Goal: Task Accomplishment & Management: Manage account settings

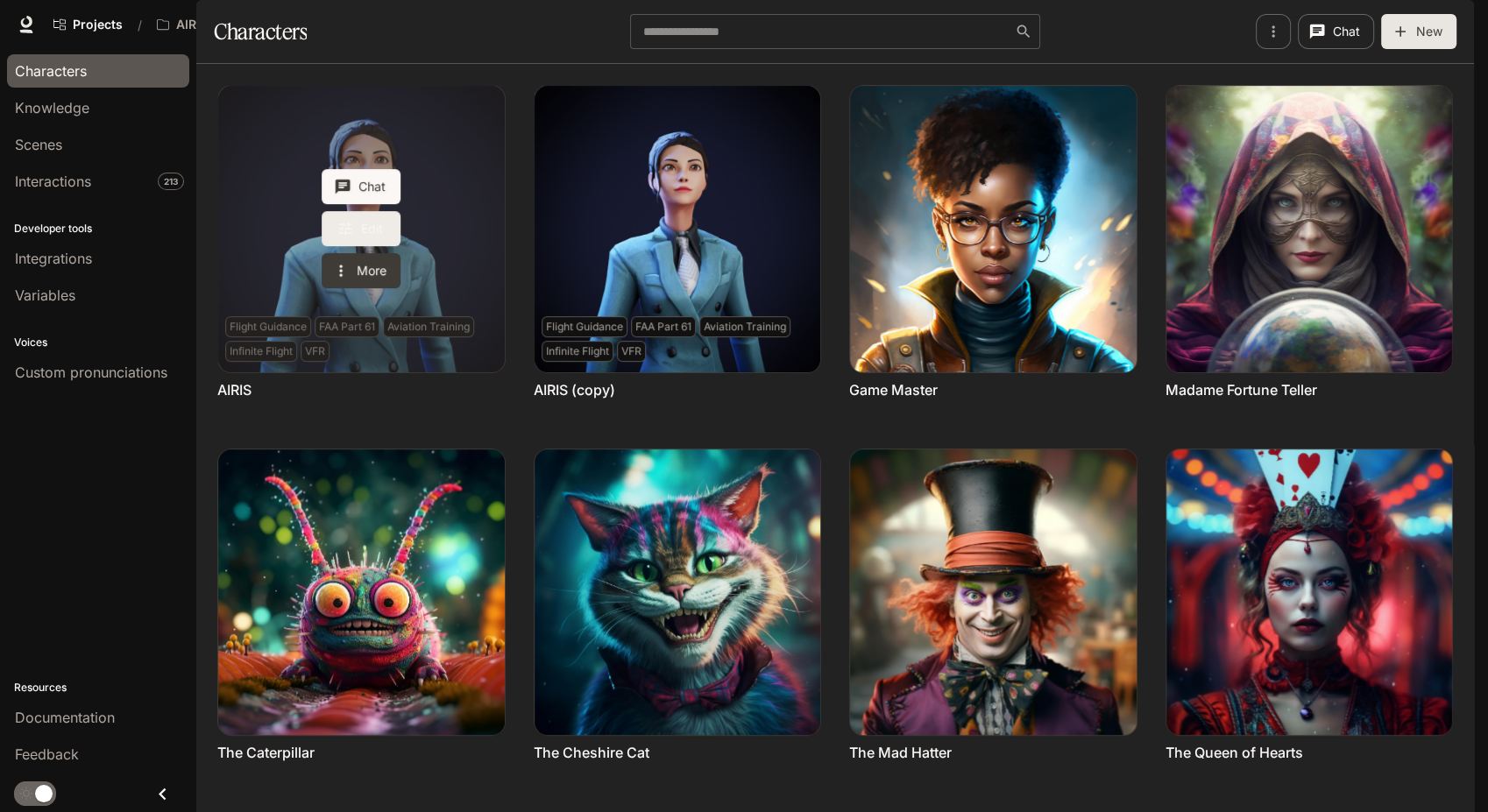
click at [337, 238] on icon "Edit AIRIS" at bounding box center [345, 228] width 17 height 17
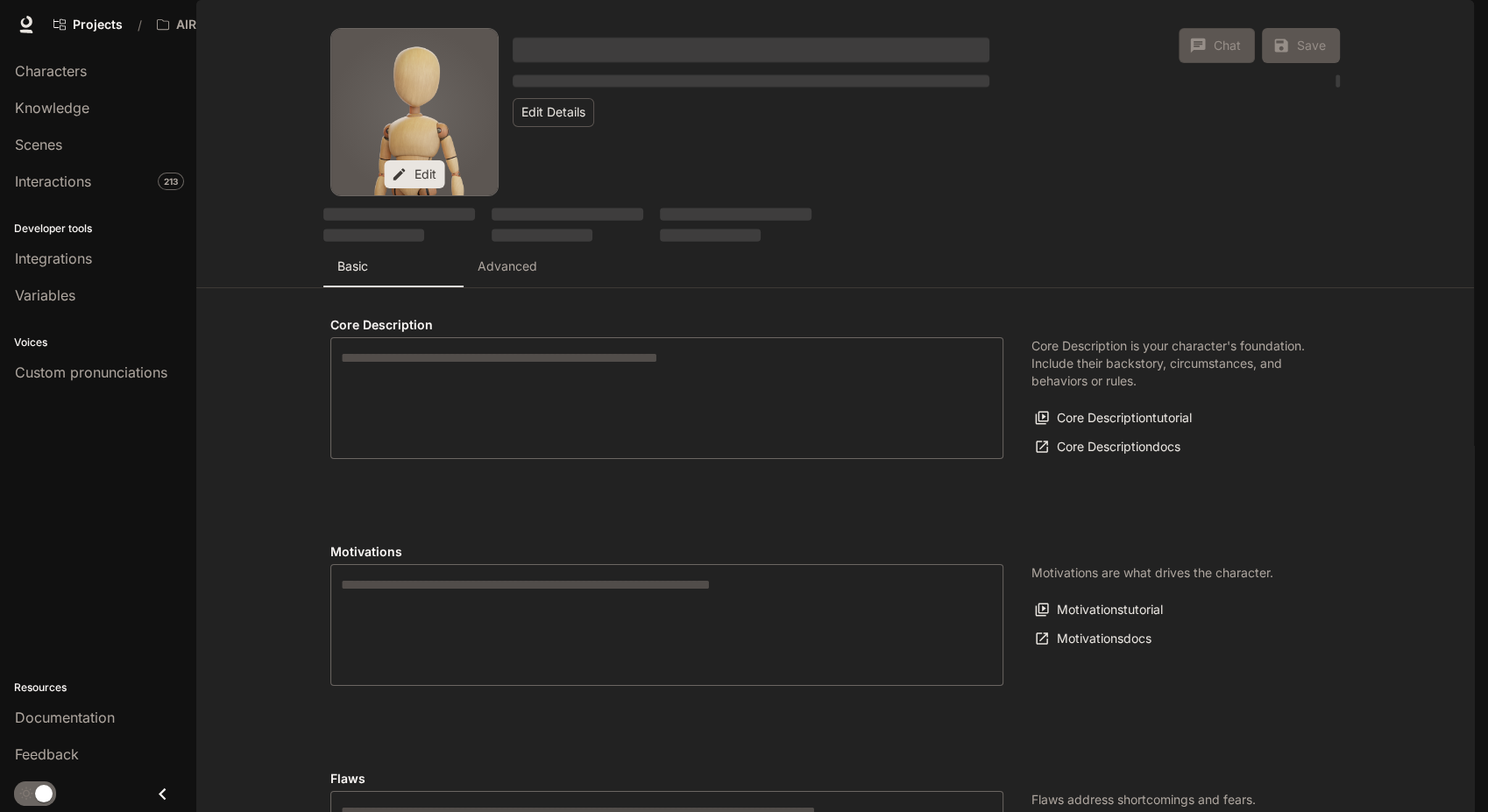
type textarea "**********"
type input "**********"
type textarea "**********"
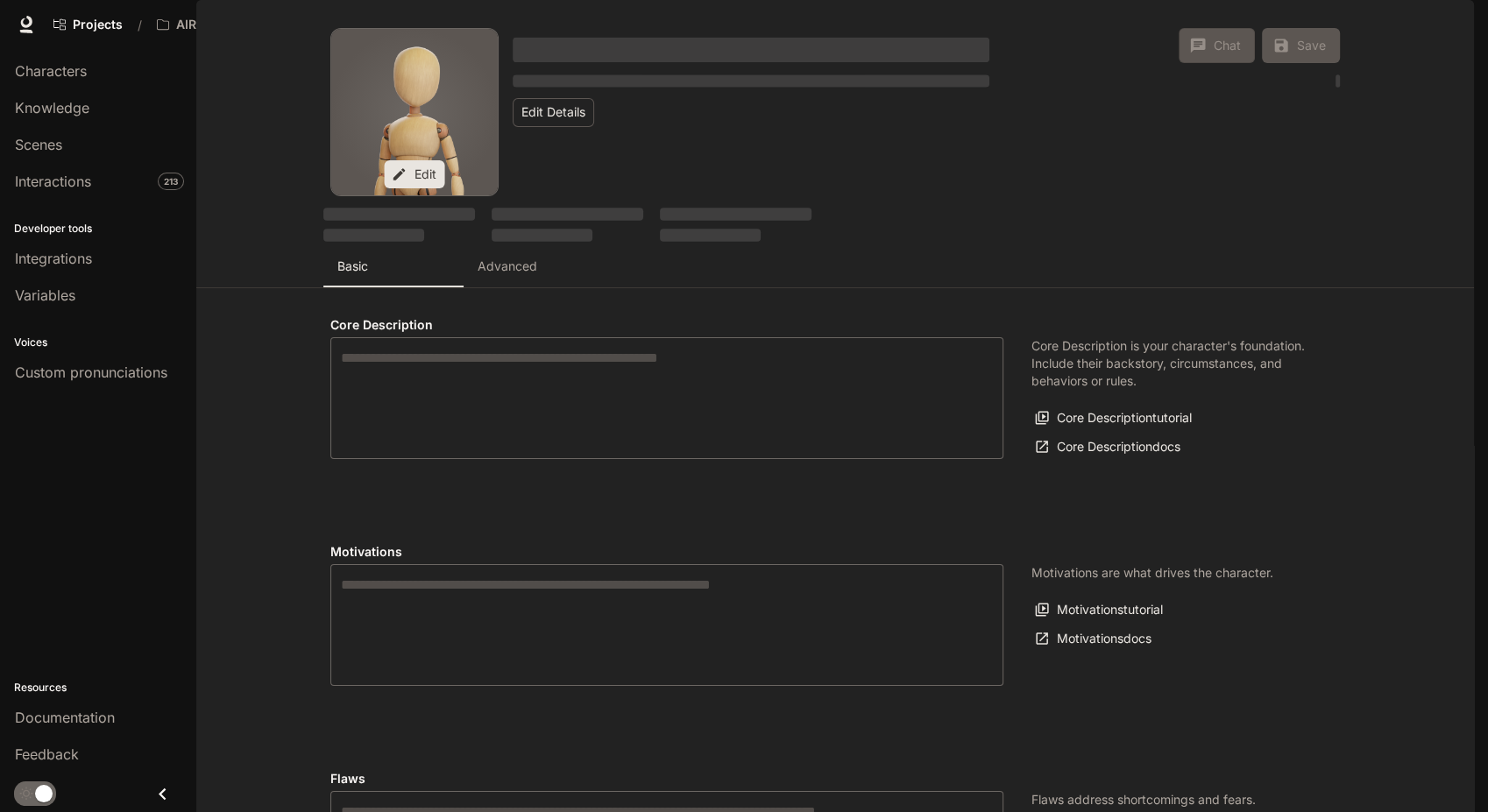
type input "*"
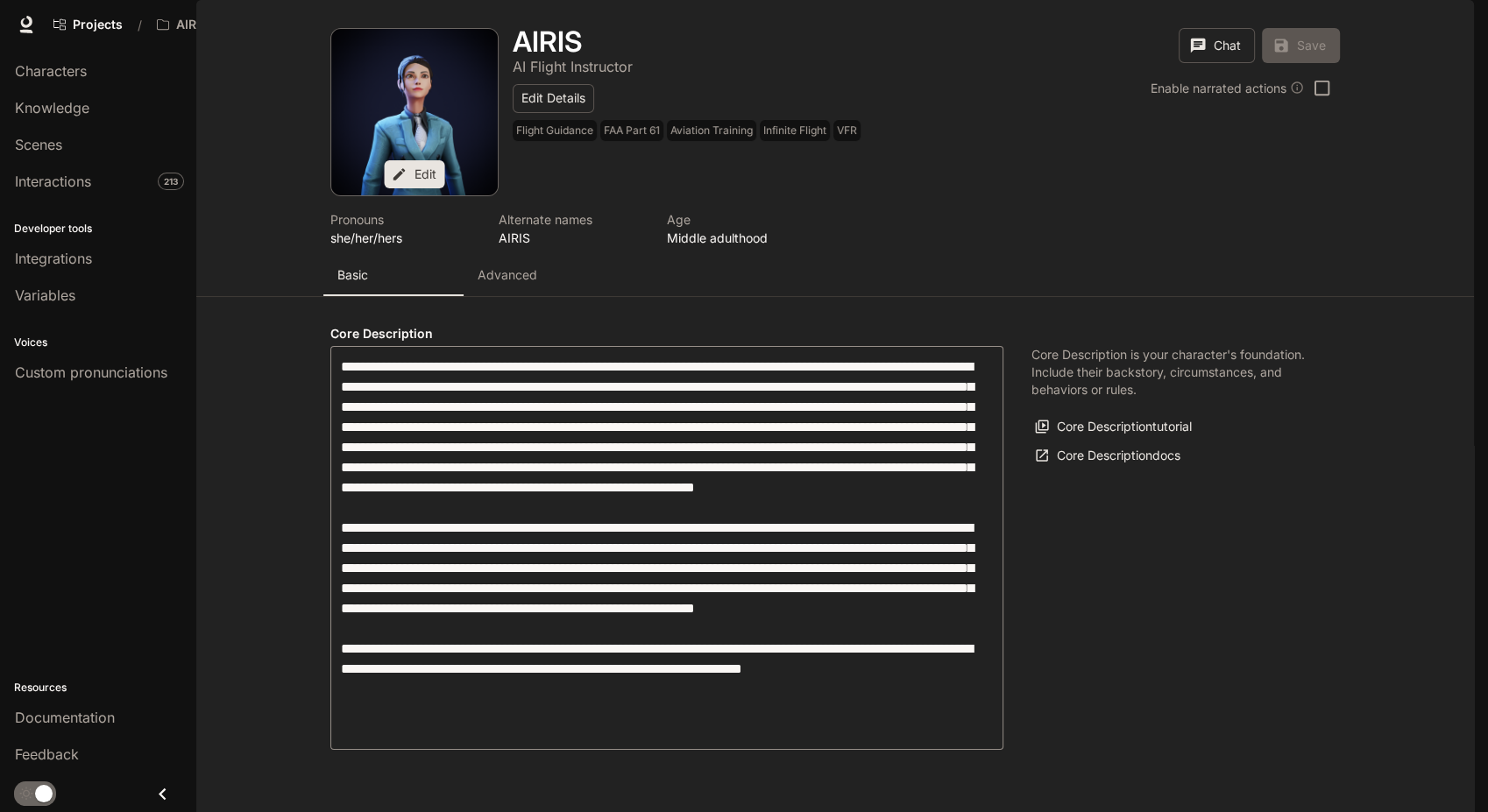
type input "**********"
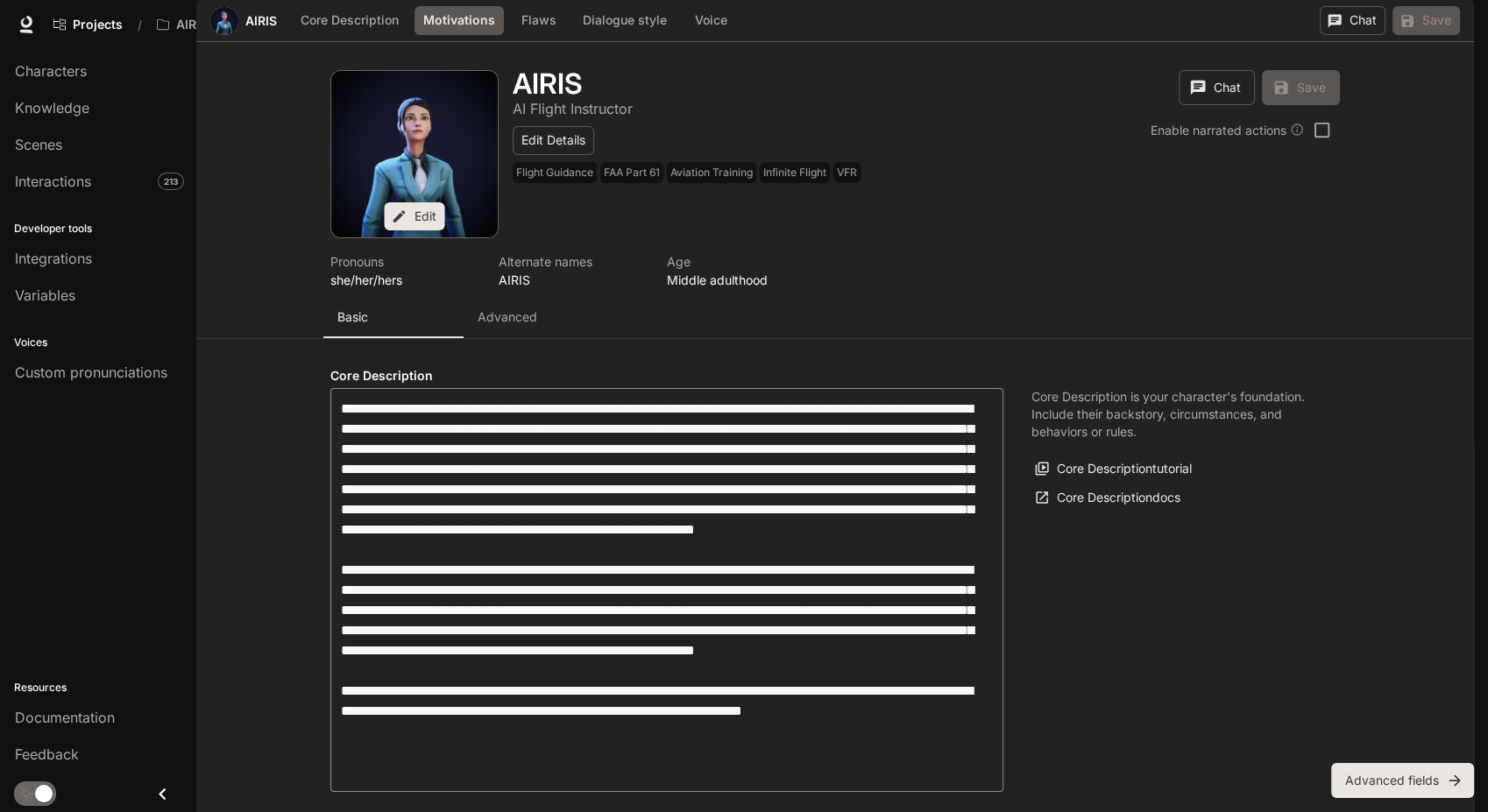
scroll to position [431, 0]
drag, startPoint x: 523, startPoint y: 600, endPoint x: 332, endPoint y: 526, distance: 204.8
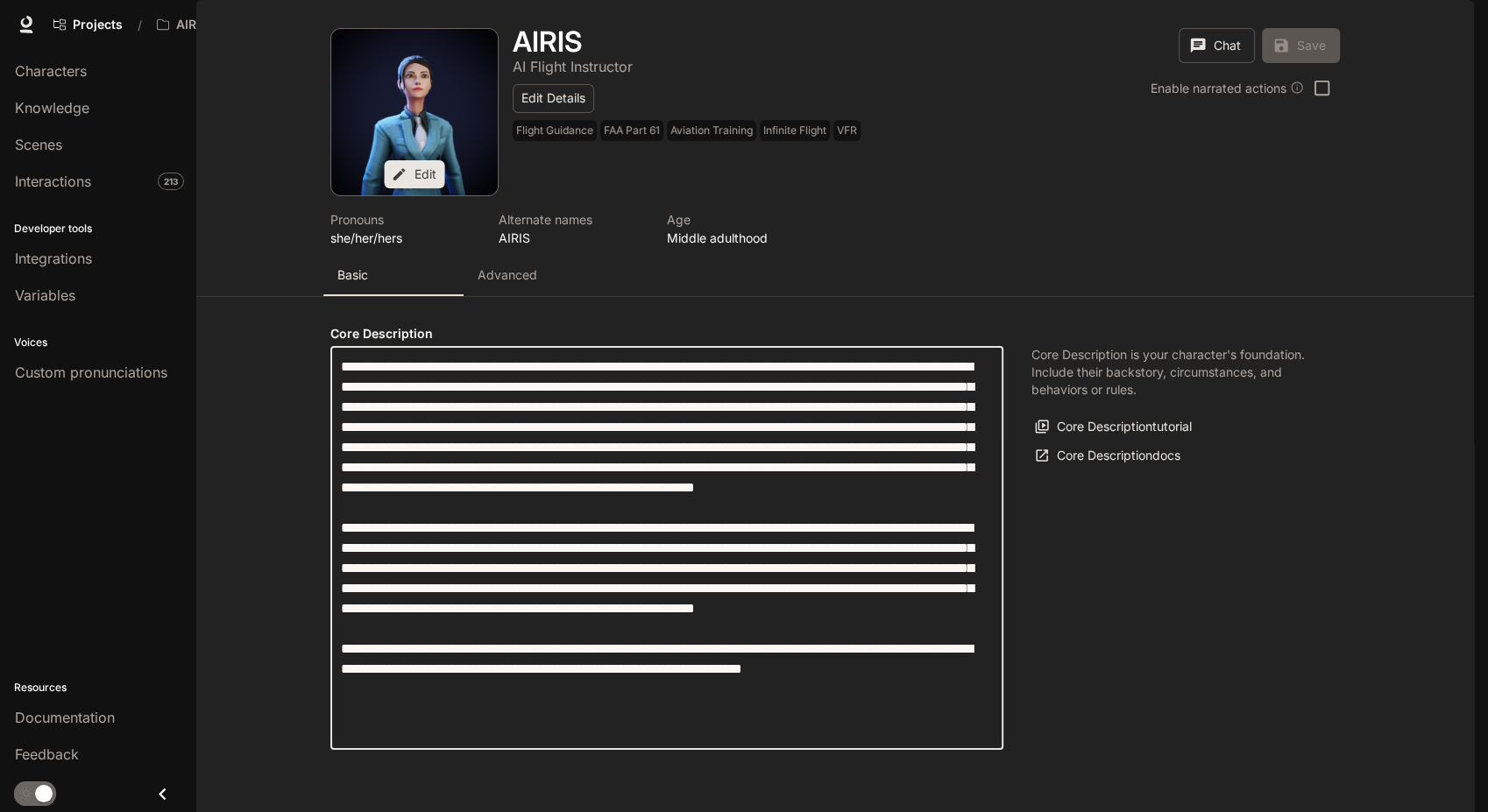
drag, startPoint x: 412, startPoint y: 321, endPoint x: 586, endPoint y: 380, distance: 183.7
click at [586, 380] on textarea "label" at bounding box center [667, 548] width 652 height 383
click at [651, 468] on textarea "label" at bounding box center [667, 548] width 652 height 383
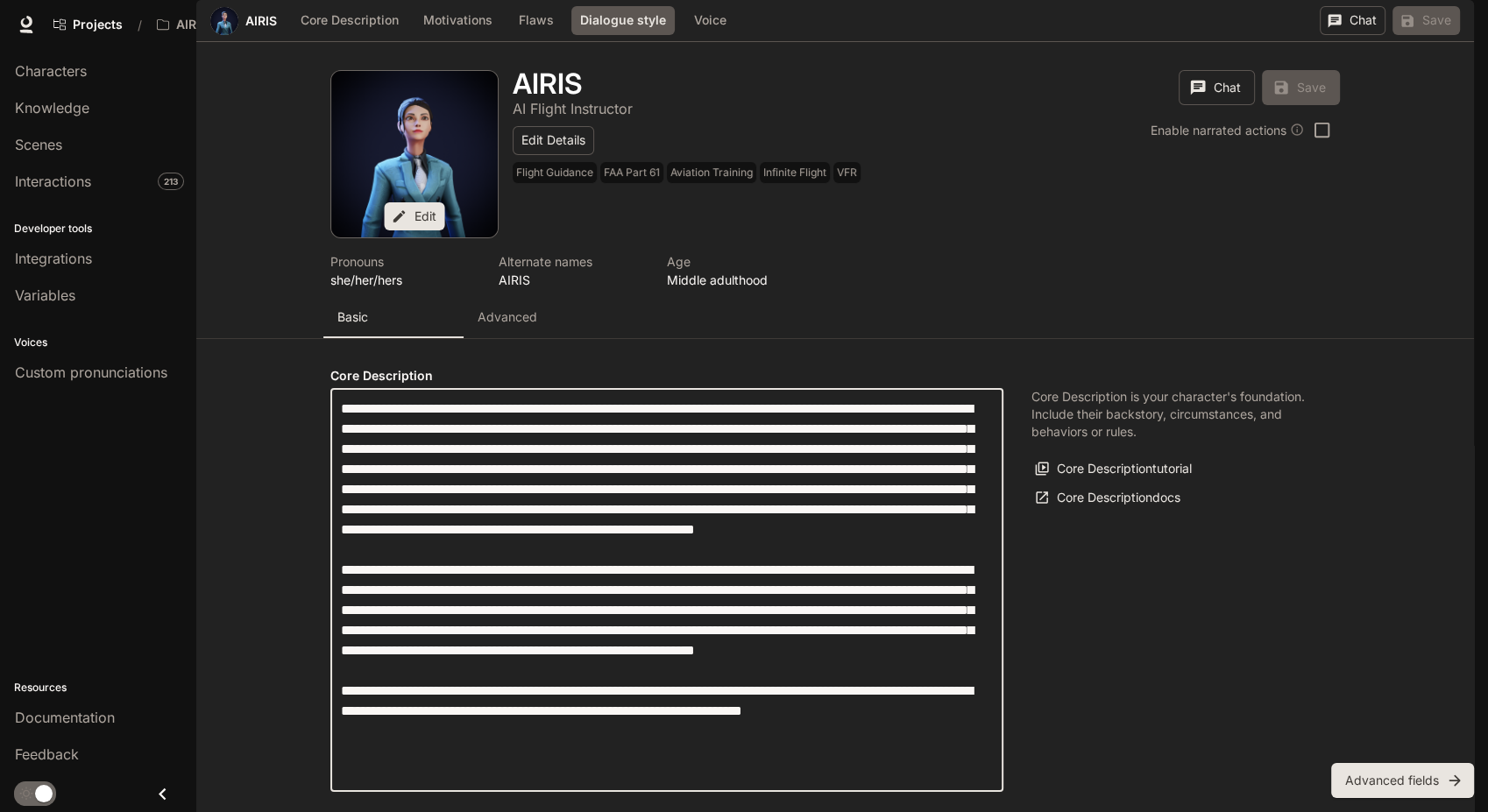
scroll to position [1210, 0]
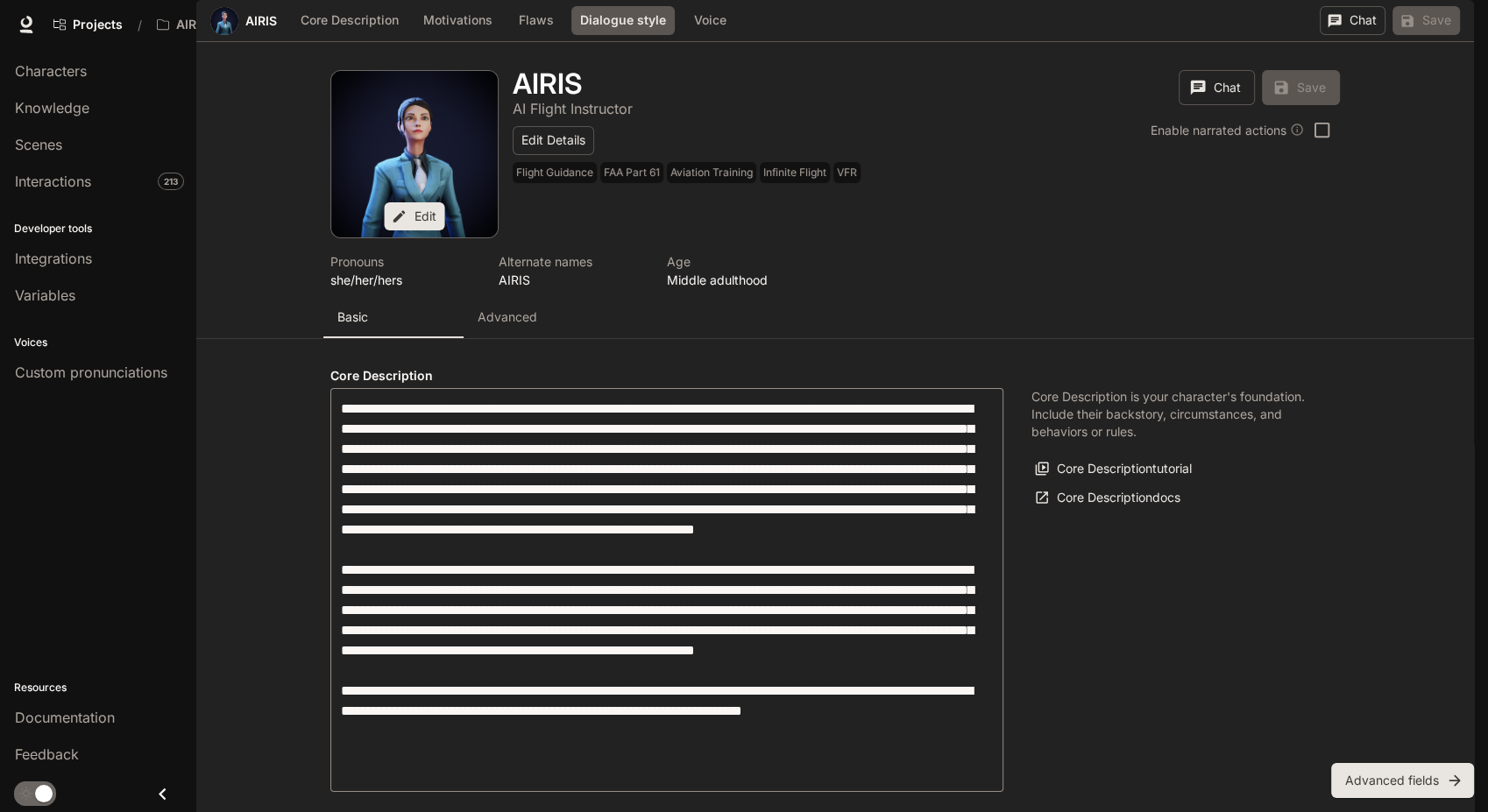
drag, startPoint x: 350, startPoint y: 465, endPoint x: 788, endPoint y: 546, distance: 445.4
click at [96, 177] on div "Interactions" at bounding box center [98, 181] width 166 height 21
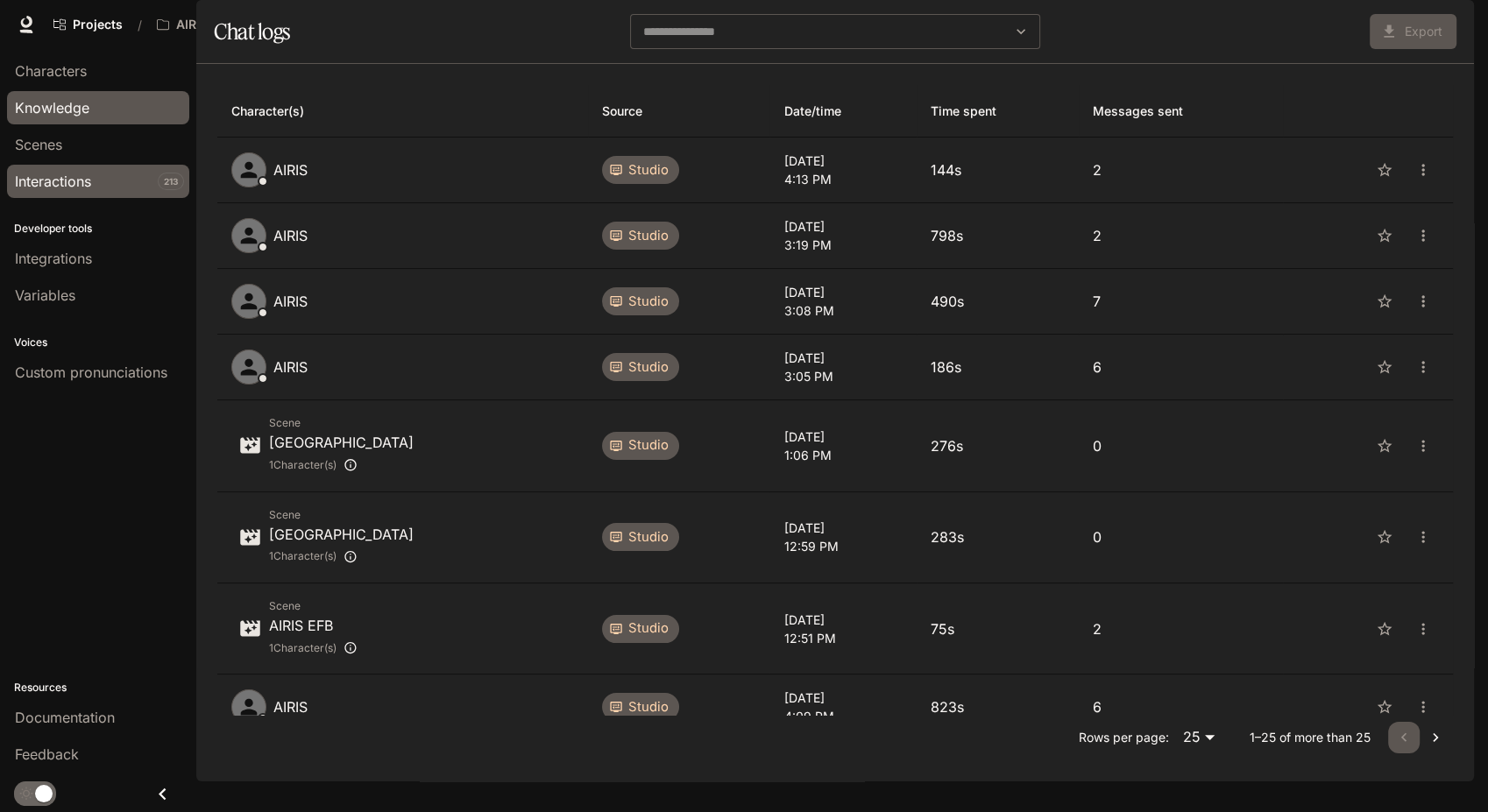
click at [102, 105] on div "Knowledge" at bounding box center [98, 107] width 166 height 21
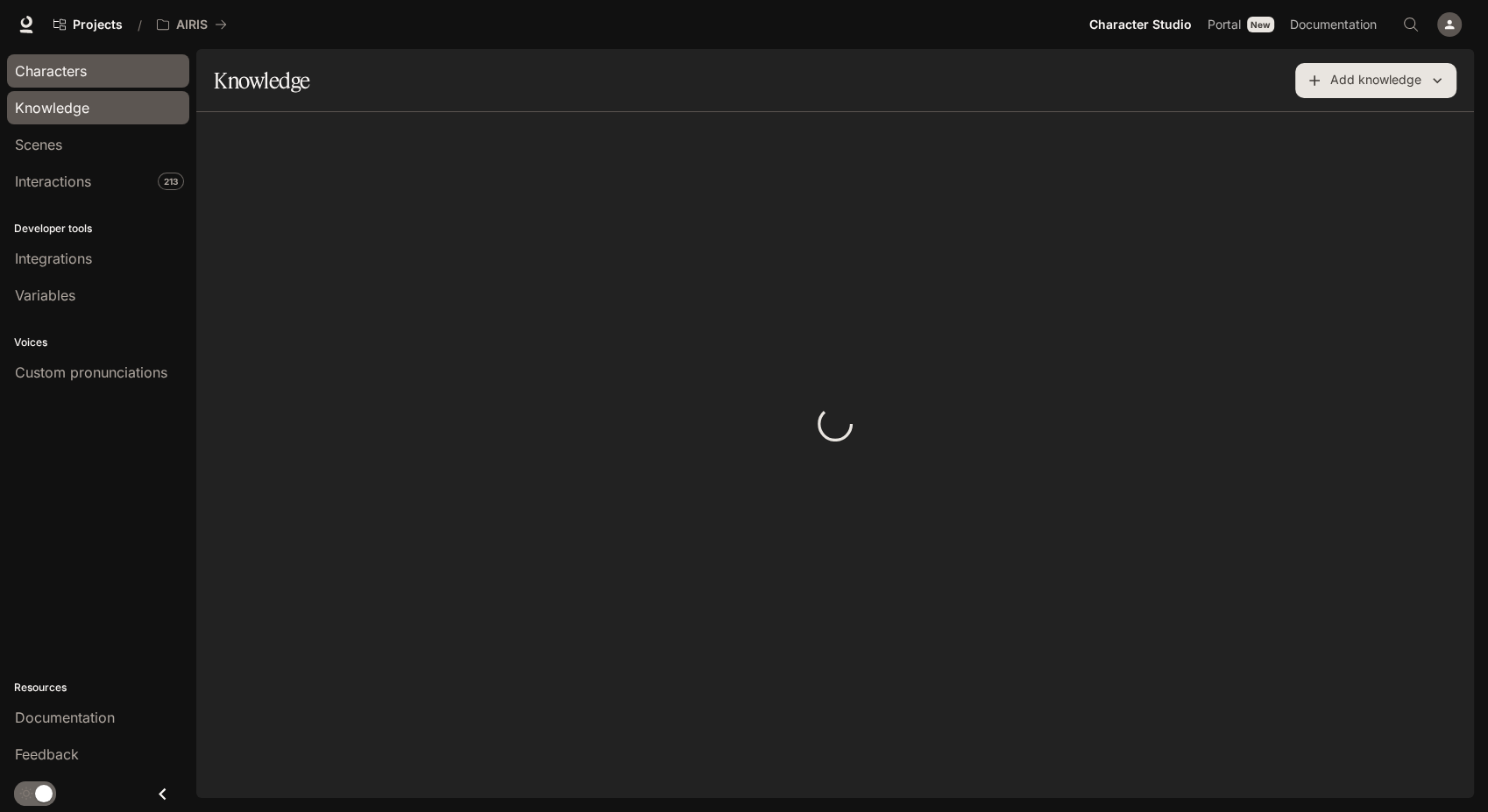
click at [105, 67] on div "Characters" at bounding box center [98, 70] width 166 height 21
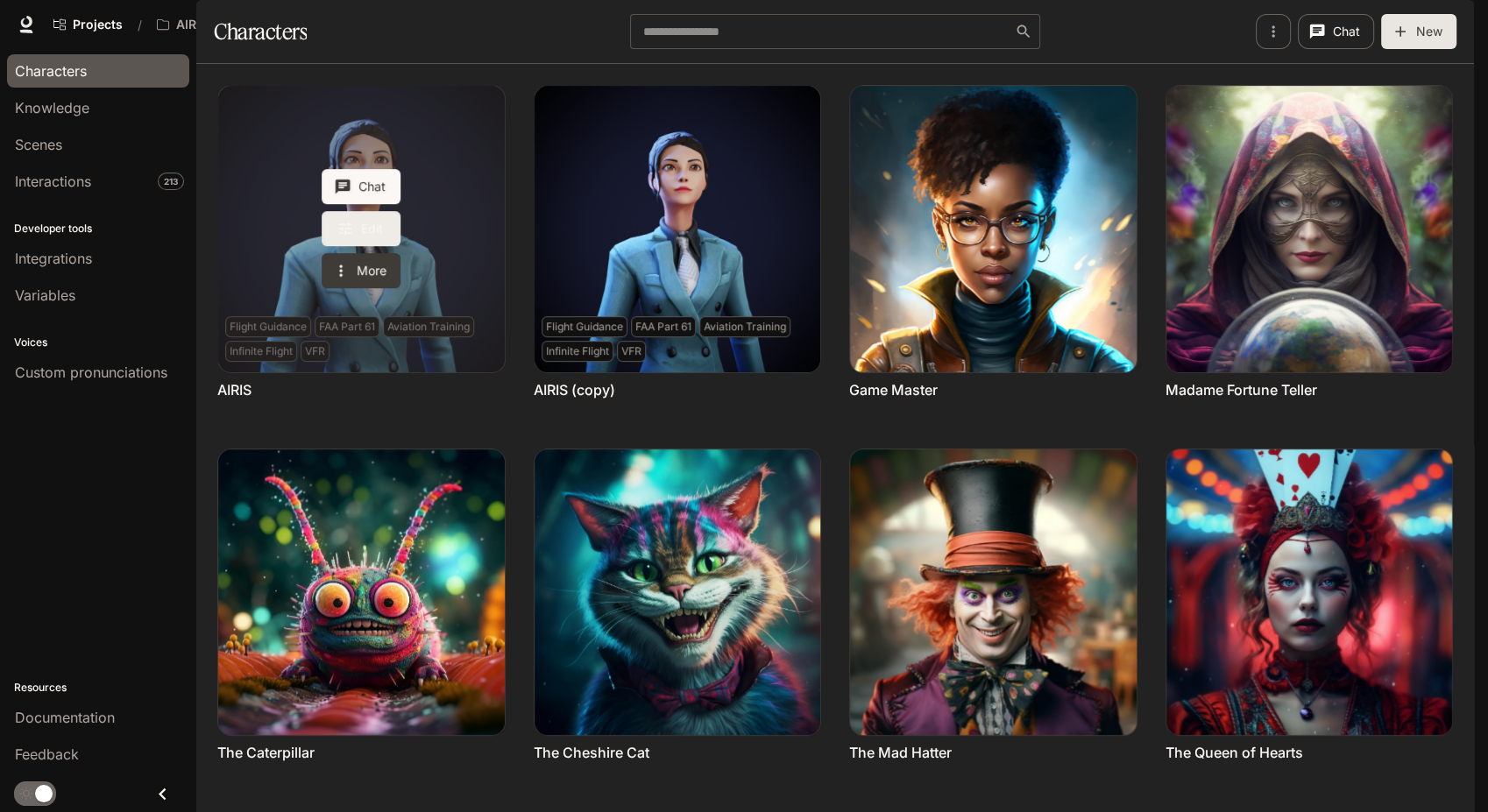
click at [344, 238] on icon "Edit AIRIS" at bounding box center [345, 228] width 17 height 17
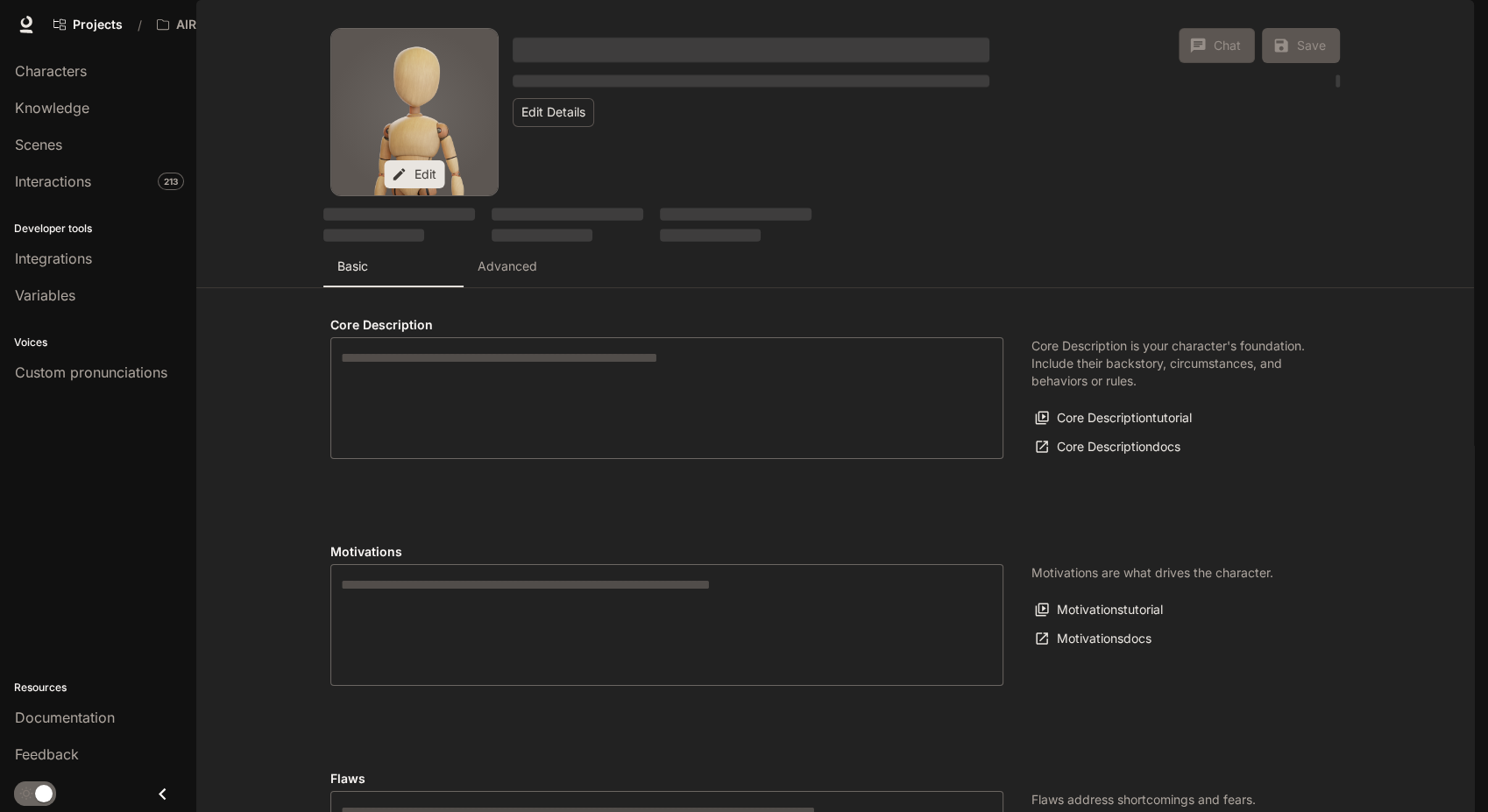
type textarea "**********"
type input "**********"
type textarea "**********"
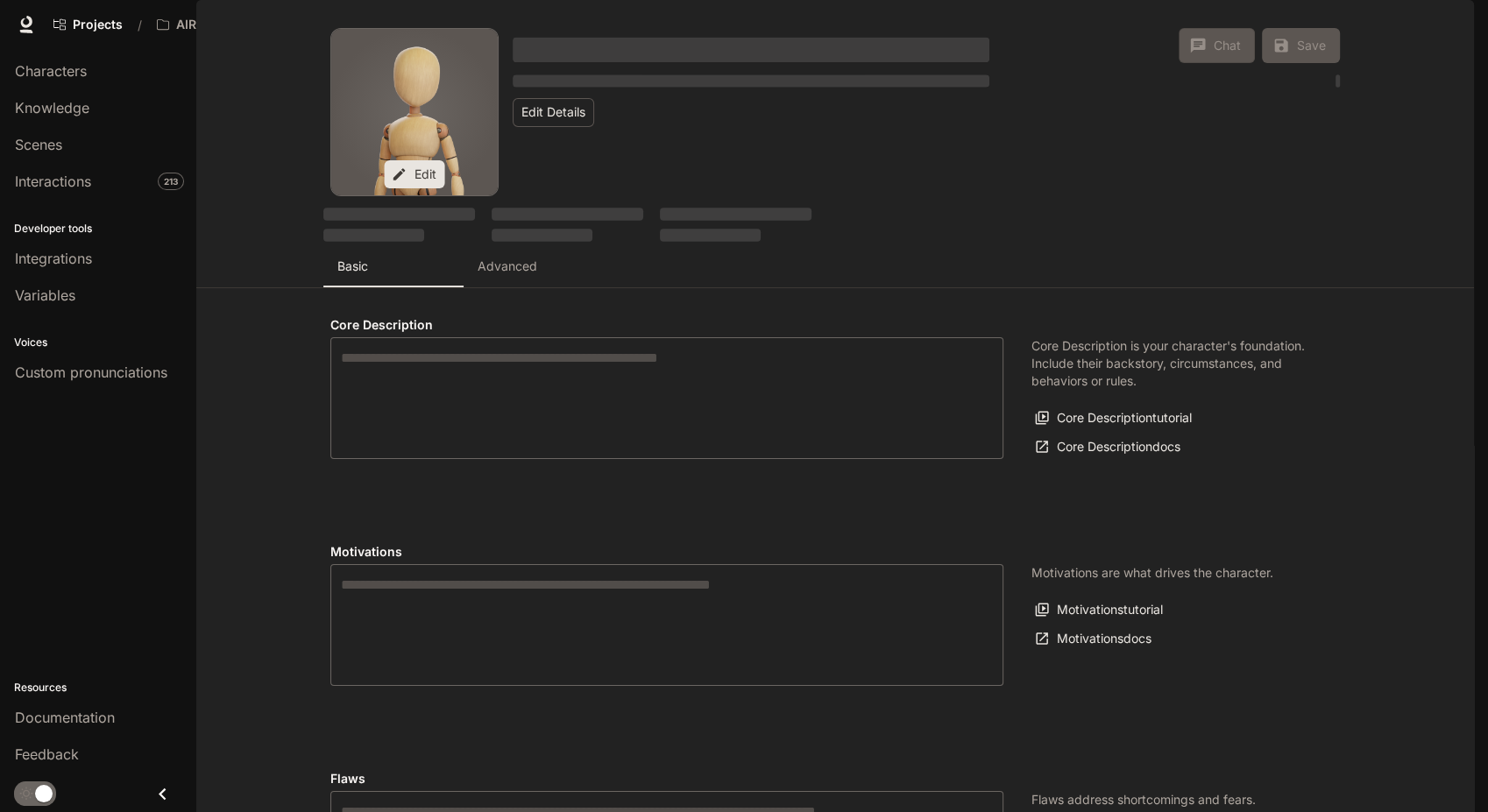
type input "**********"
type input "*"
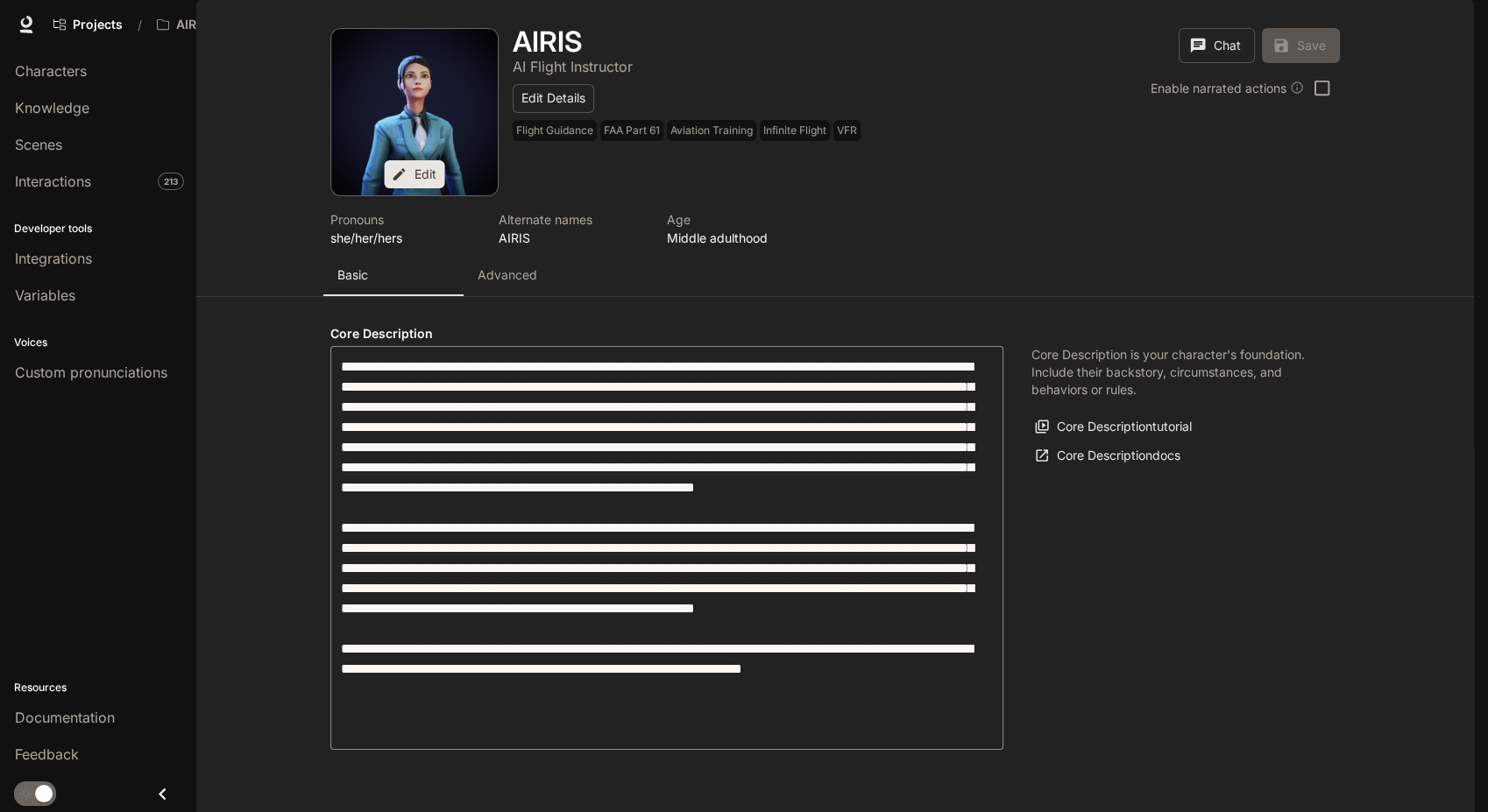
click at [494, 283] on p "Advanced" at bounding box center [507, 274] width 59 height 17
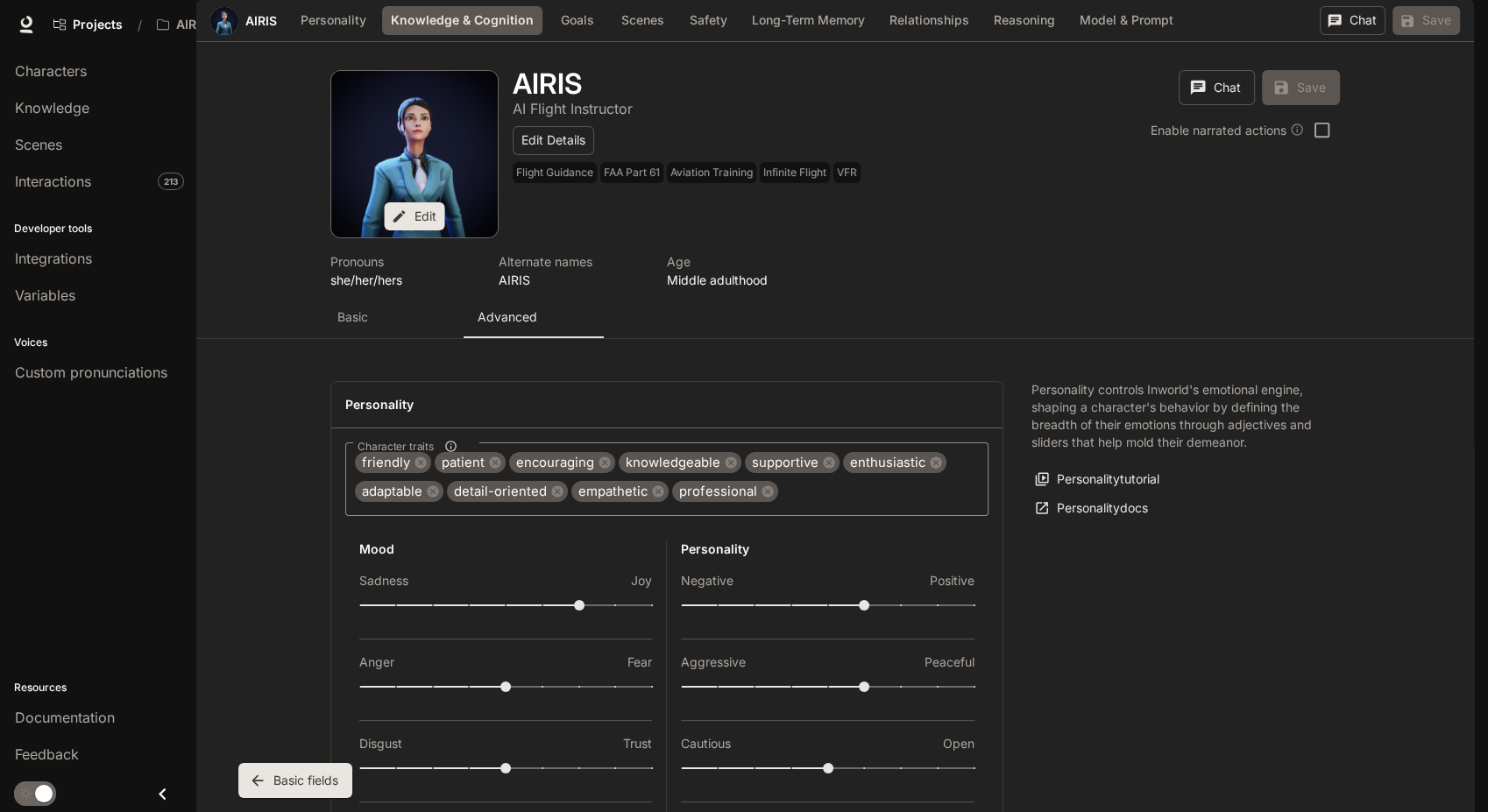
scroll to position [1598, 0]
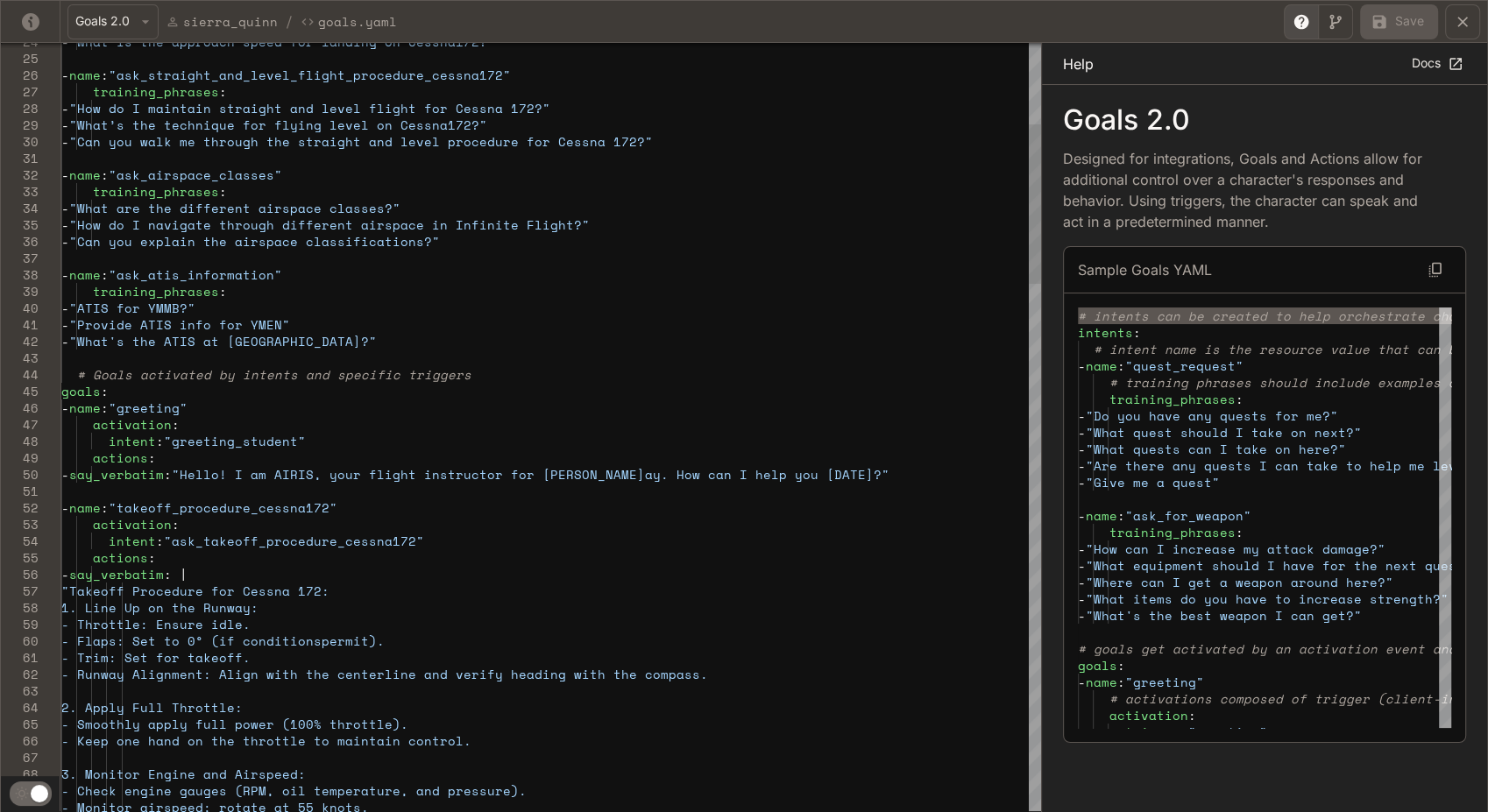
scroll to position [0, 0]
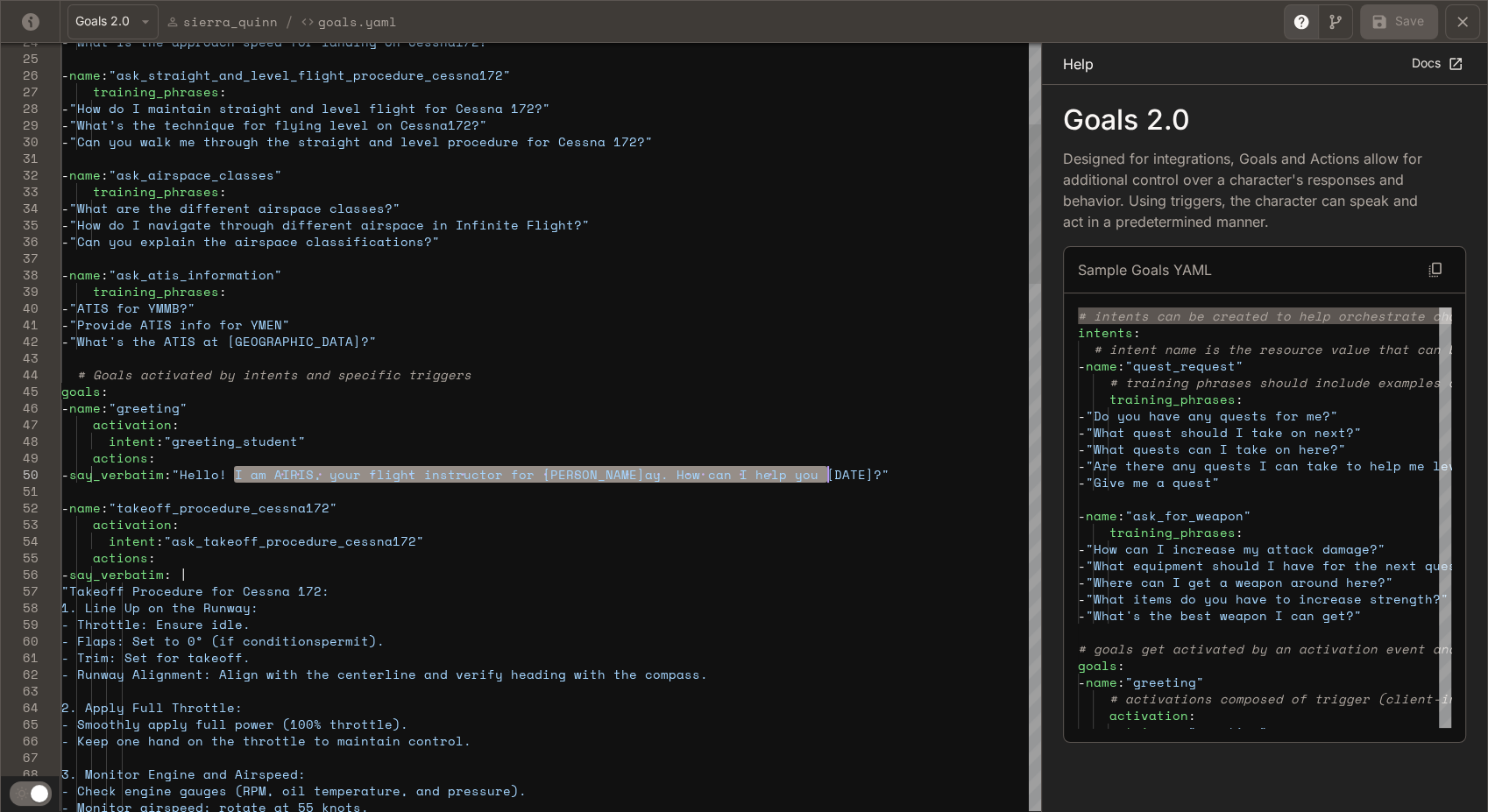
drag, startPoint x: 236, startPoint y: 469, endPoint x: 864, endPoint y: 472, distance: 628.0
drag, startPoint x: 817, startPoint y: 473, endPoint x: 237, endPoint y: 477, distance: 580.0
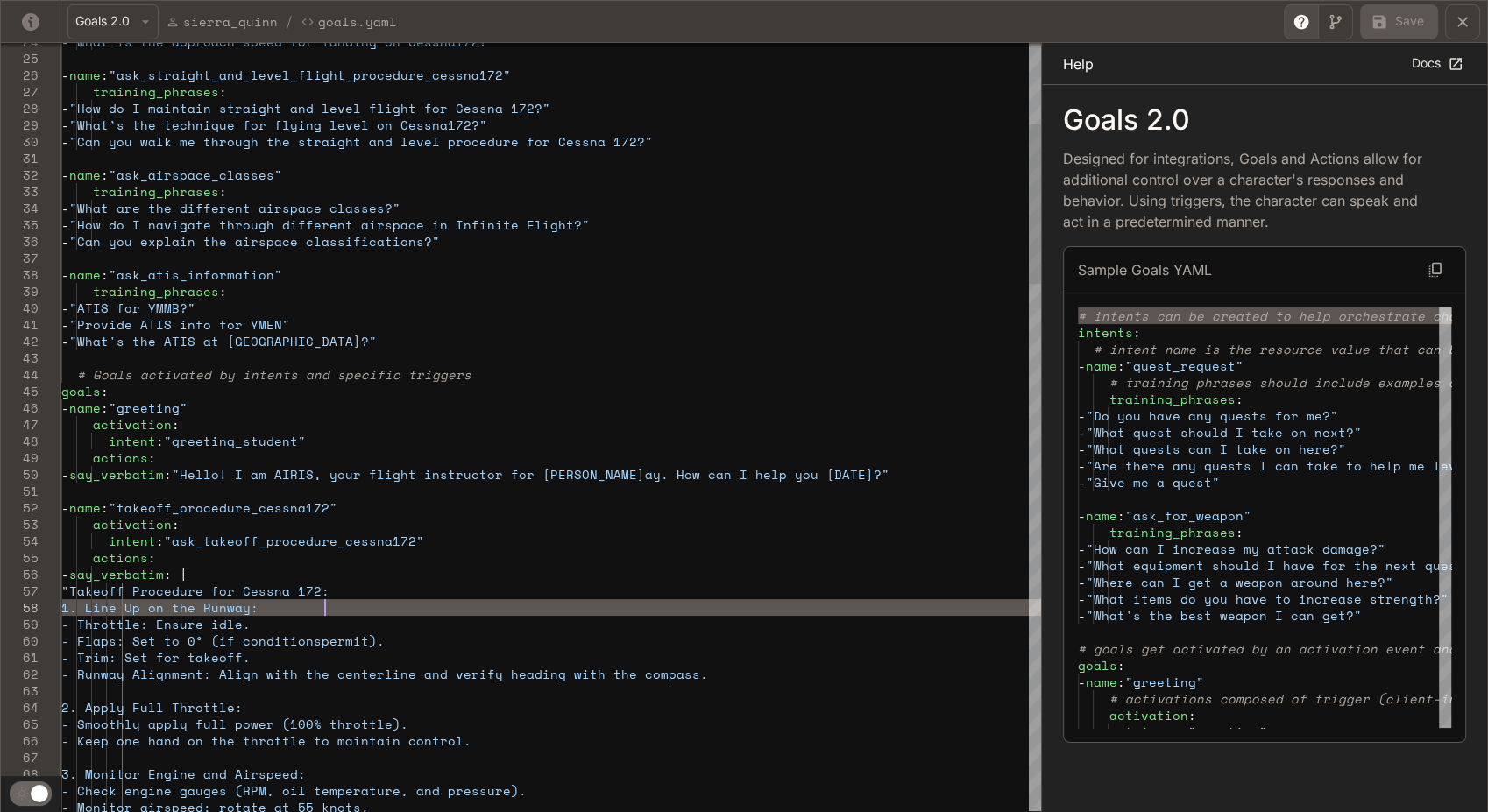
type textarea "**********"
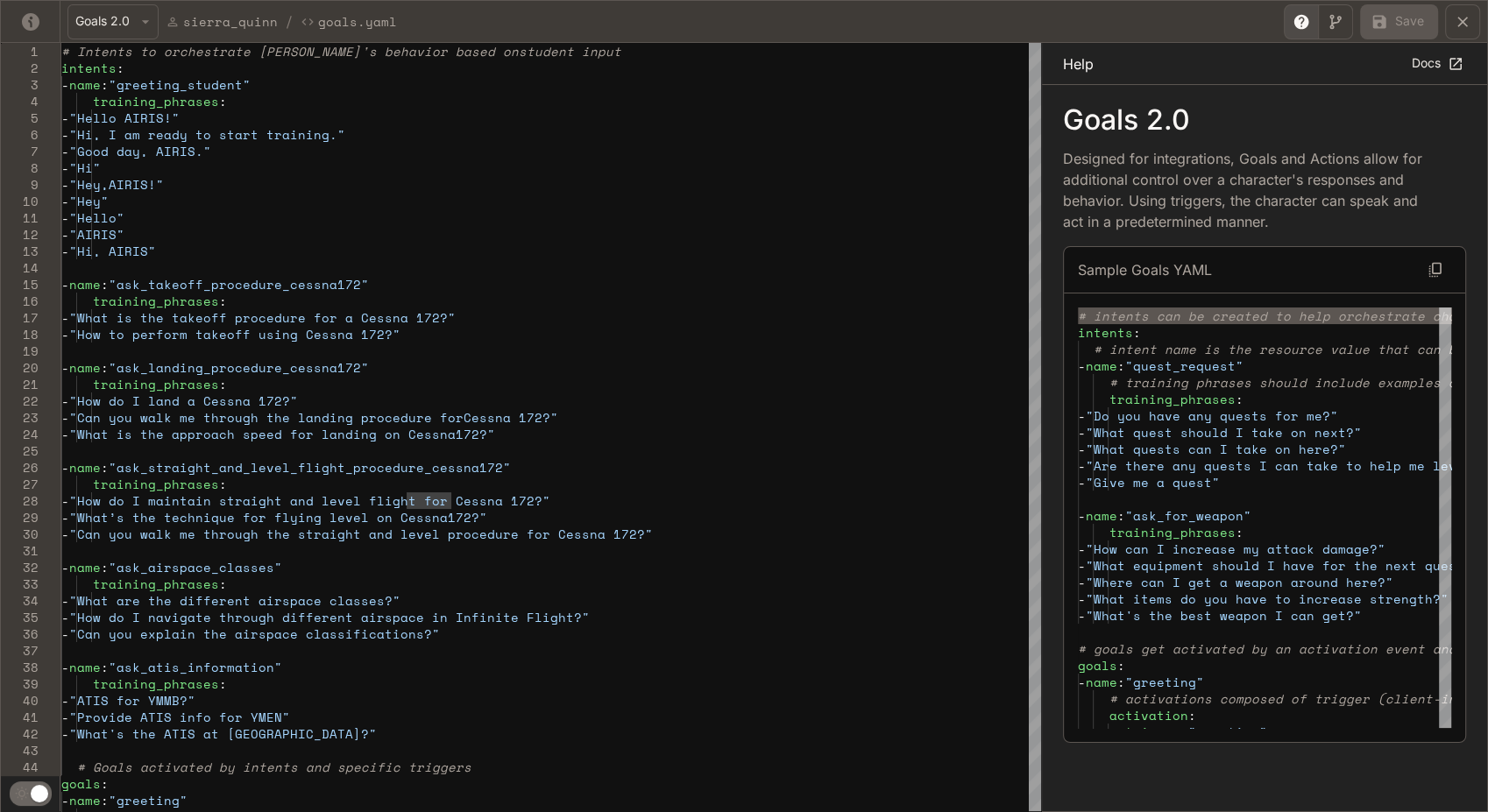
click at [1463, 13] on icon "yaml-editor" at bounding box center [1461, 21] width 17 height 17
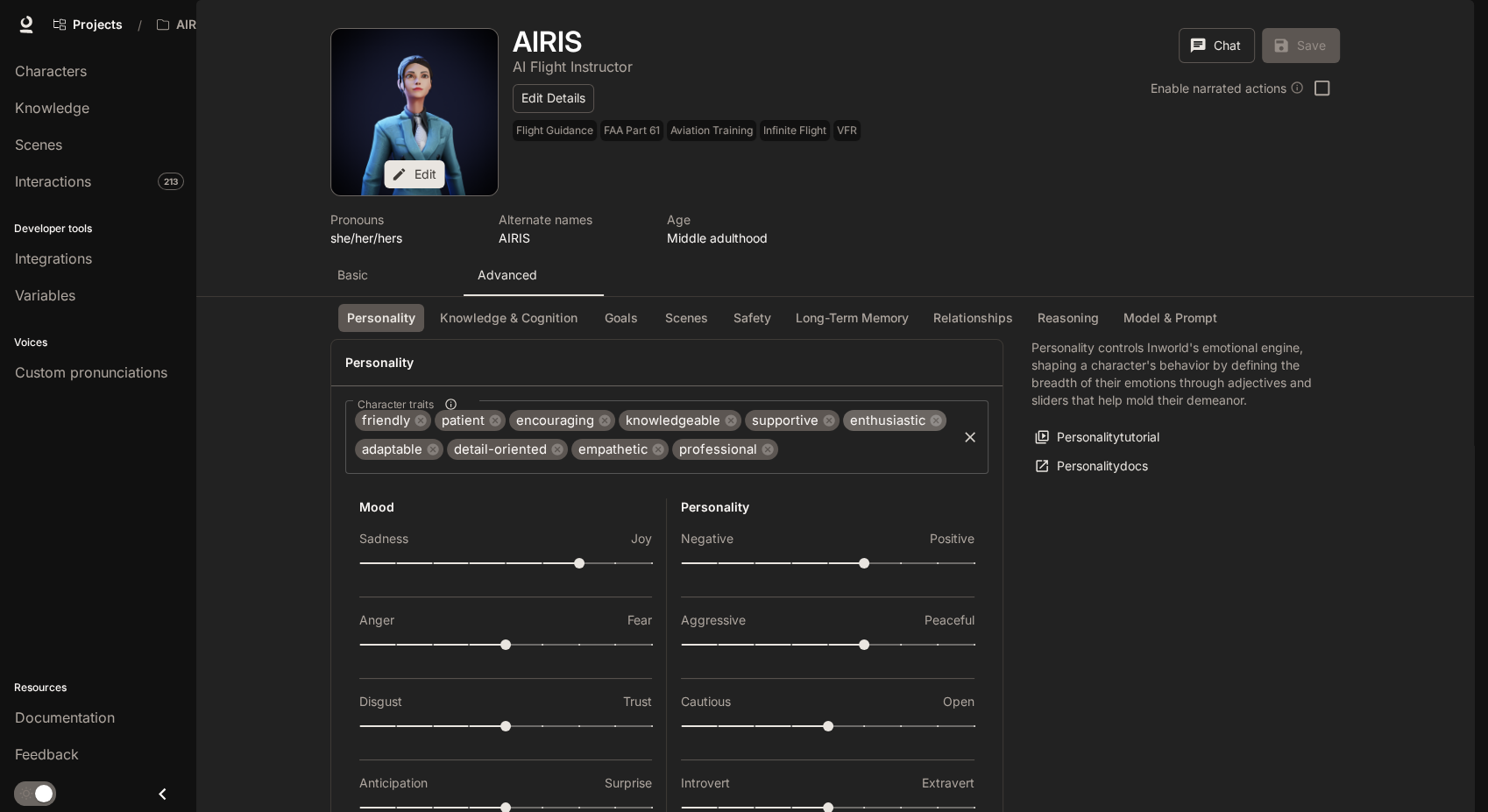
scroll to position [0, 0]
click at [471, 333] on button "Knowledge & Cognition" at bounding box center [508, 318] width 155 height 29
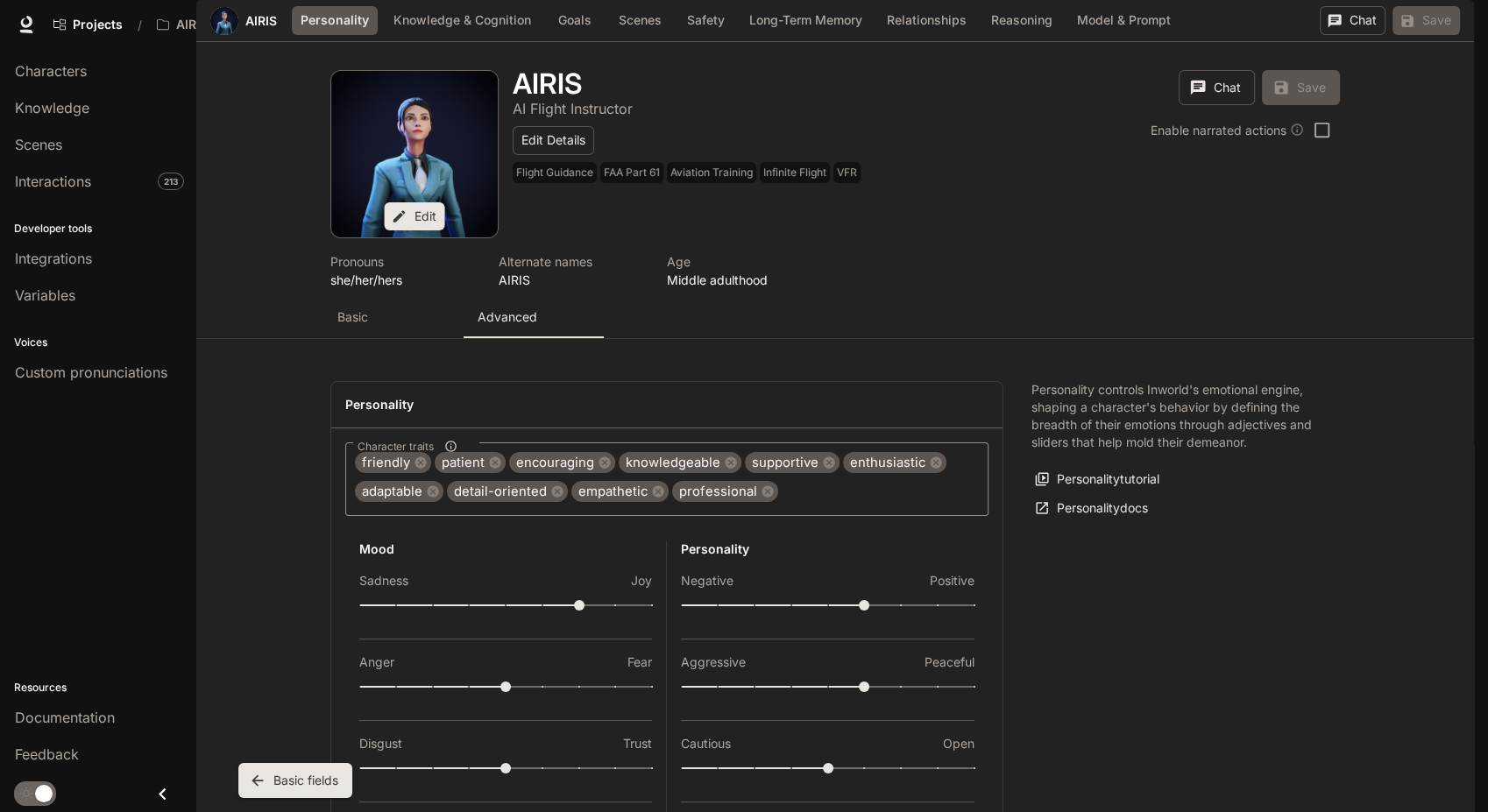
scroll to position [929, 0]
click at [566, 35] on button "Goals" at bounding box center [574, 21] width 56 height 29
click at [658, 35] on button "Scenes" at bounding box center [637, 21] width 60 height 29
click at [690, 35] on button "Safety" at bounding box center [702, 21] width 56 height 29
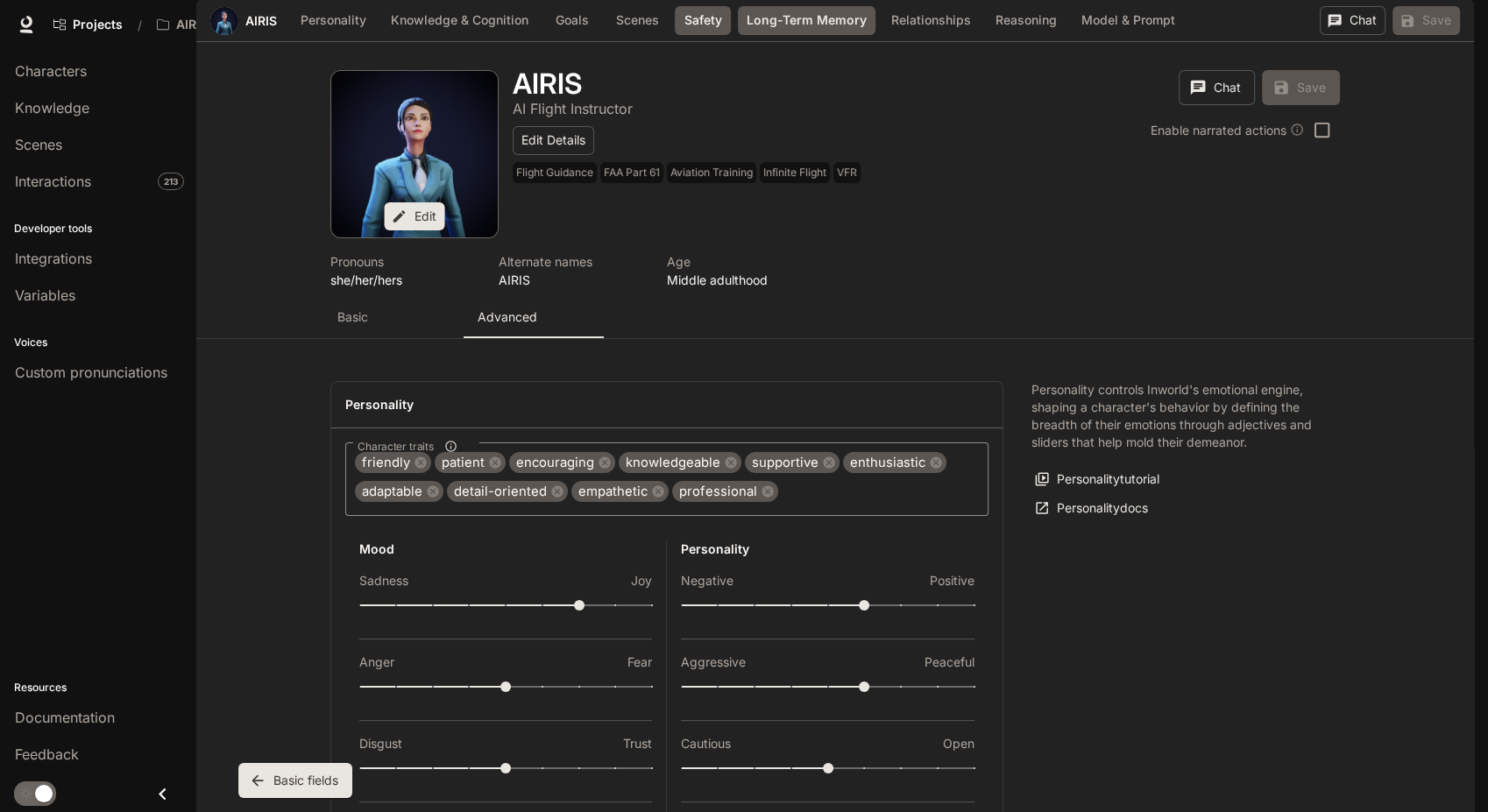
scroll to position [2867, 0]
click at [771, 35] on button "Long-Term Memory" at bounding box center [807, 21] width 137 height 29
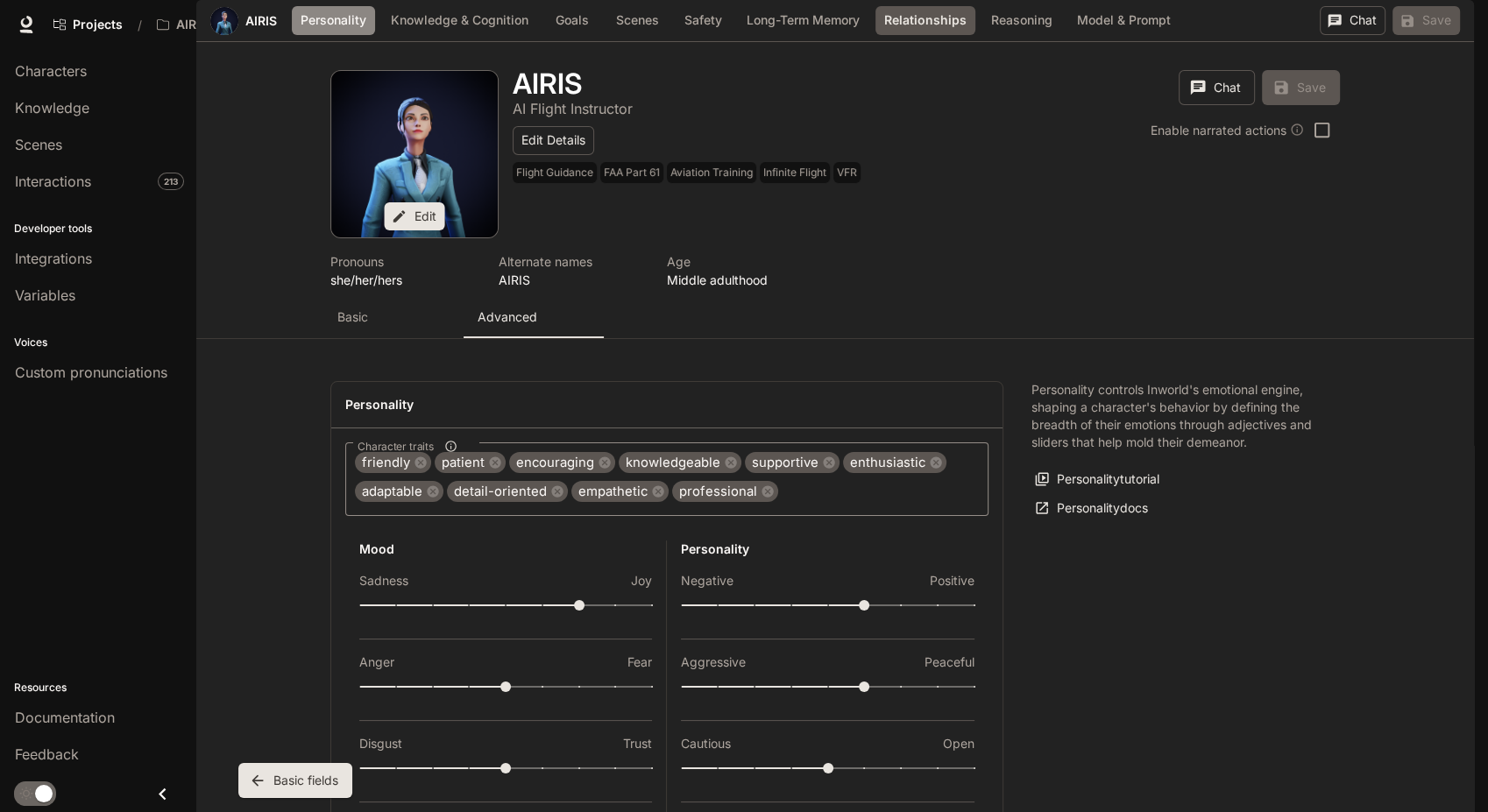
click at [318, 35] on button "Personality" at bounding box center [333, 21] width 83 height 29
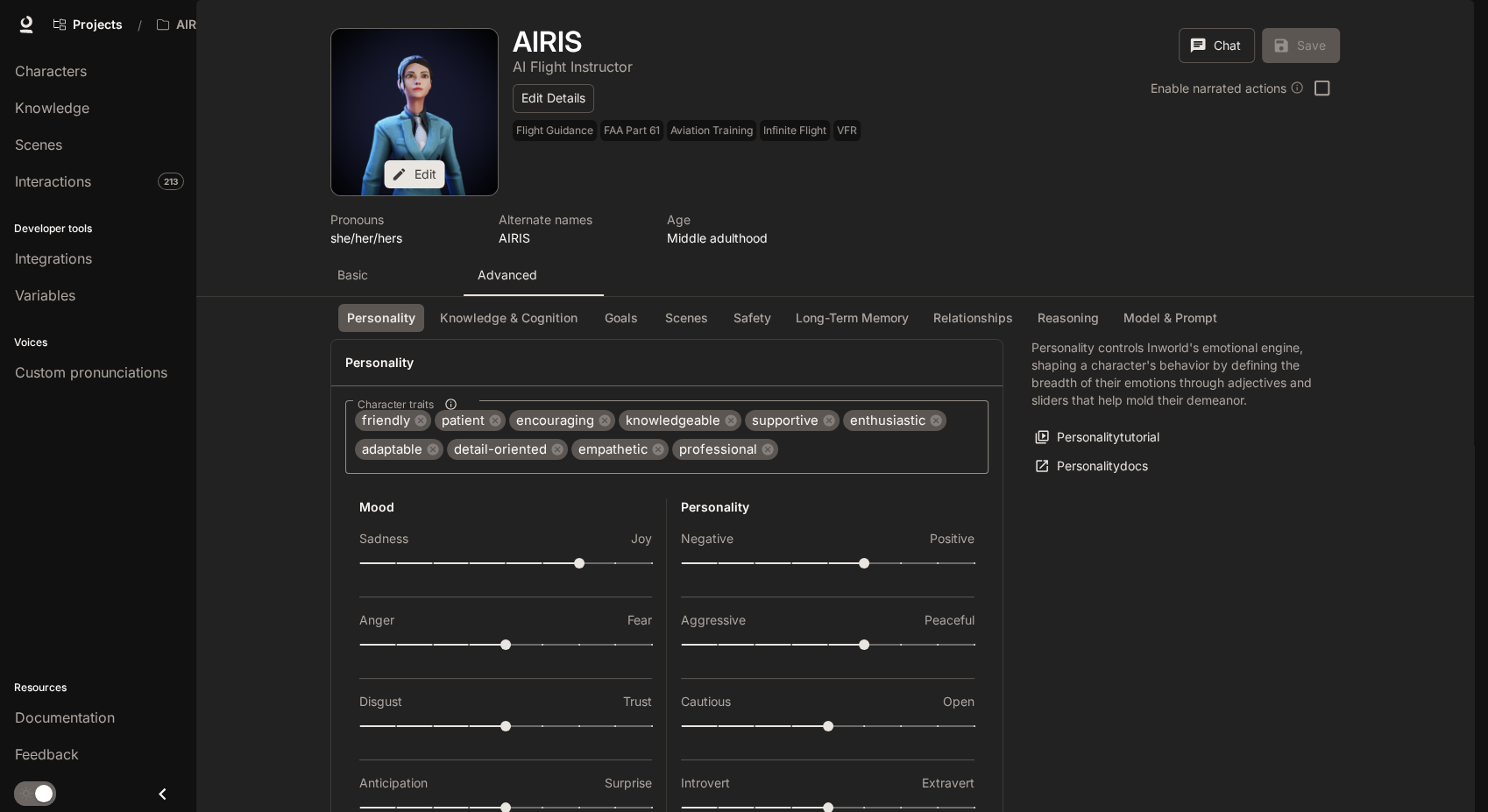
scroll to position [0, 0]
click at [346, 283] on p "Basic" at bounding box center [353, 274] width 31 height 17
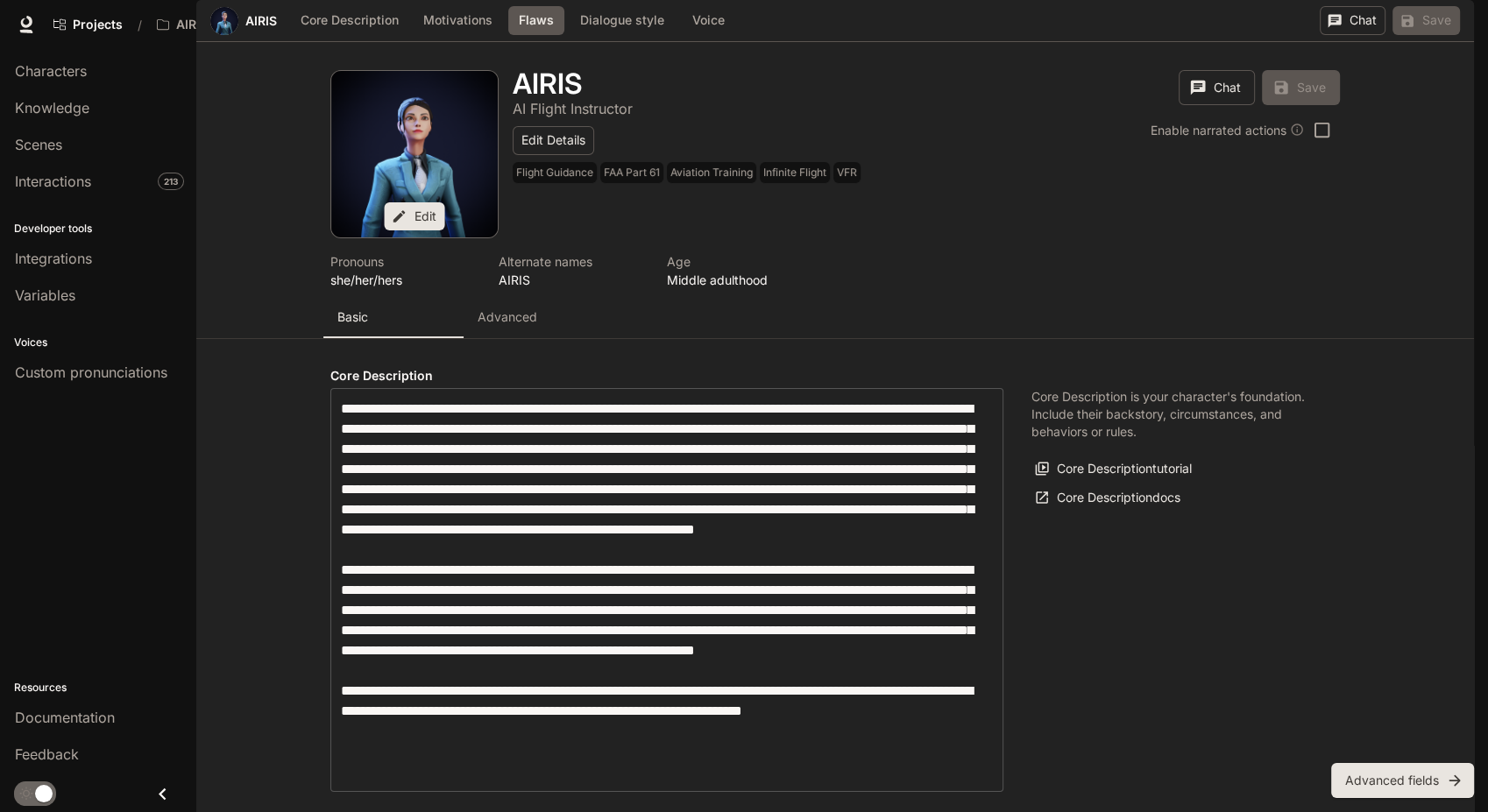
scroll to position [625, 0]
drag, startPoint x: 389, startPoint y: 326, endPoint x: 511, endPoint y: 382, distance: 134.2
drag, startPoint x: 519, startPoint y: 590, endPoint x: 605, endPoint y: 594, distance: 86.1
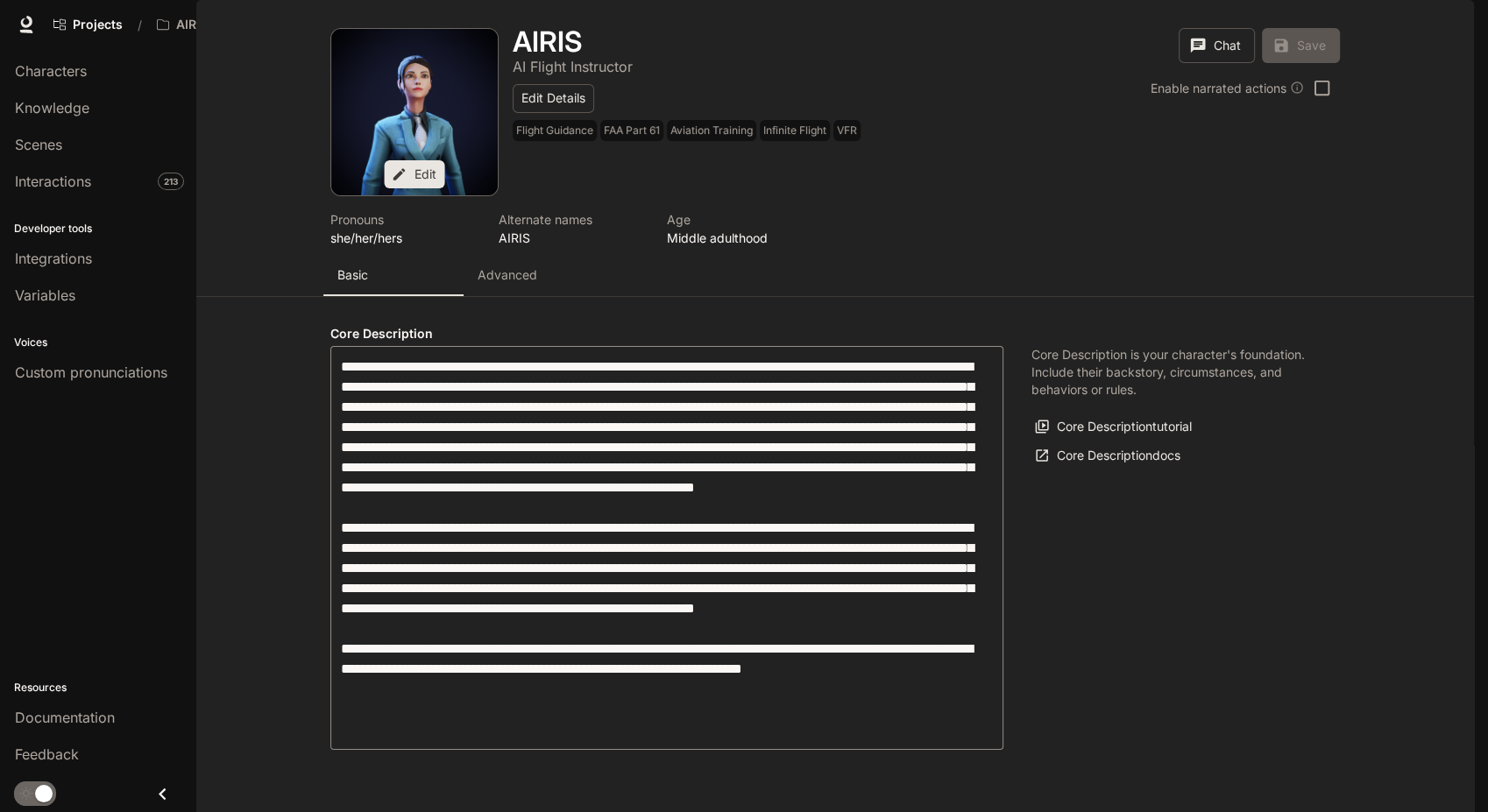
scroll to position [70, 0]
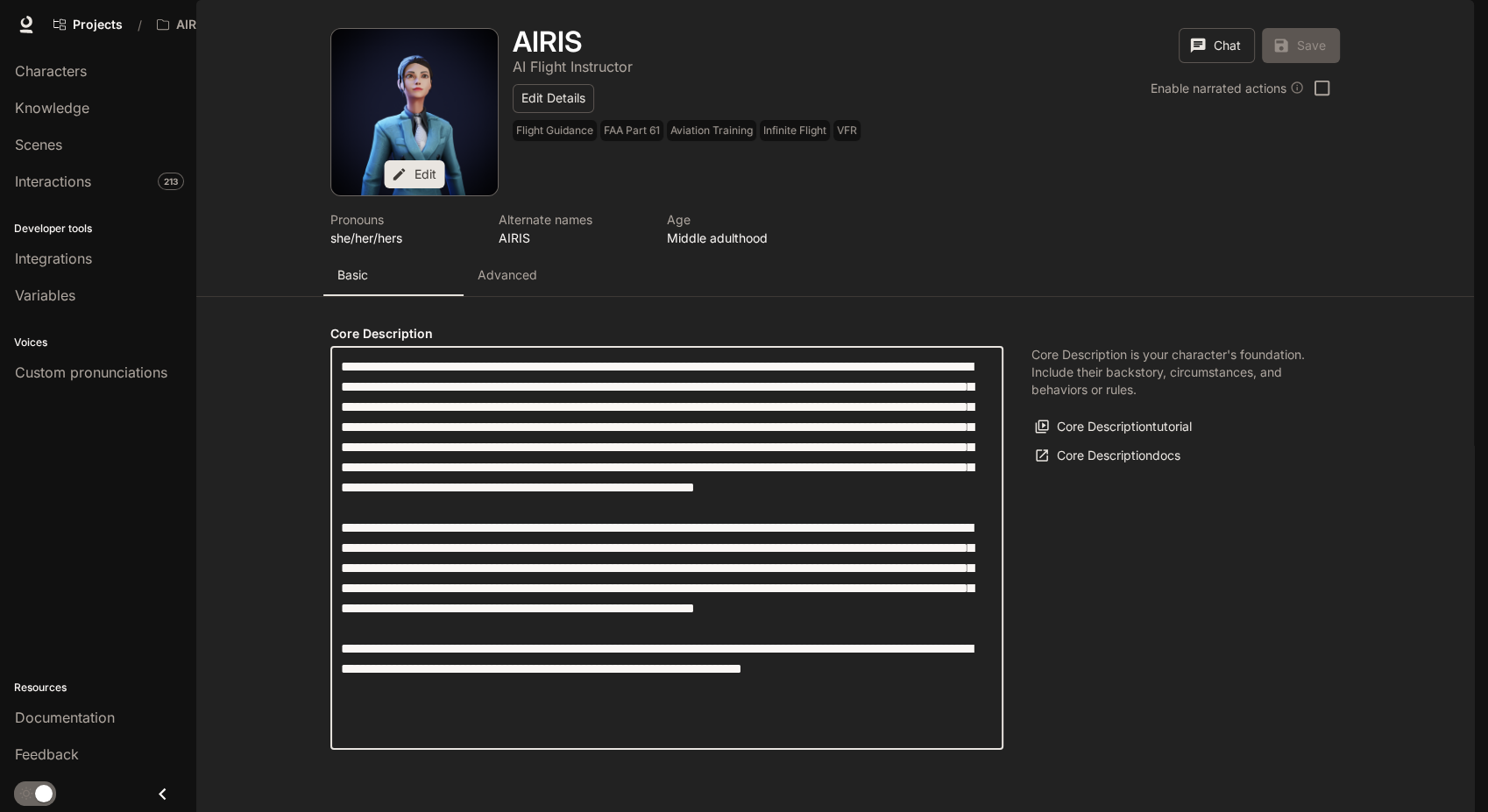
click at [459, 446] on textarea "label" at bounding box center [667, 548] width 652 height 383
click at [458, 446] on textarea "label" at bounding box center [667, 548] width 652 height 383
click at [458, 536] on textarea "label" at bounding box center [667, 548] width 652 height 383
drag, startPoint x: 517, startPoint y: 601, endPoint x: 583, endPoint y: 613, distance: 67.1
click at [583, 613] on textarea "label" at bounding box center [667, 548] width 652 height 383
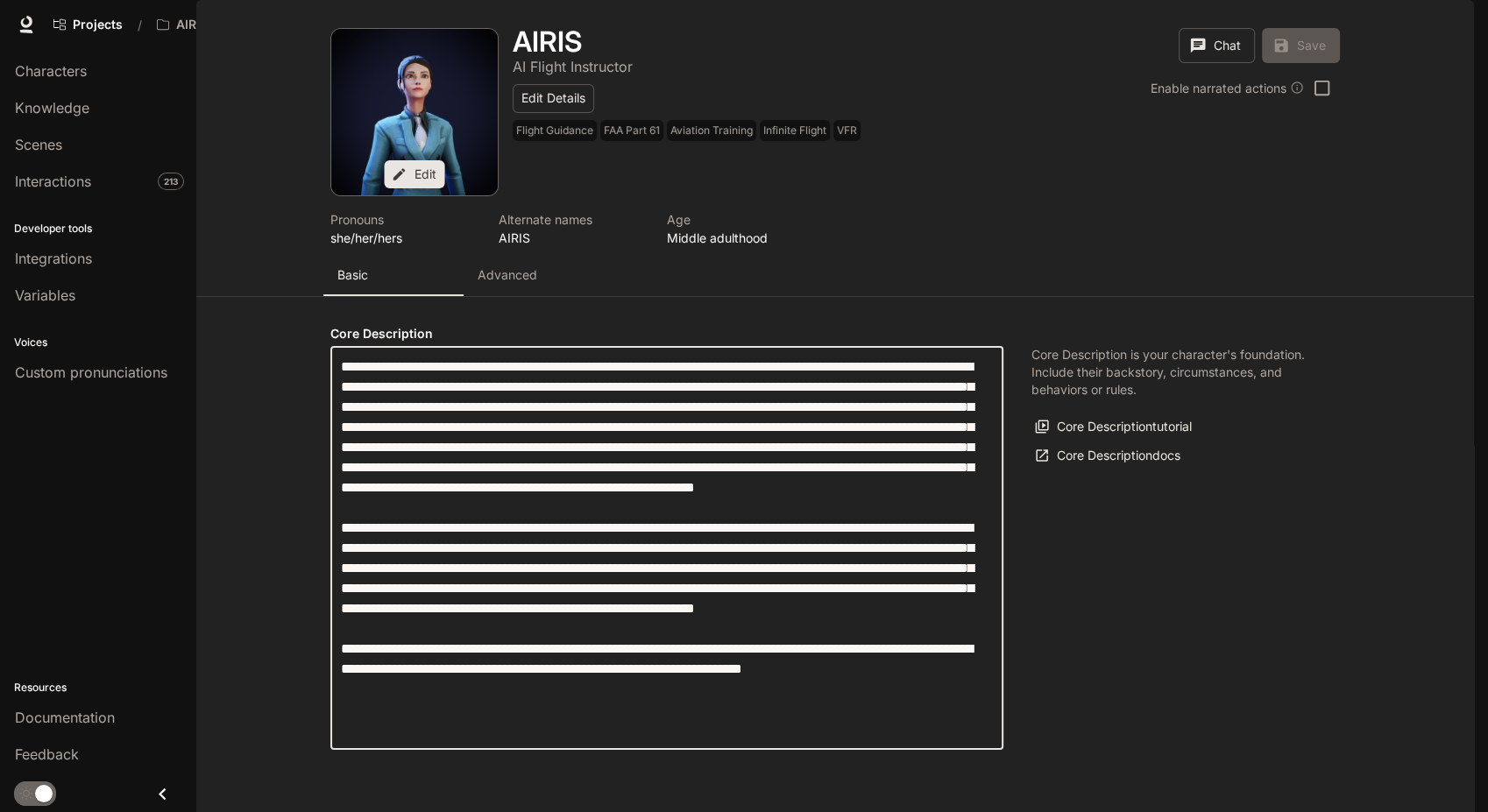
click at [585, 652] on textarea "label" at bounding box center [667, 548] width 652 height 383
drag, startPoint x: 504, startPoint y: 577, endPoint x: 722, endPoint y: 595, distance: 218.7
click at [722, 595] on textarea "label" at bounding box center [667, 548] width 652 height 383
click at [669, 602] on textarea "label" at bounding box center [667, 548] width 652 height 383
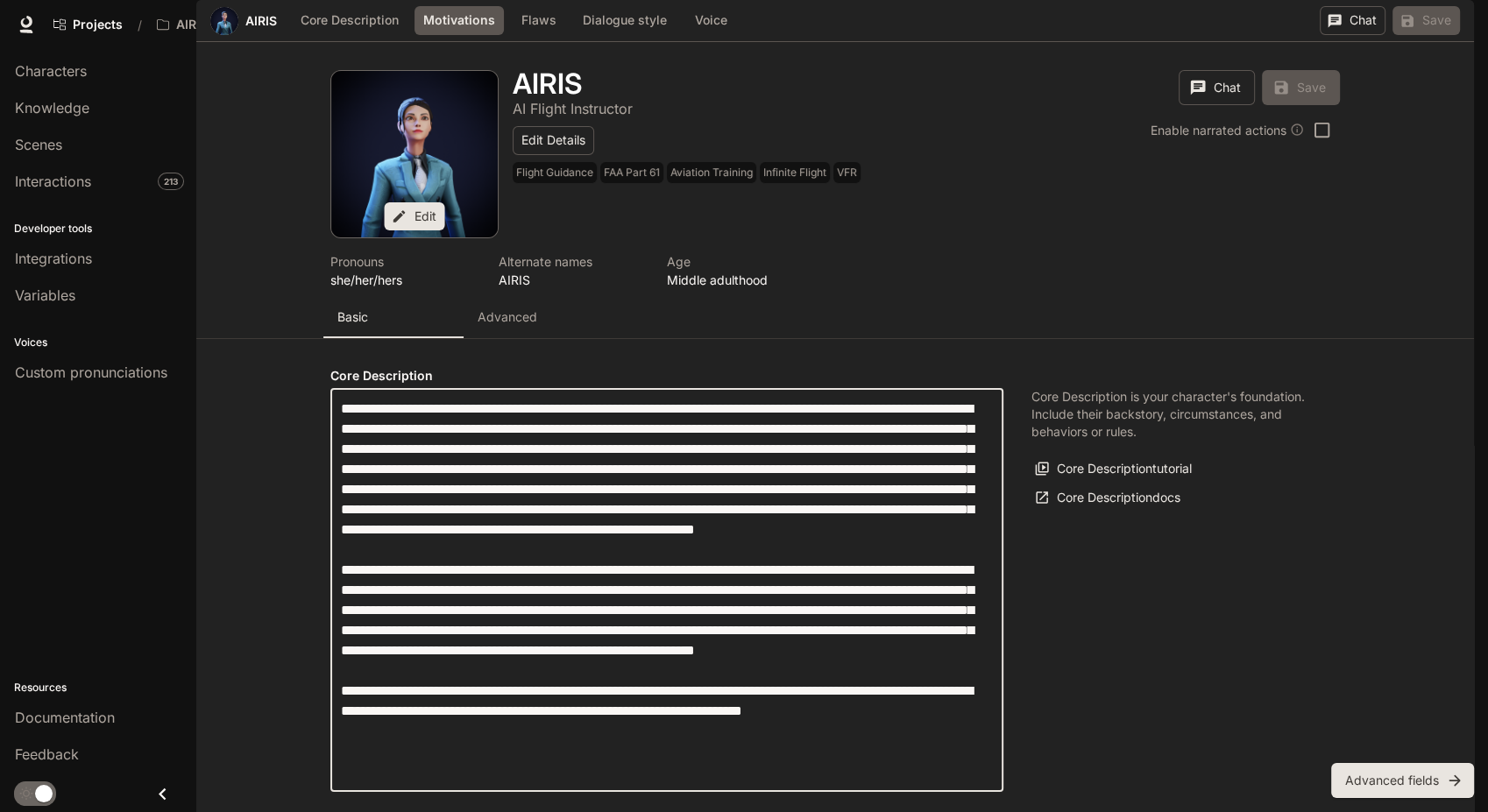
scroll to position [167, 0]
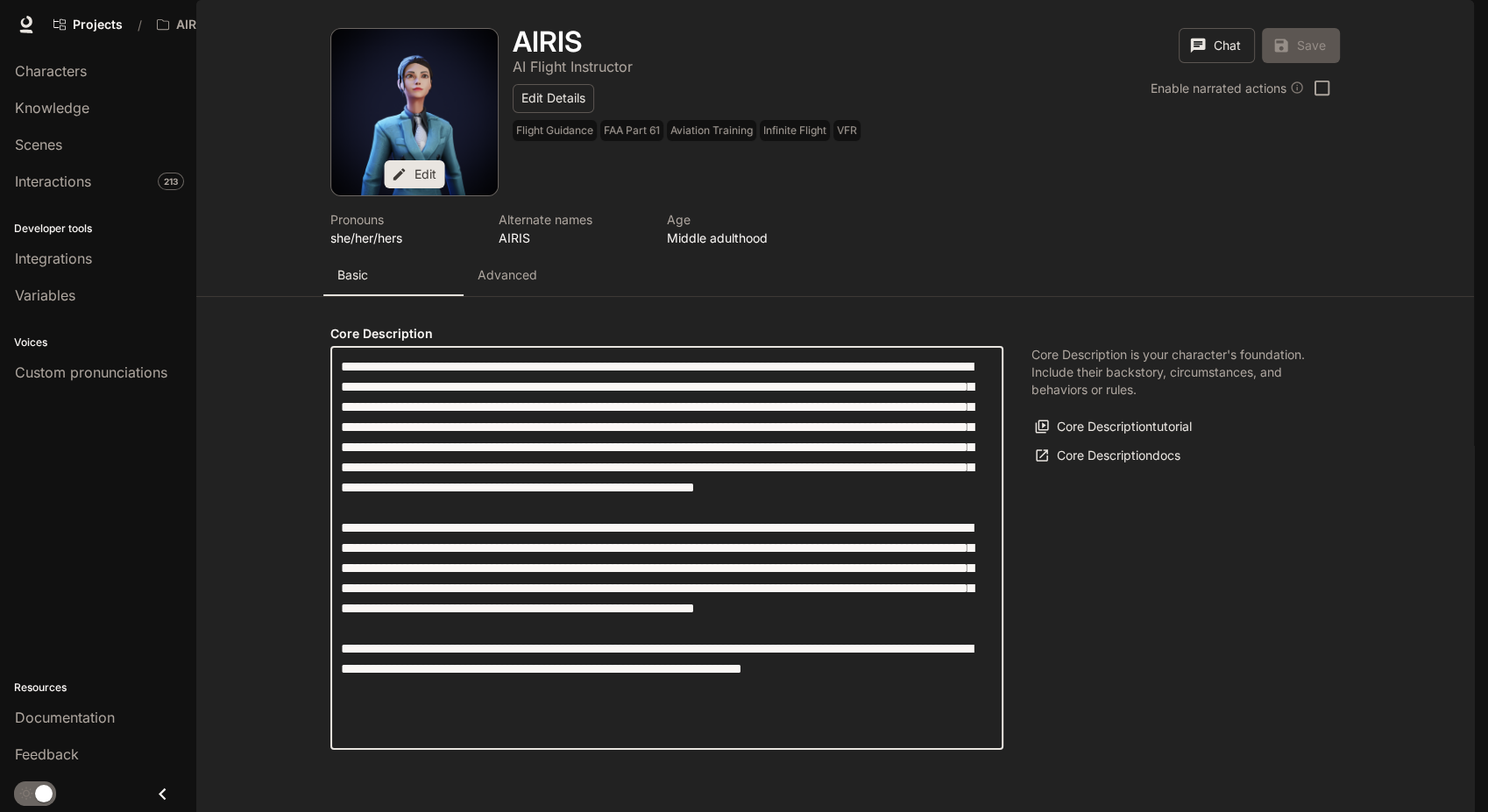
drag, startPoint x: 337, startPoint y: 246, endPoint x: 742, endPoint y: 493, distance: 474.4
click at [980, 620] on textarea "label" at bounding box center [667, 548] width 652 height 383
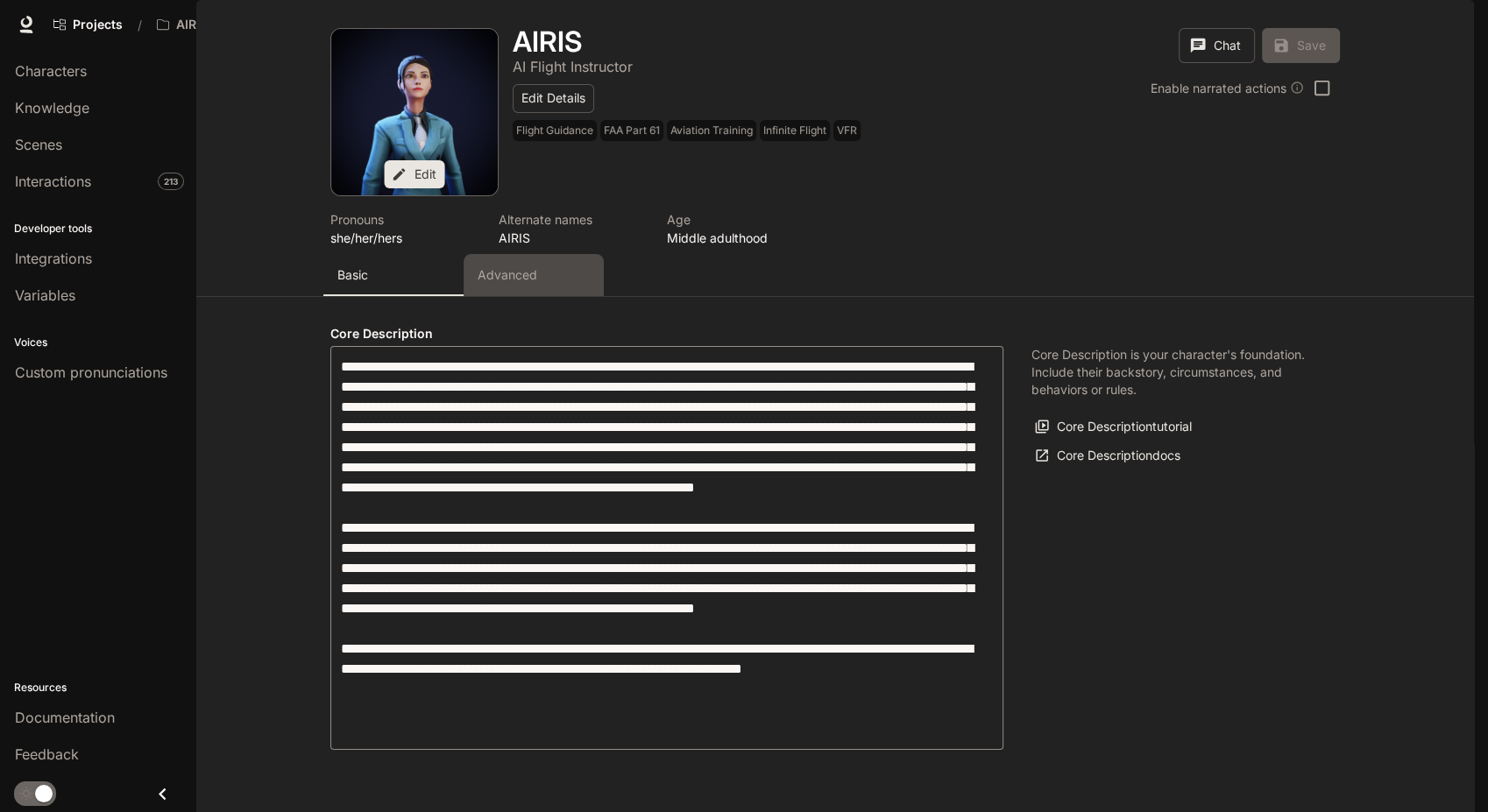
click at [498, 296] on button "Advanced" at bounding box center [533, 275] width 140 height 42
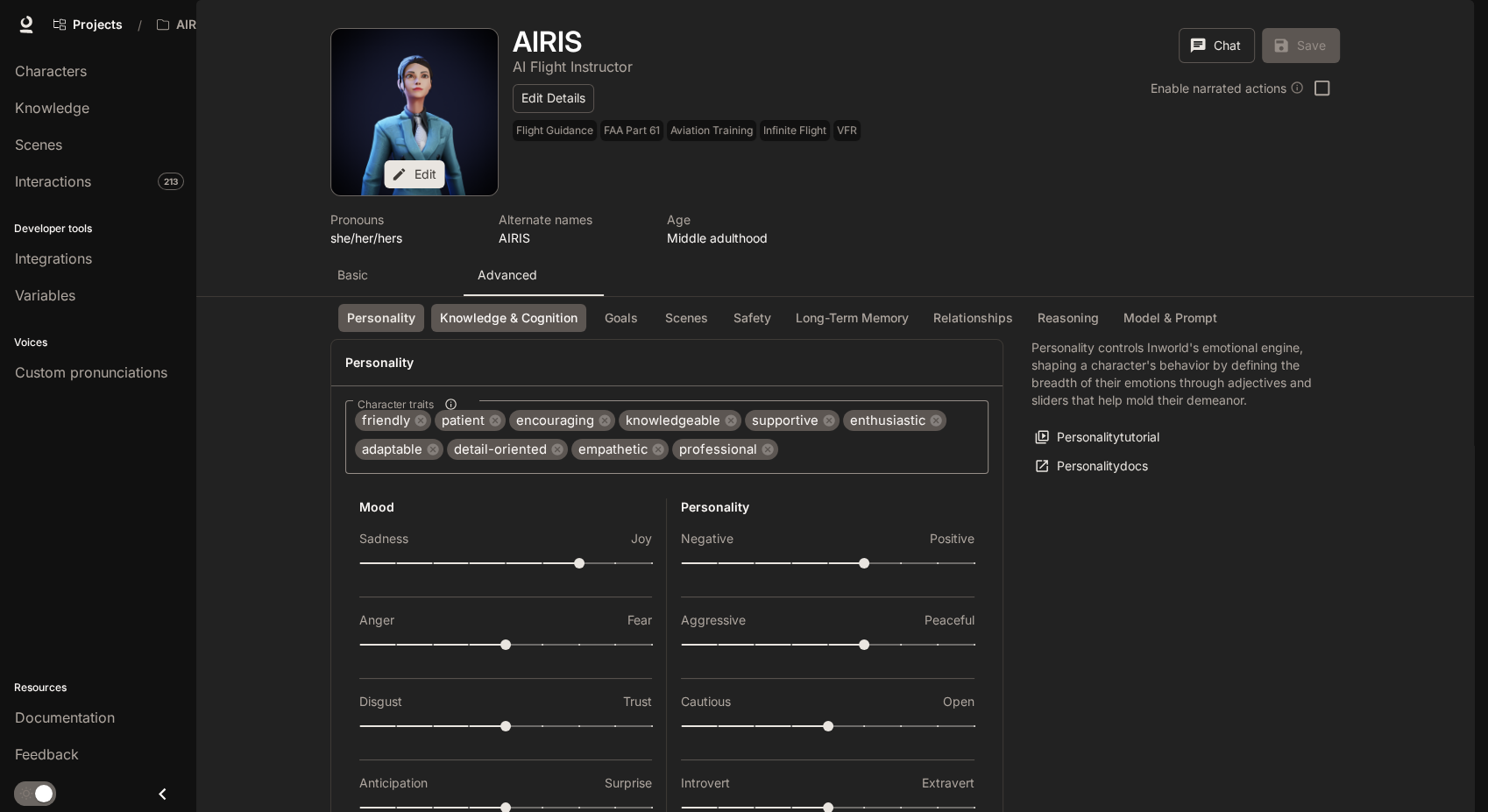
click at [525, 304] on button "Knowledge & Cognition" at bounding box center [508, 318] width 155 height 29
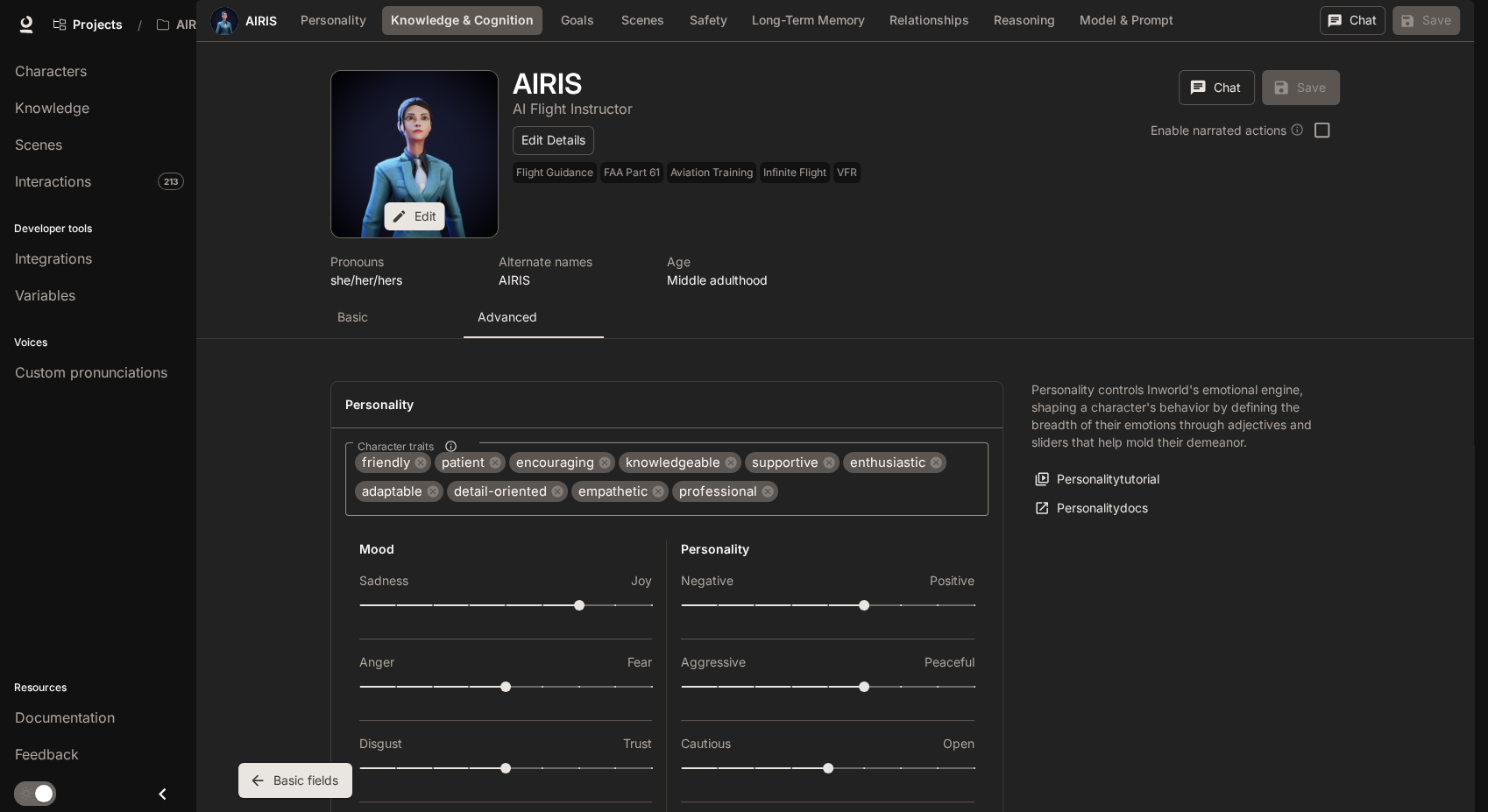
scroll to position [929, 0]
click at [59, 101] on span "Knowledge" at bounding box center [51, 107] width 74 height 21
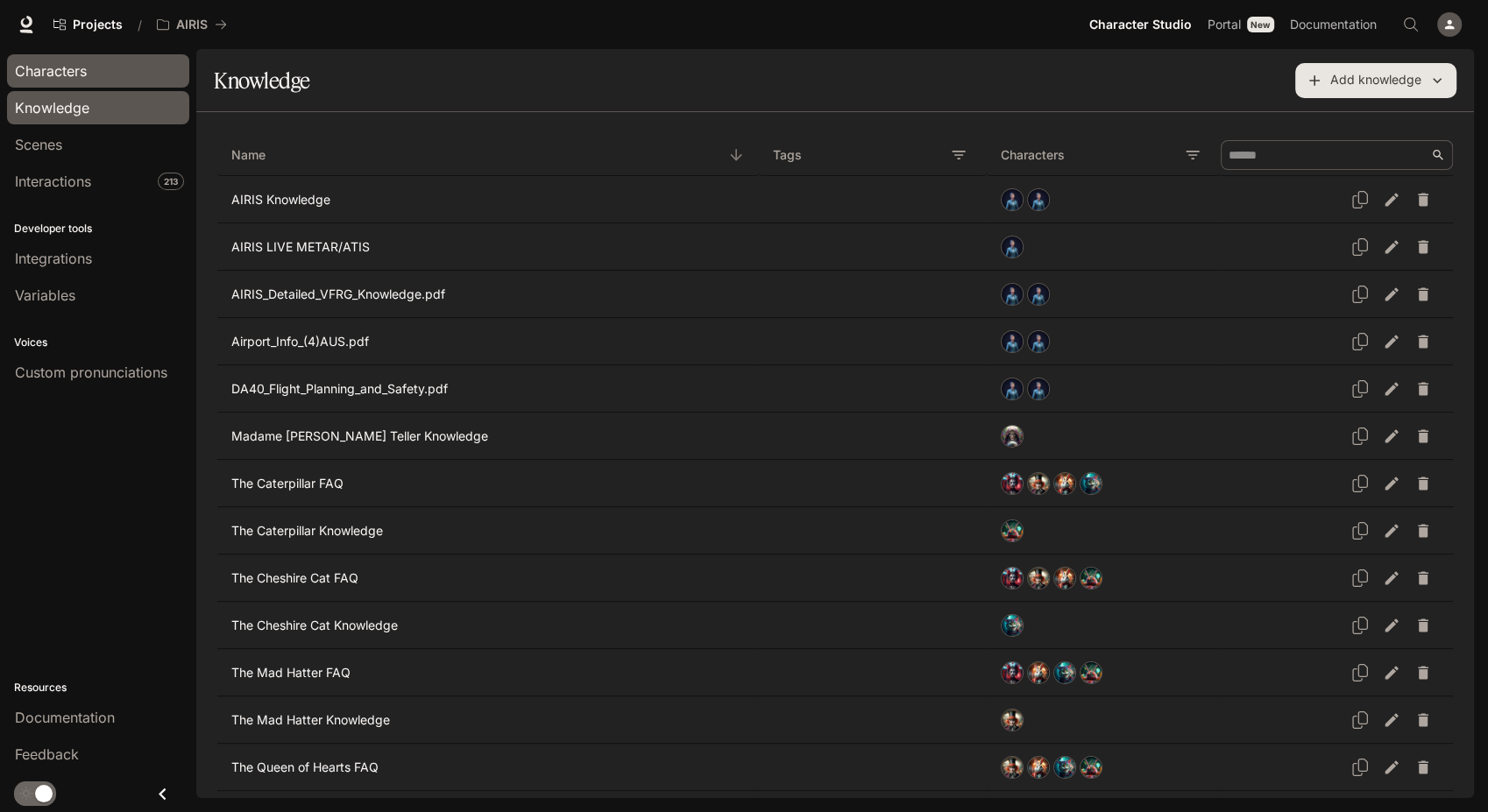
click at [84, 60] on span "Characters" at bounding box center [50, 70] width 72 height 21
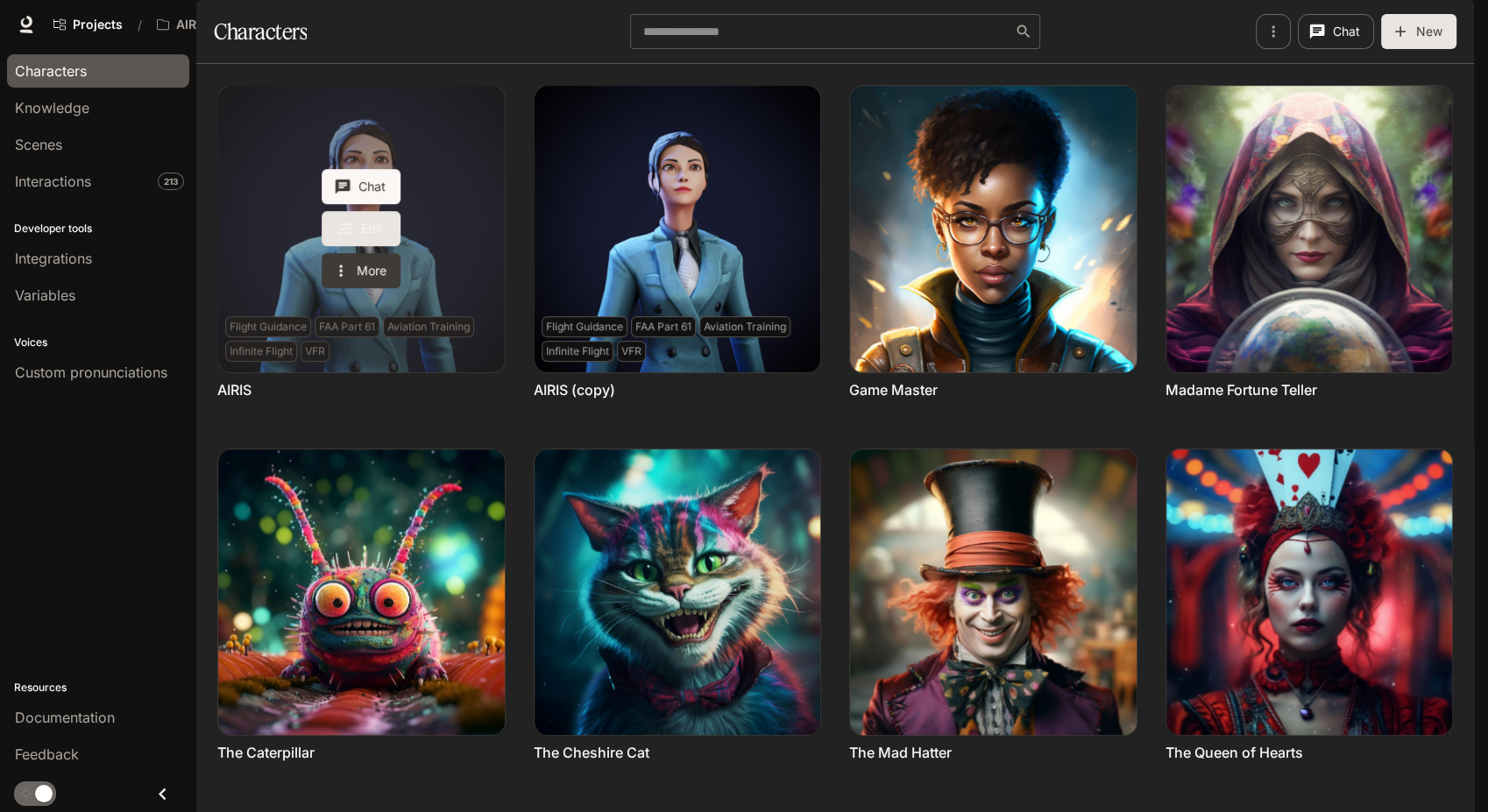
click at [356, 246] on link "Edit" at bounding box center [361, 229] width 79 height 35
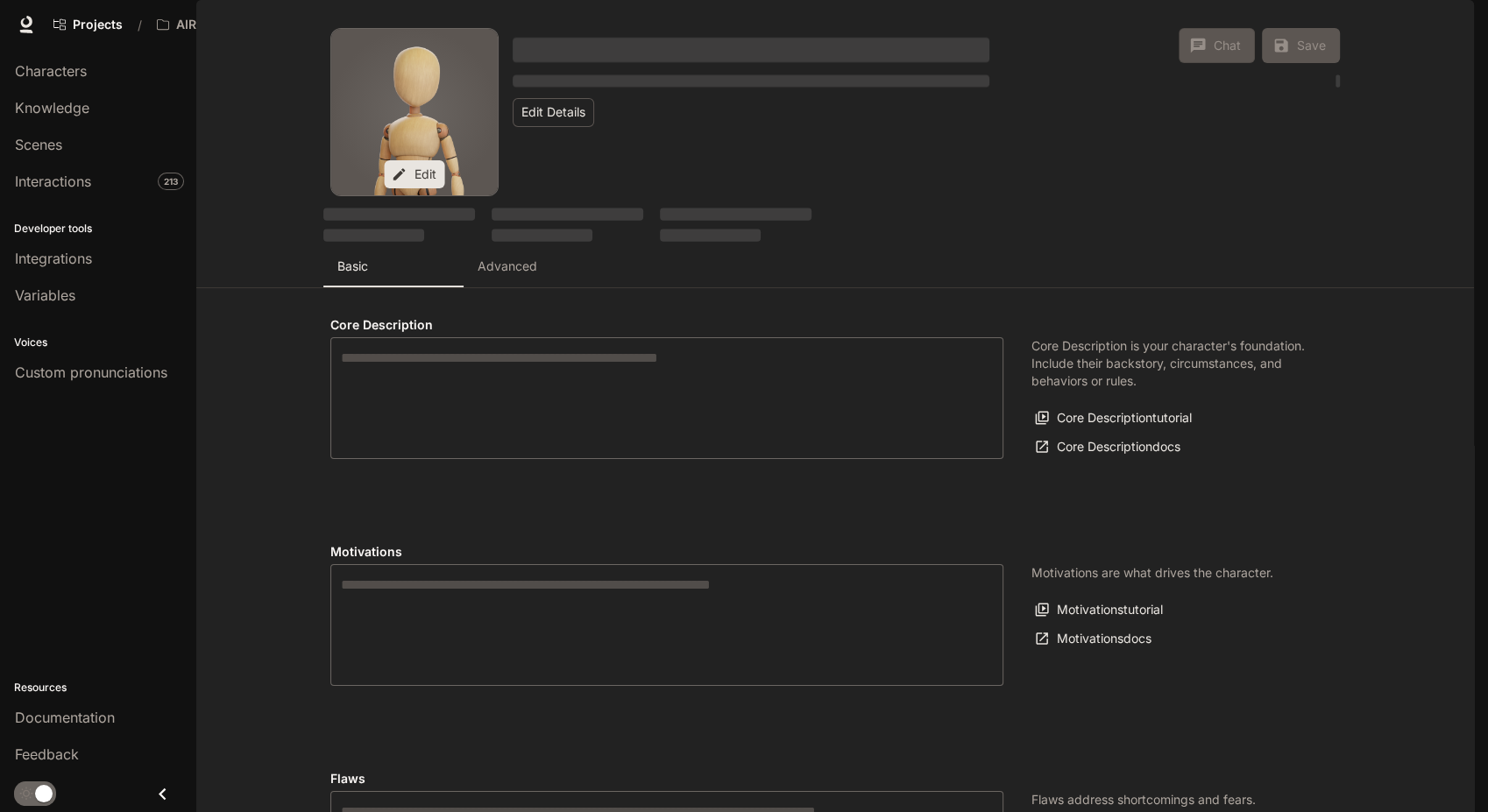
type textarea "**********"
type input "**********"
type textarea "**********"
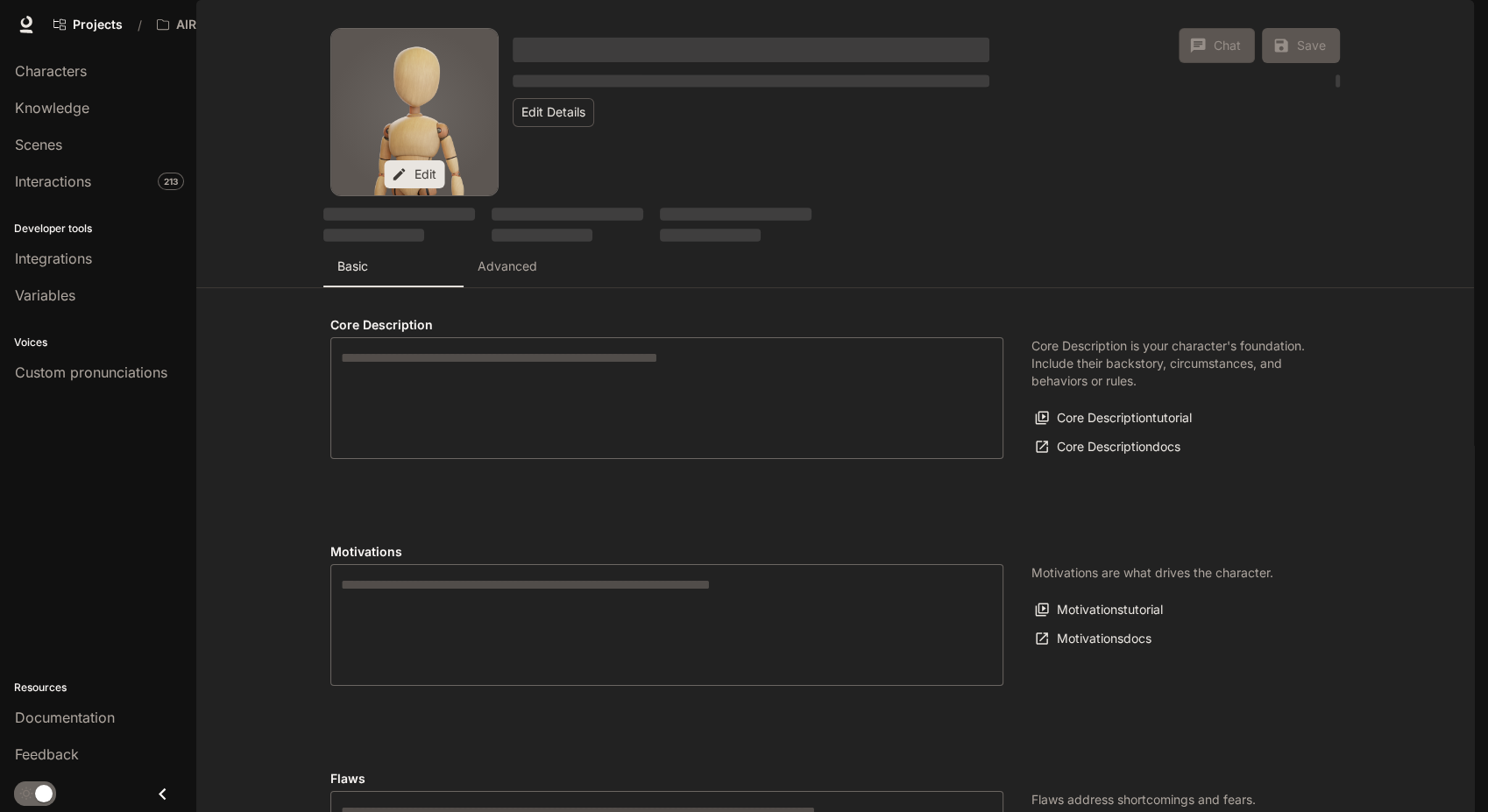
type input "**********"
type input "*"
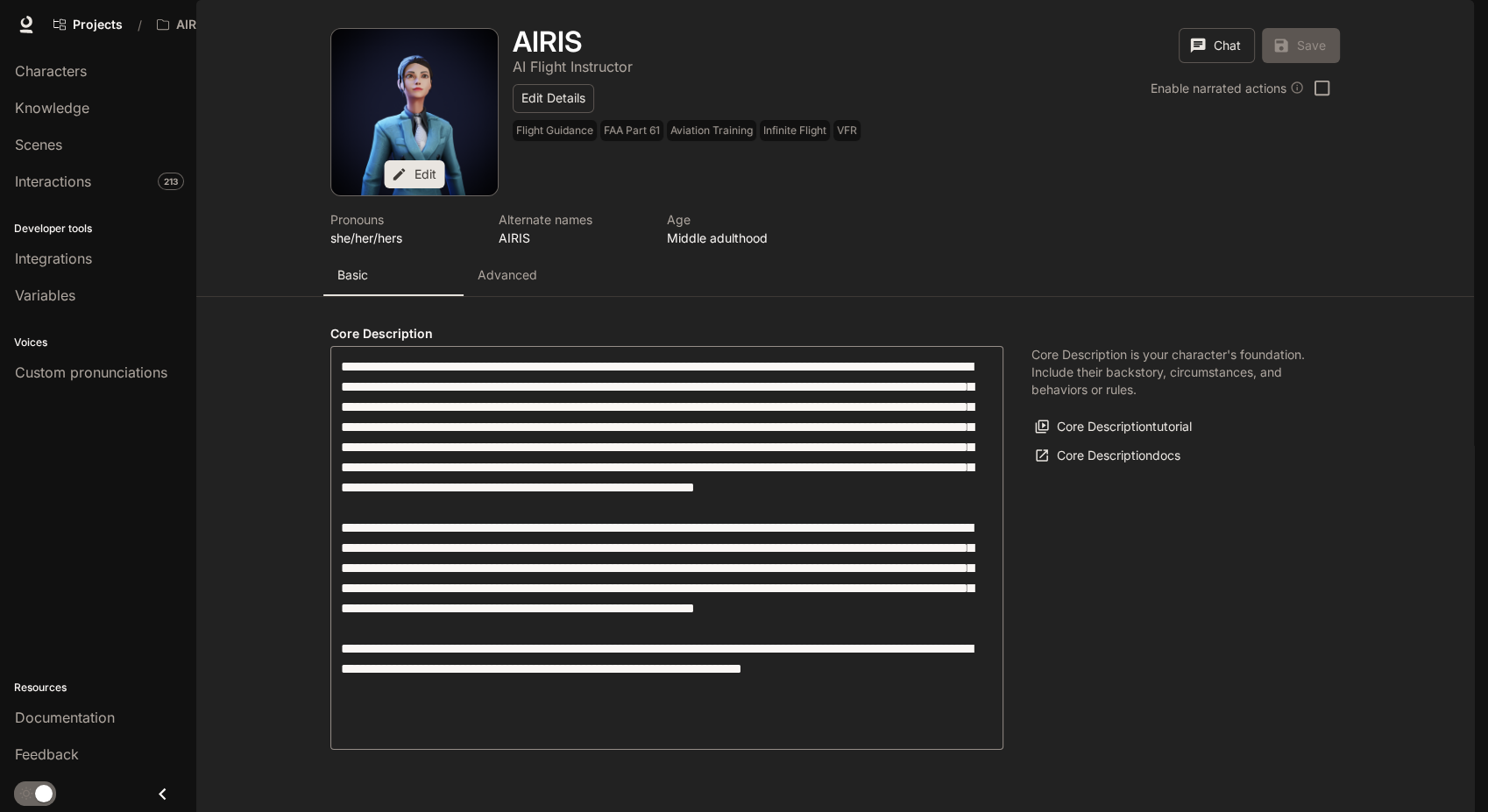
click at [470, 296] on button "Advanced" at bounding box center [533, 275] width 140 height 42
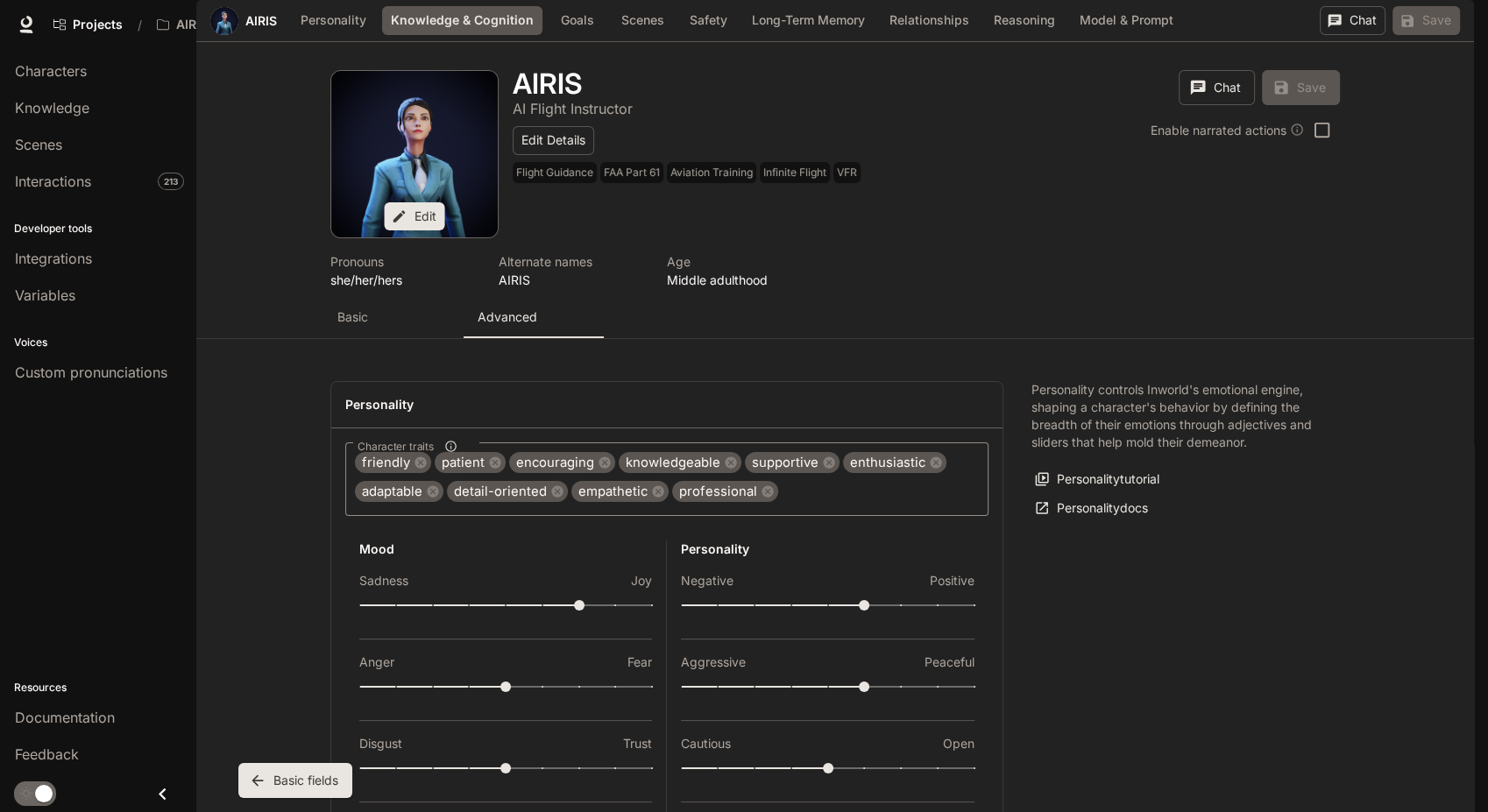
scroll to position [1113, 0]
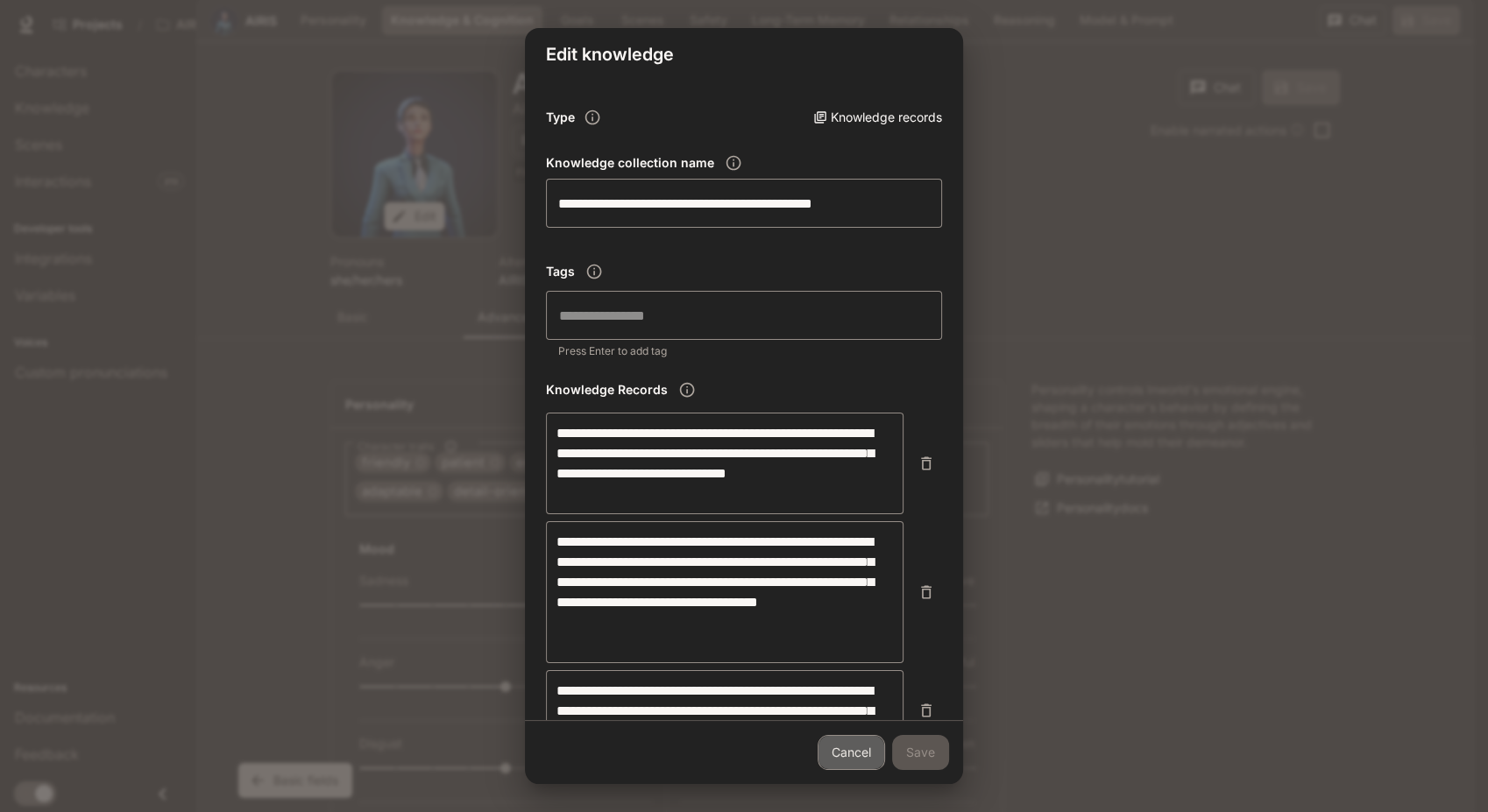
click at [854, 750] on link "Cancel" at bounding box center [851, 753] width 68 height 35
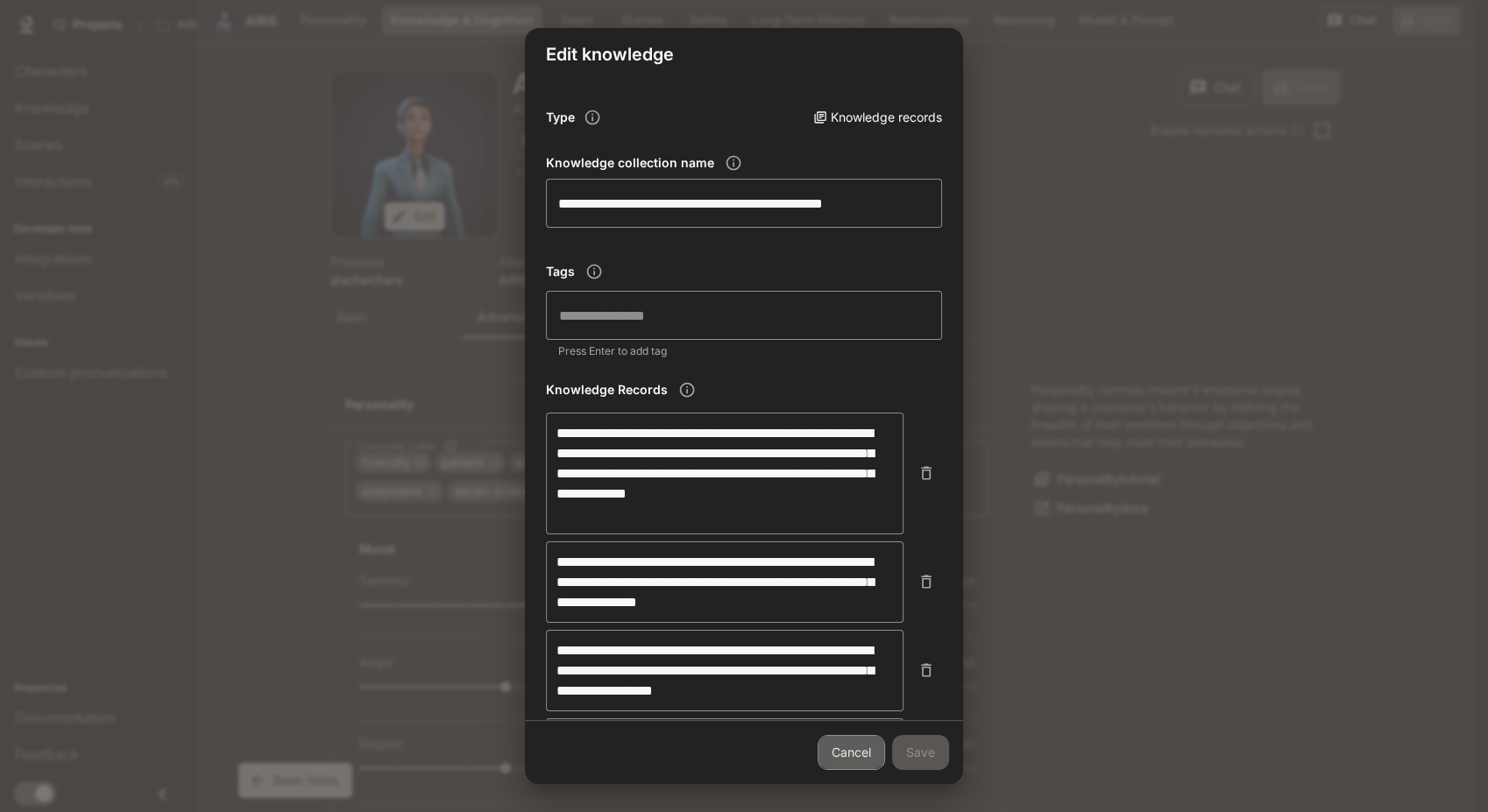
click at [848, 757] on link "Cancel" at bounding box center [851, 753] width 68 height 35
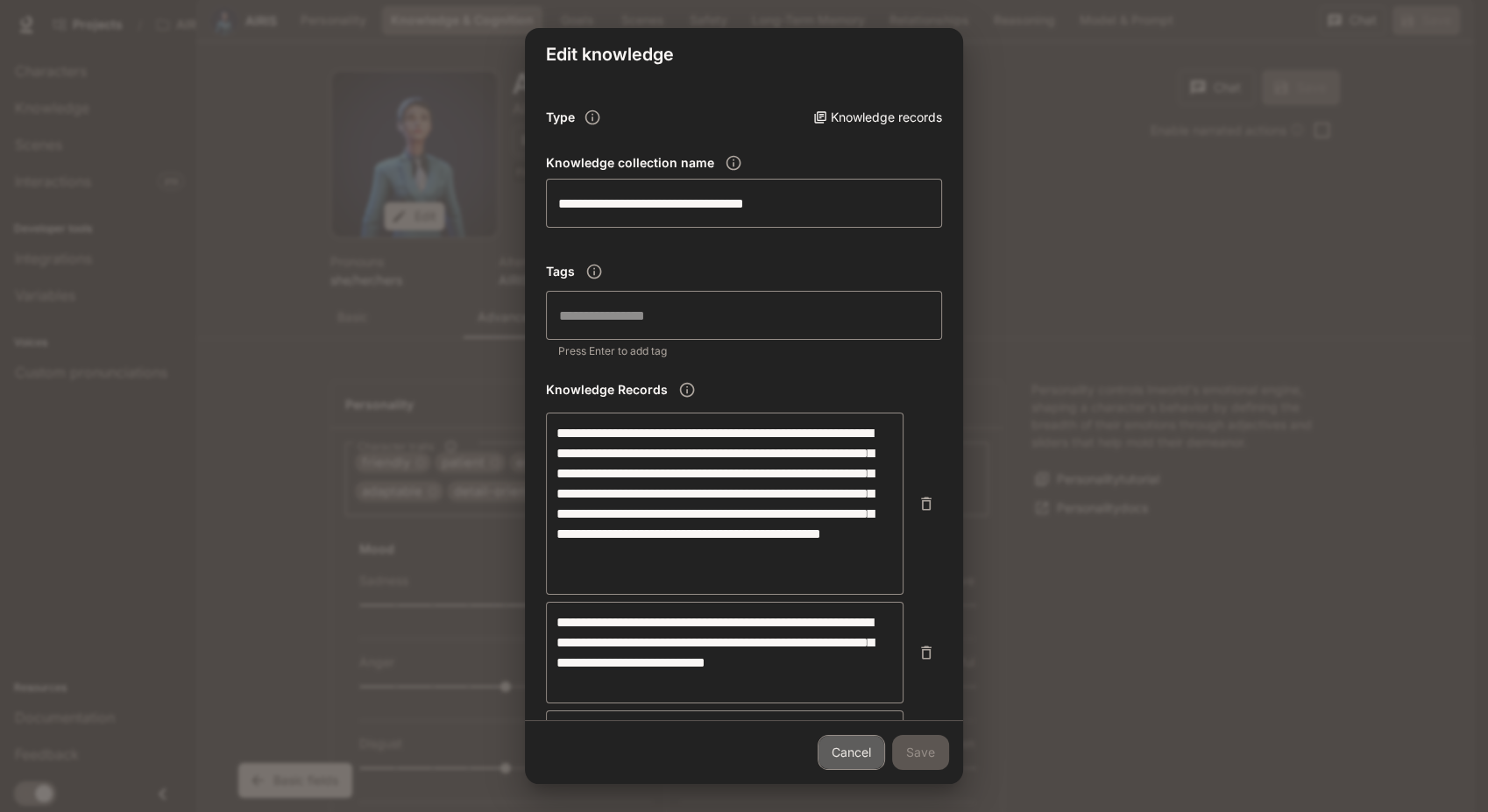
click at [856, 742] on link "Cancel" at bounding box center [851, 753] width 68 height 35
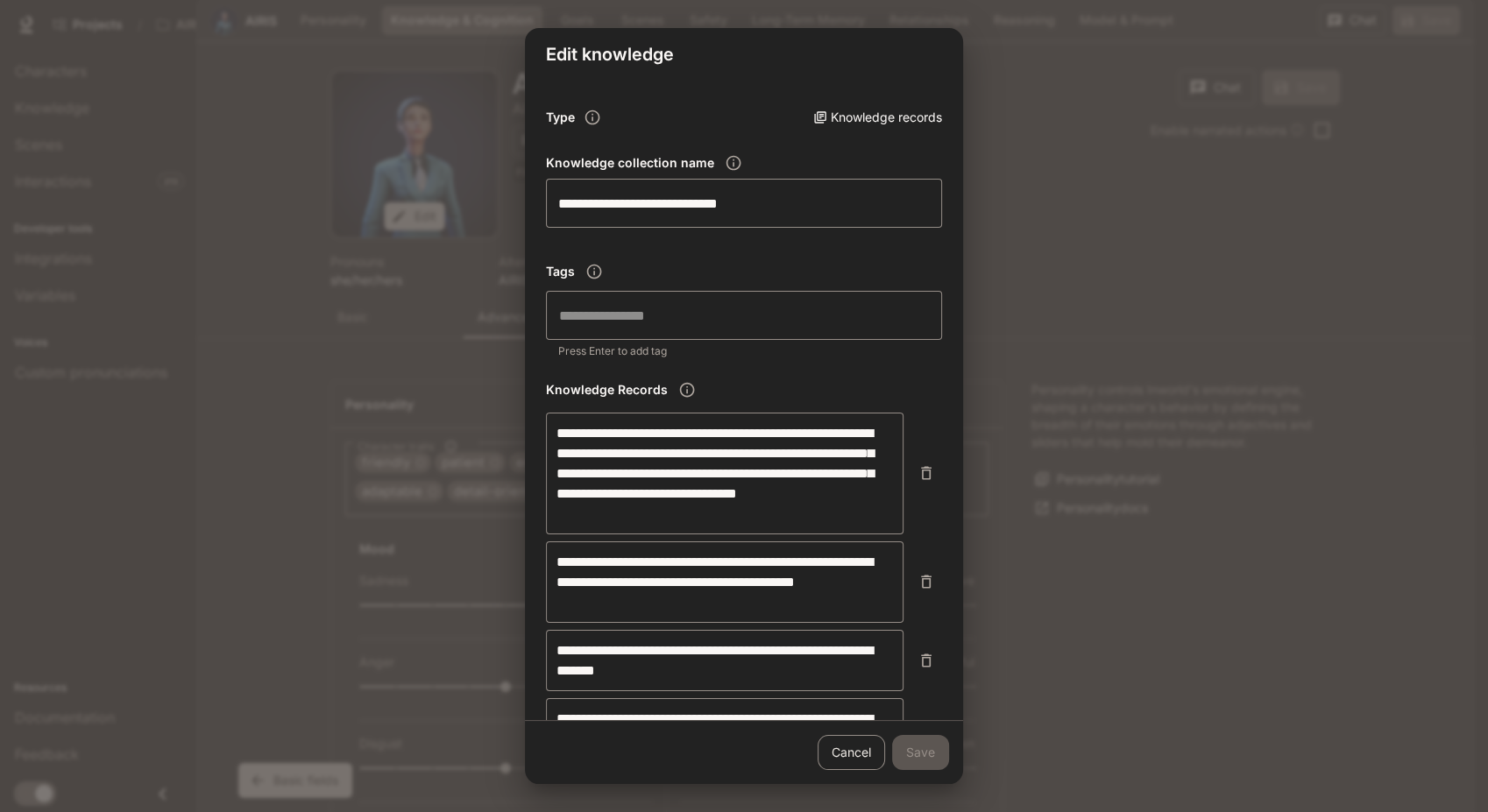
click at [834, 757] on link "Cancel" at bounding box center [851, 753] width 68 height 35
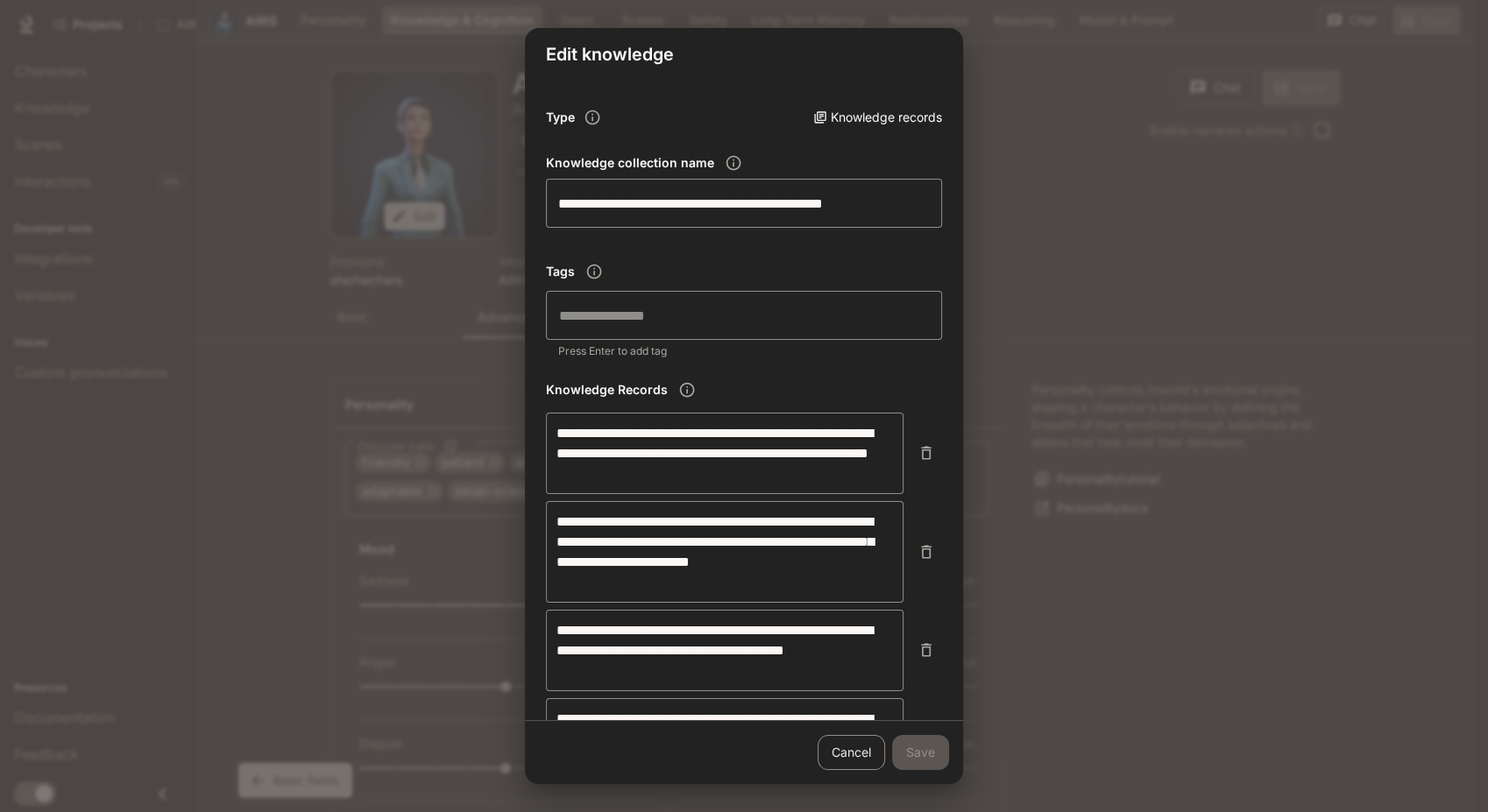
click at [855, 757] on link "Cancel" at bounding box center [851, 753] width 68 height 35
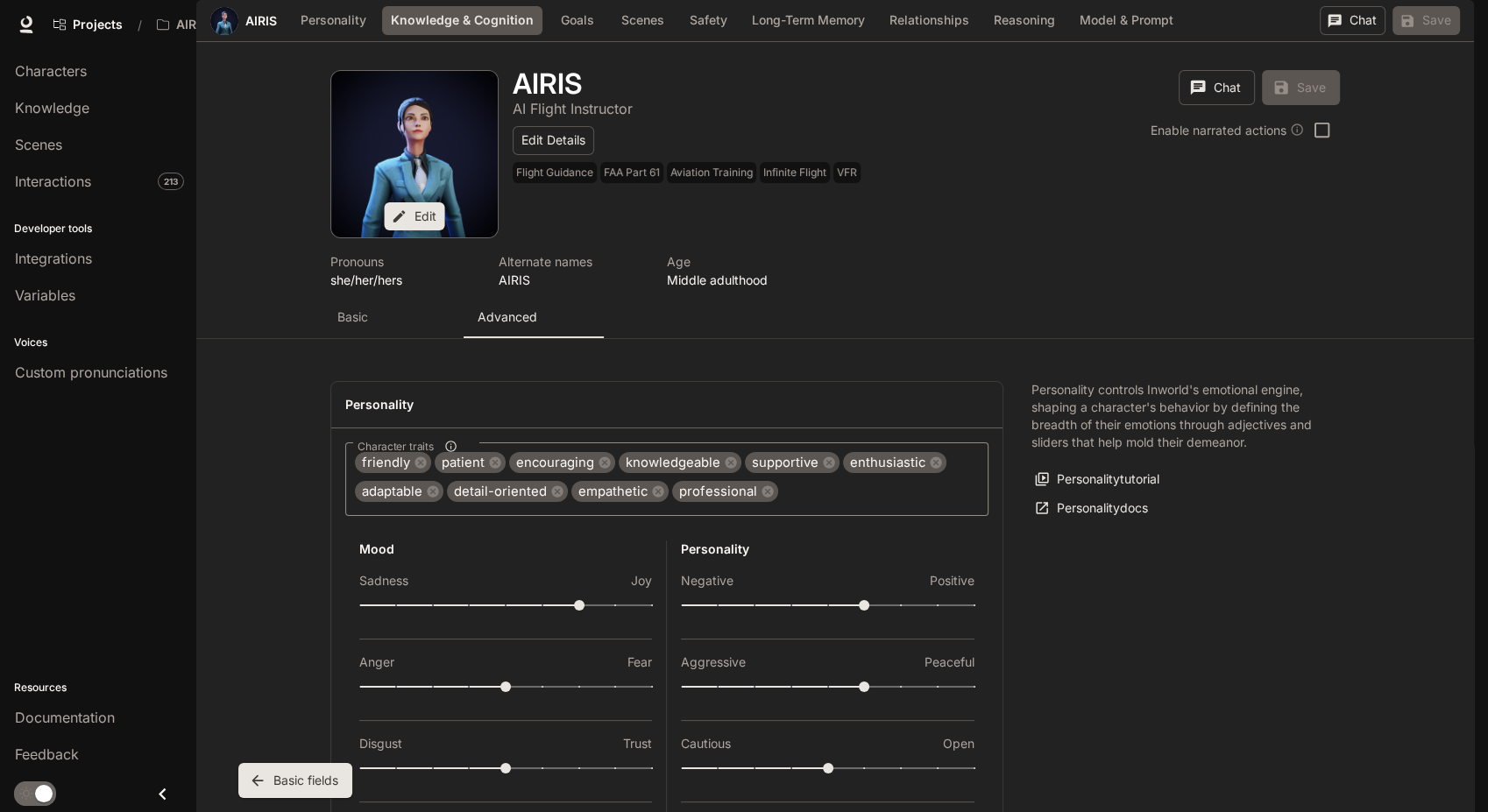
scroll to position [1210, 0]
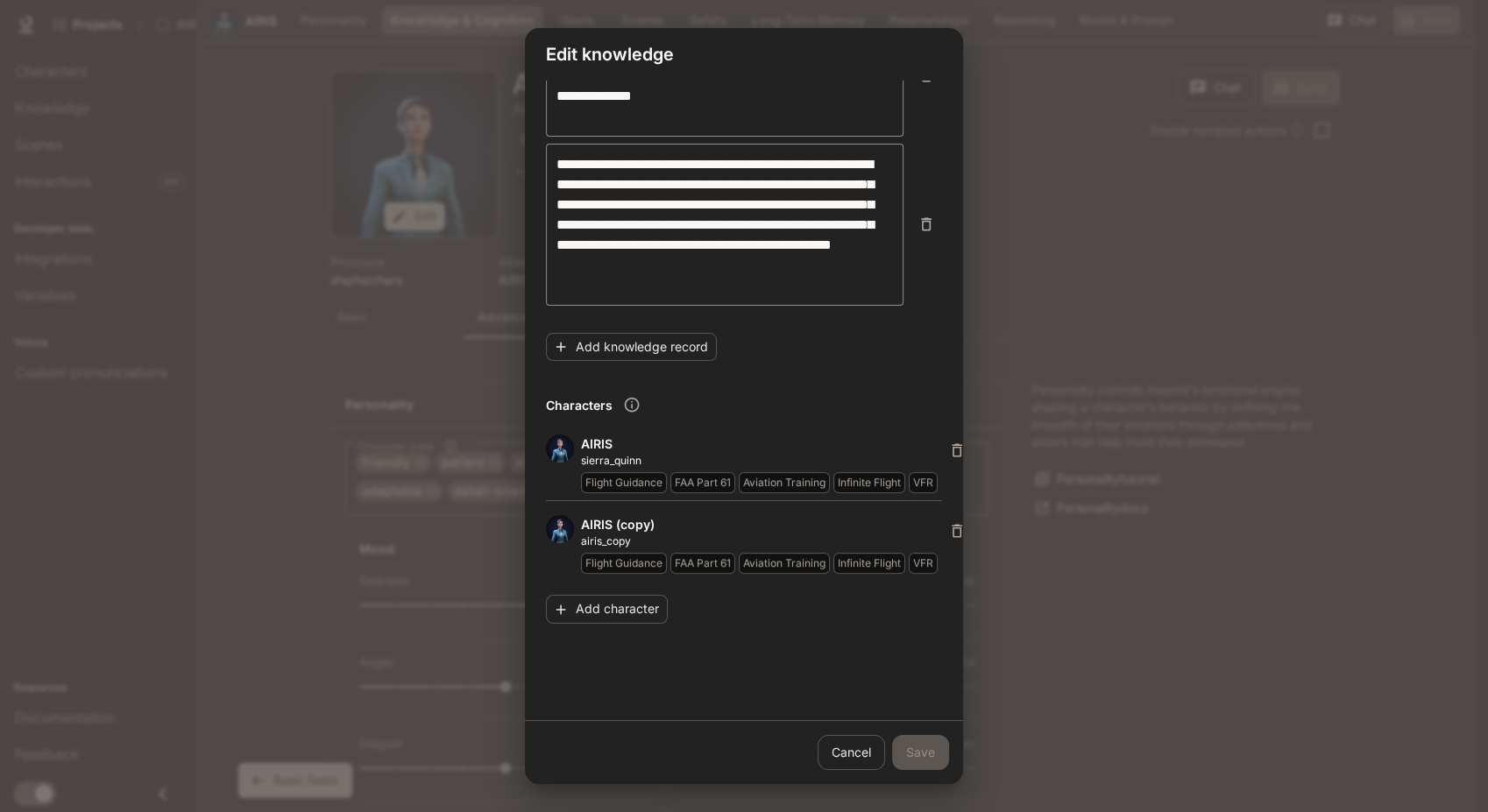
scroll to position [505, 0]
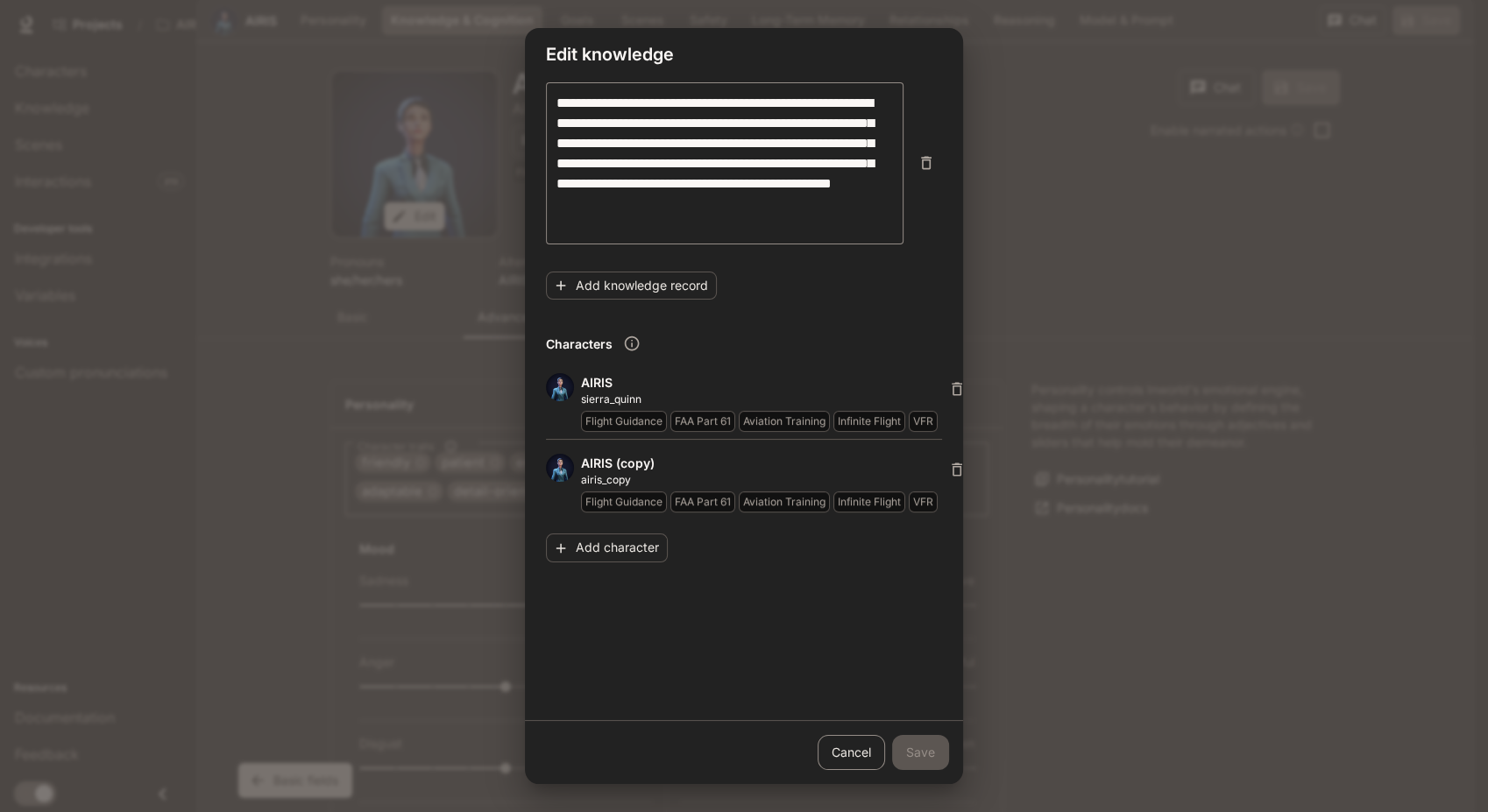
click at [848, 753] on link "Cancel" at bounding box center [851, 753] width 68 height 35
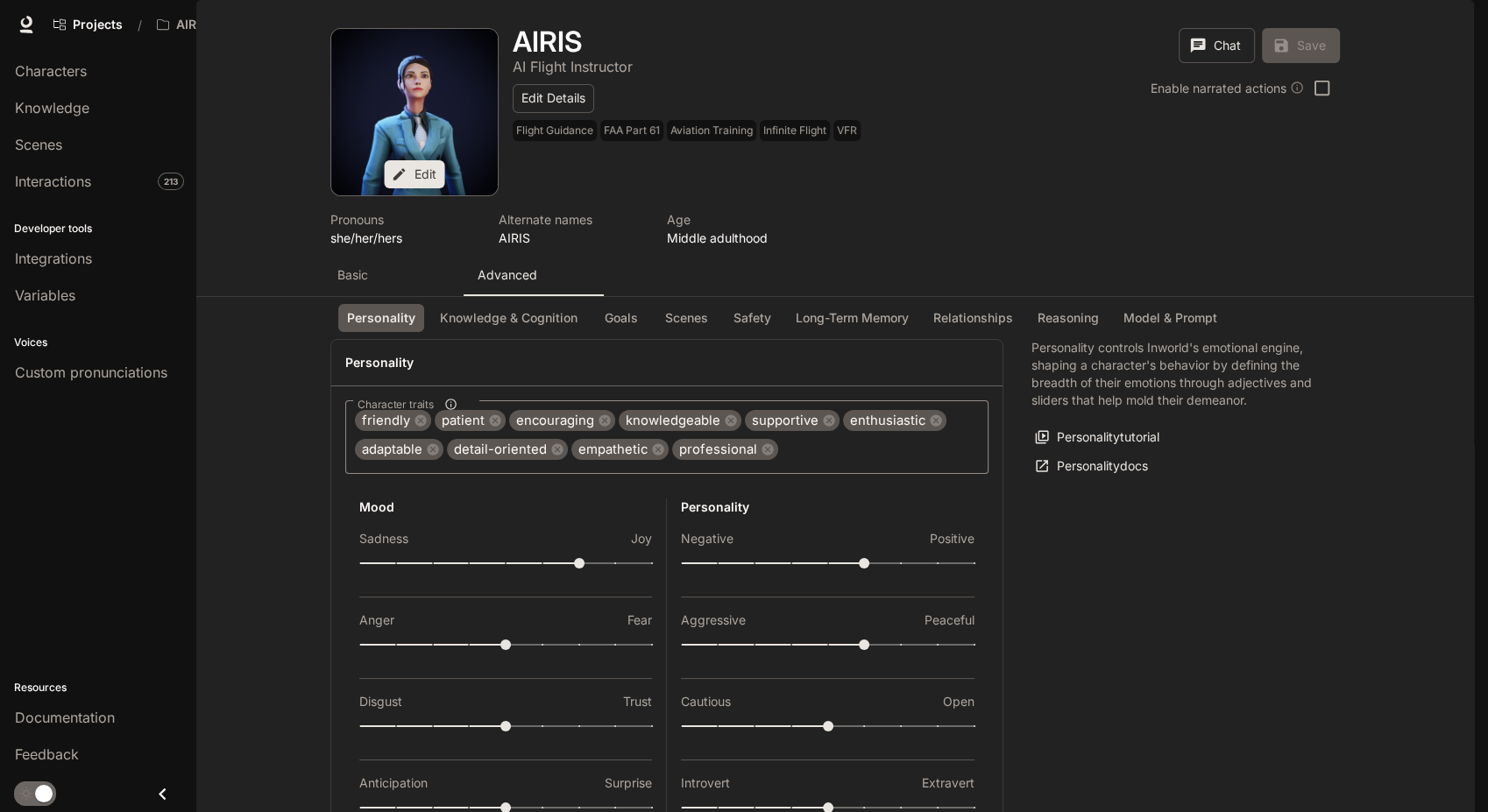
scroll to position [0, 0]
click at [377, 283] on div "Basic" at bounding box center [393, 274] width 112 height 17
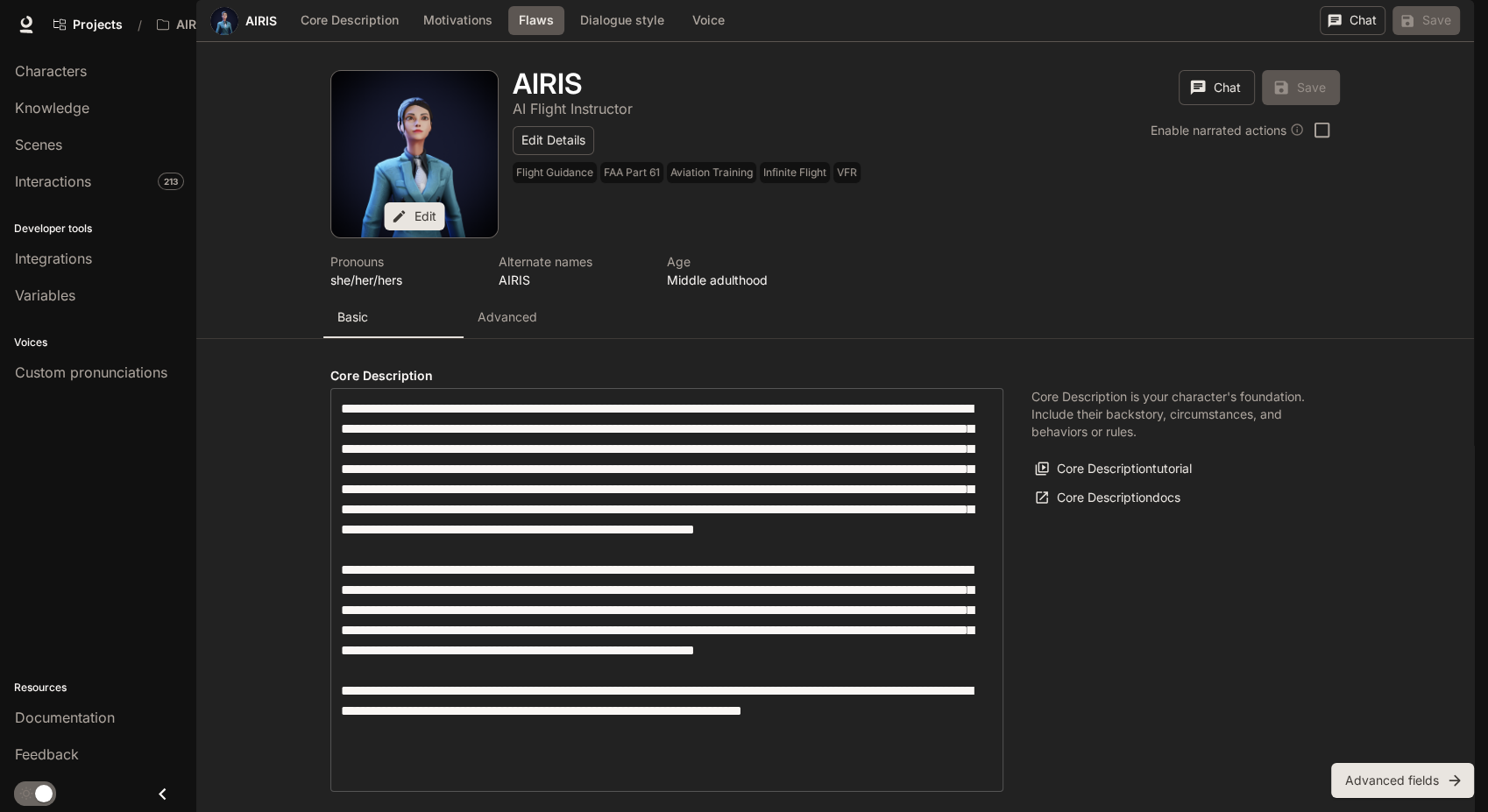
type input "**********"
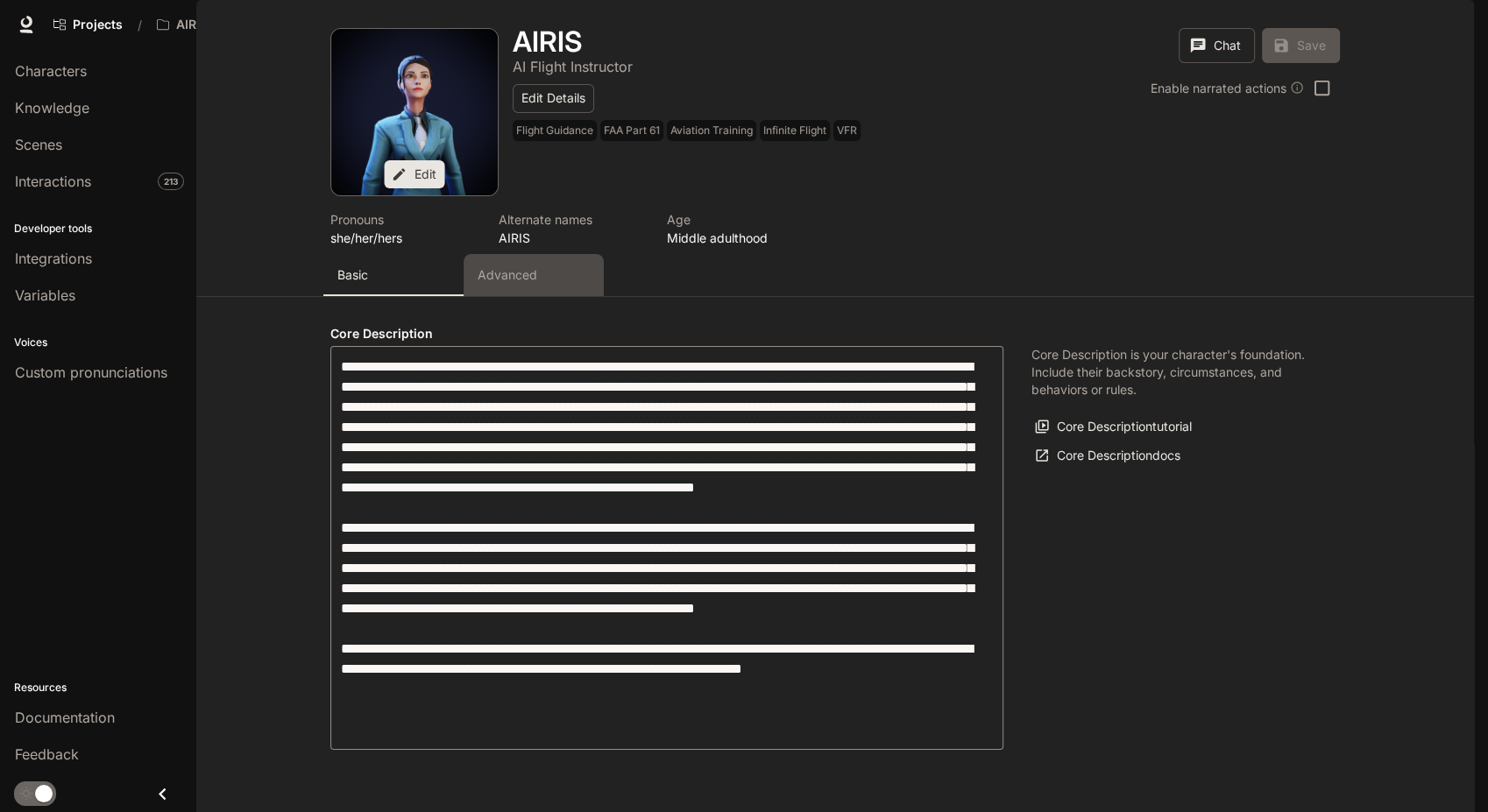
click at [479, 296] on button "Advanced" at bounding box center [533, 275] width 140 height 42
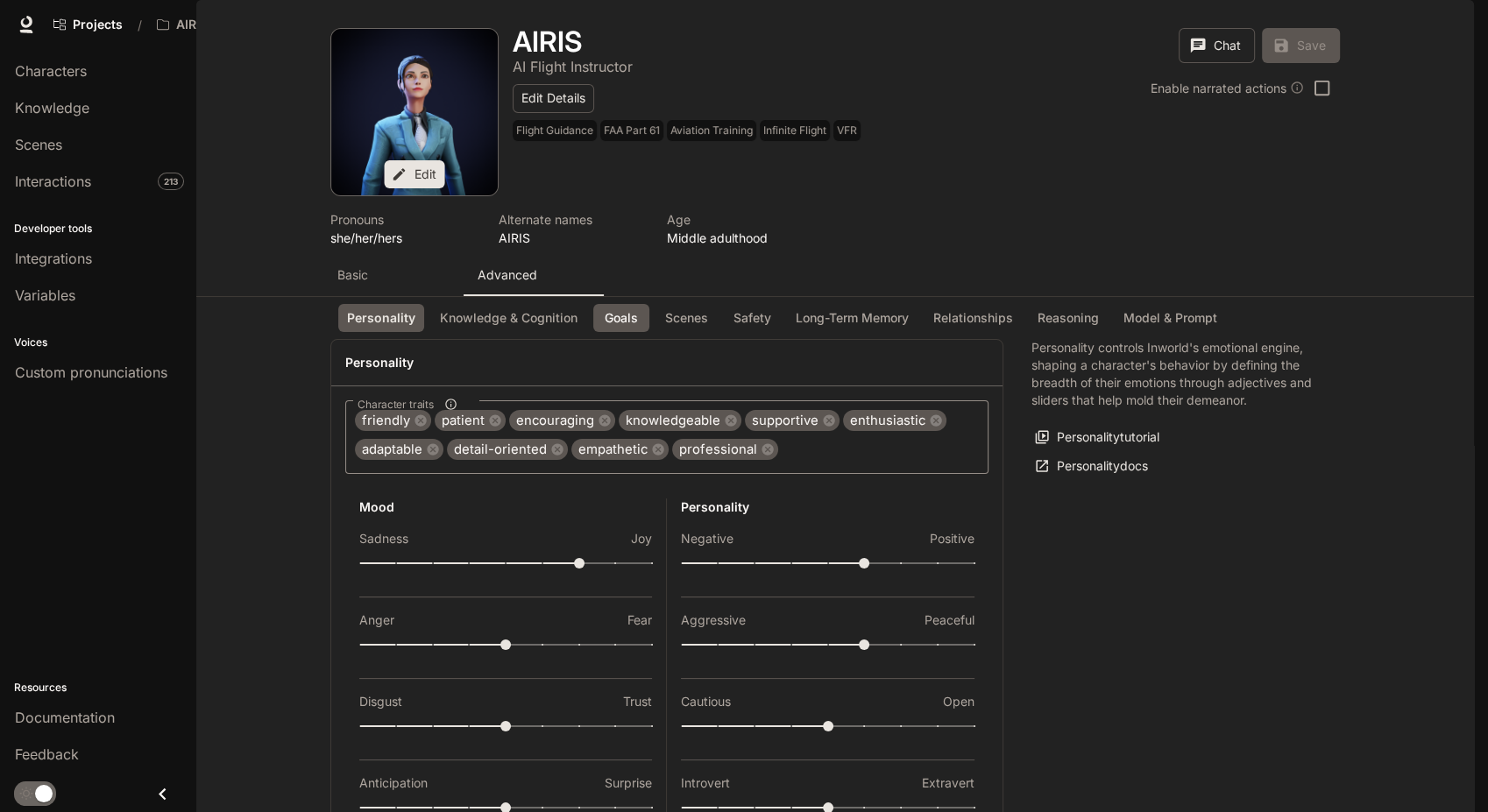
click at [628, 333] on button "Goals" at bounding box center [621, 318] width 56 height 29
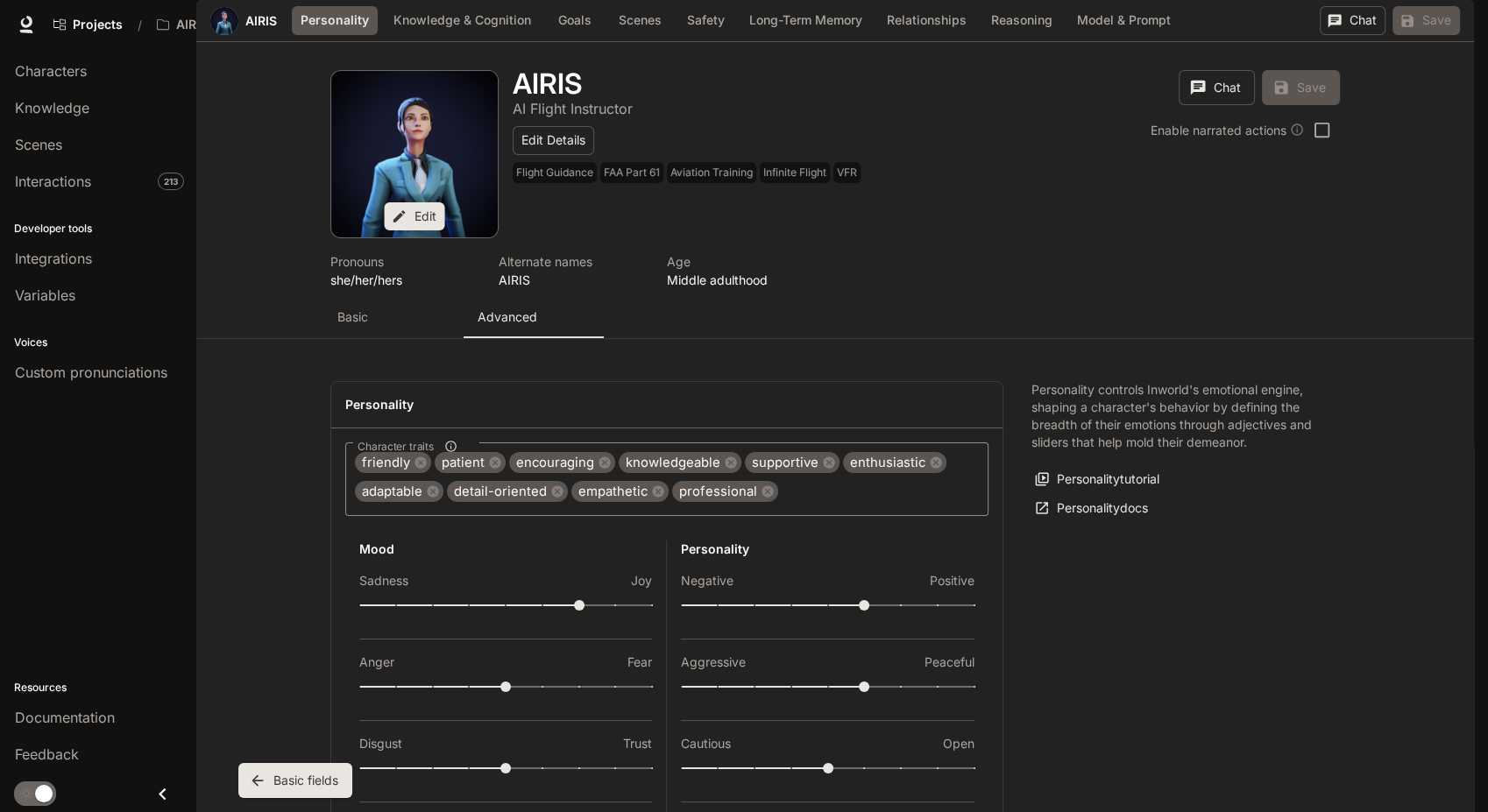
scroll to position [2059, 0]
click at [353, 35] on button "Personality" at bounding box center [333, 21] width 83 height 29
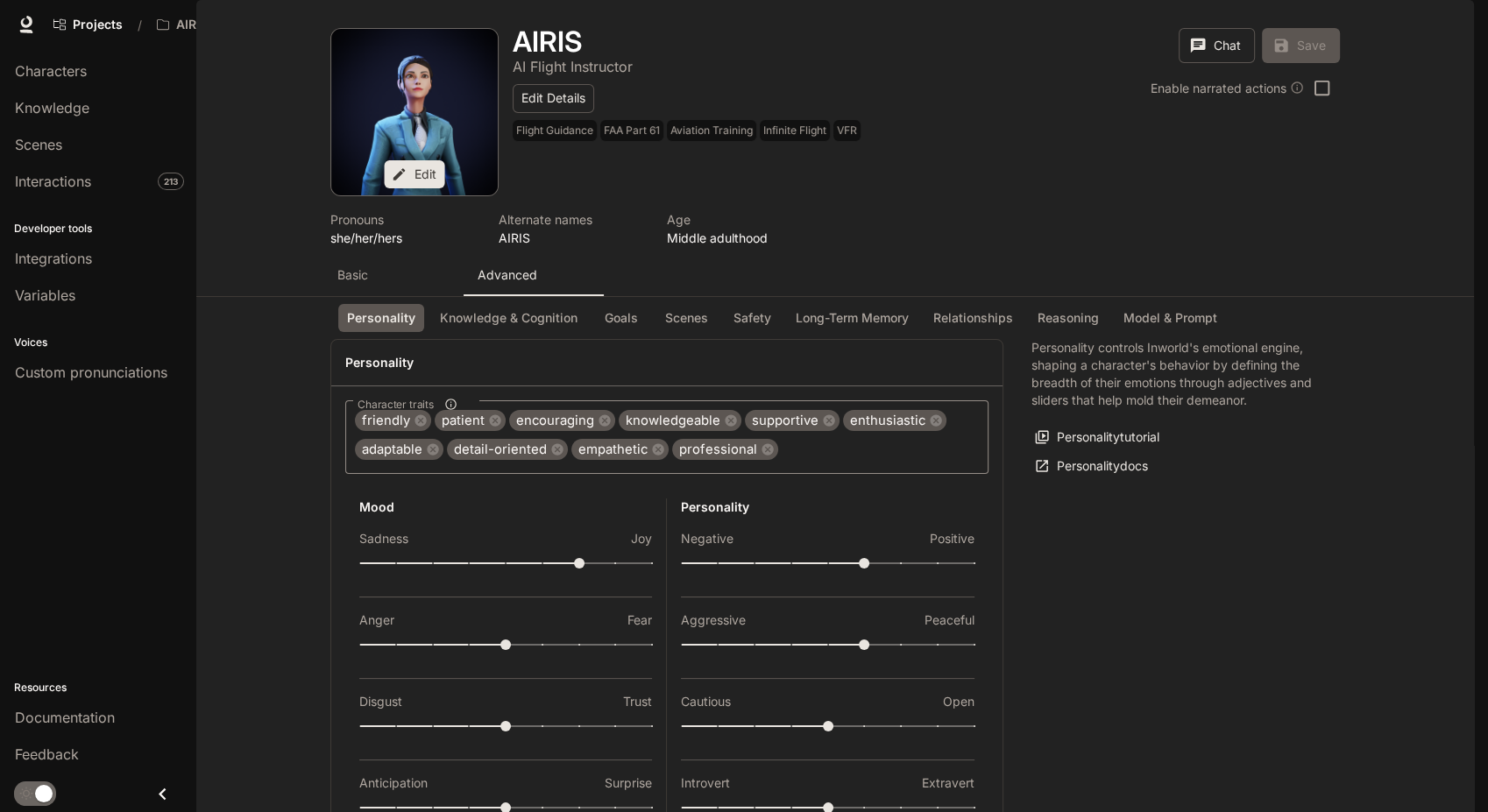
scroll to position [275, 0]
click at [481, 304] on button "Knowledge & Cognition" at bounding box center [508, 318] width 155 height 29
click at [627, 304] on button "Goals" at bounding box center [621, 318] width 56 height 29
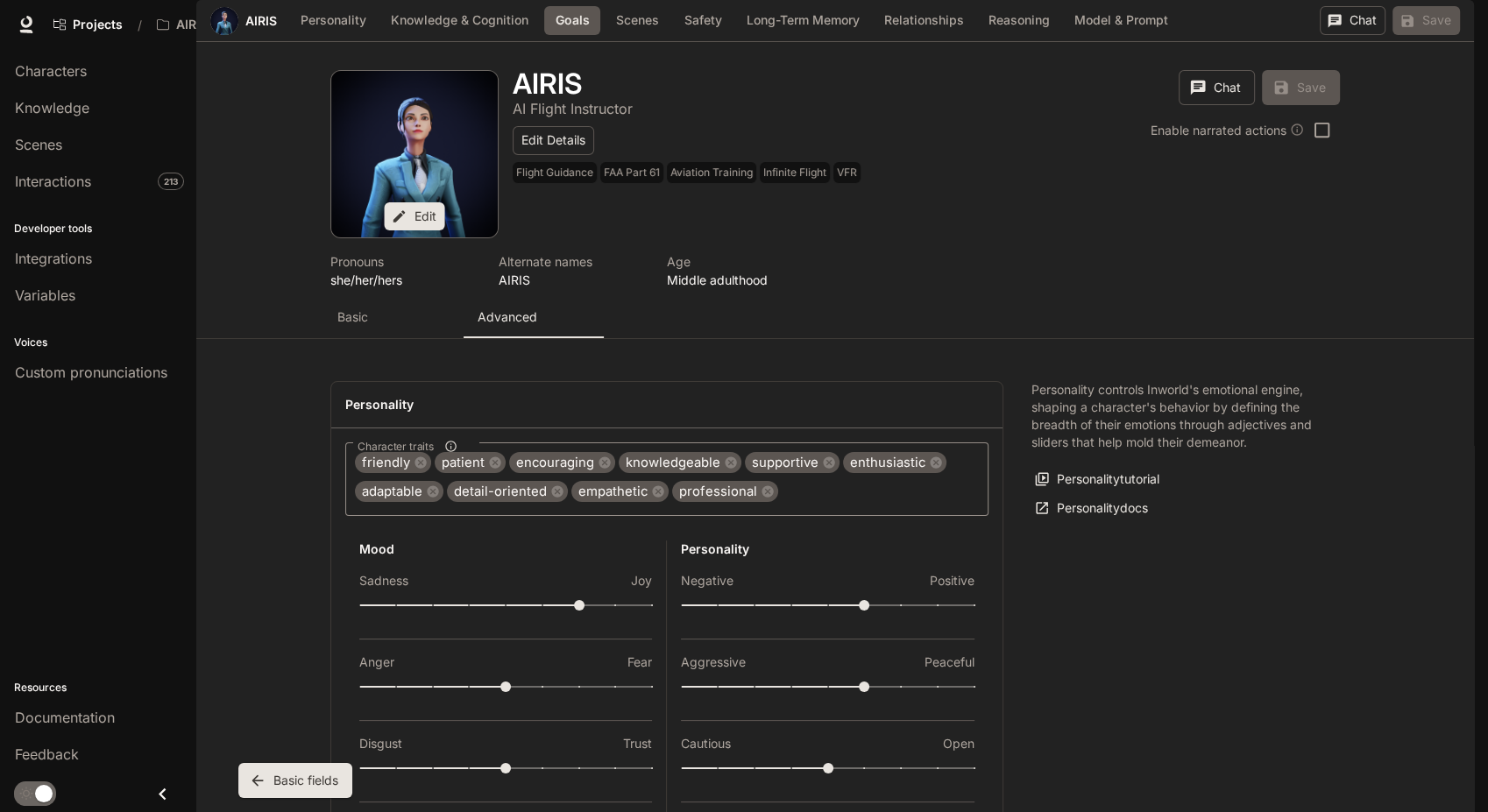
scroll to position [988, 0]
click at [261, 35] on div "AIRIS" at bounding box center [247, 21] width 73 height 28
click at [336, 35] on button "Personality" at bounding box center [333, 21] width 83 height 29
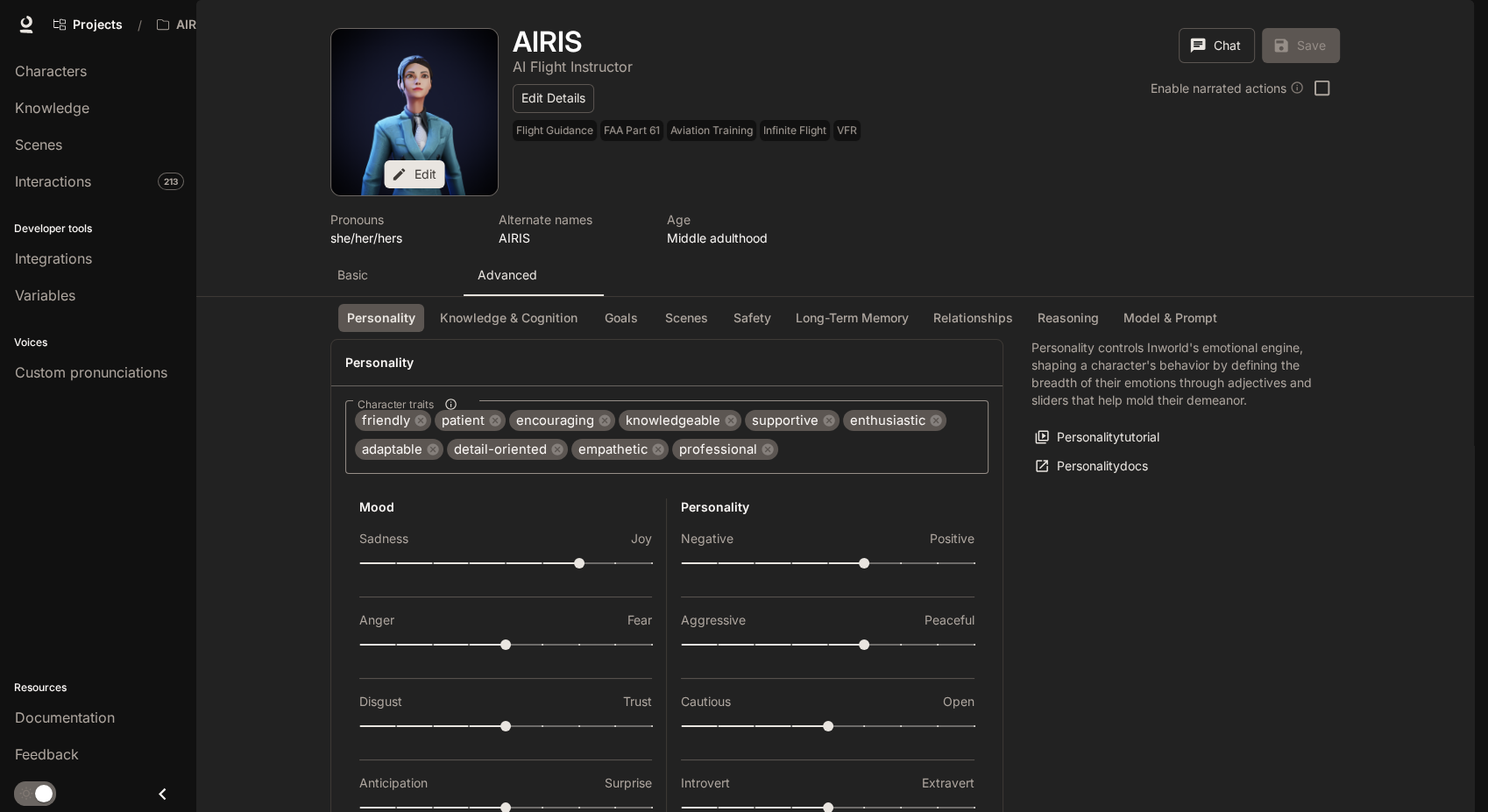
click at [374, 283] on div "Basic" at bounding box center [393, 274] width 112 height 17
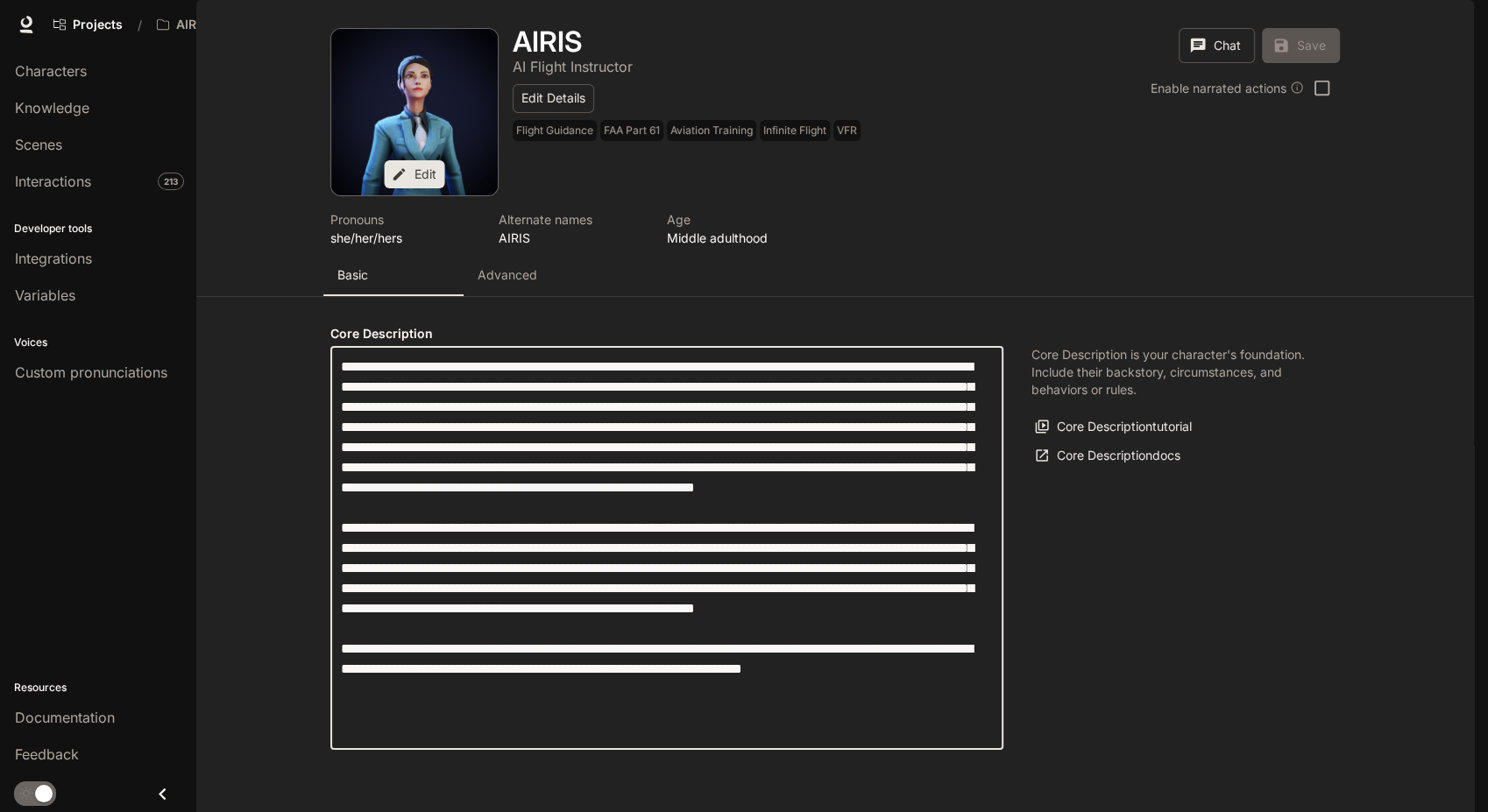
drag, startPoint x: 521, startPoint y: 422, endPoint x: 710, endPoint y: 439, distance: 189.8
click at [710, 439] on textarea "label" at bounding box center [667, 548] width 652 height 383
click at [723, 494] on textarea "label" at bounding box center [667, 548] width 652 height 383
type input "**********"
drag, startPoint x: 533, startPoint y: 410, endPoint x: 717, endPoint y: 539, distance: 224.7
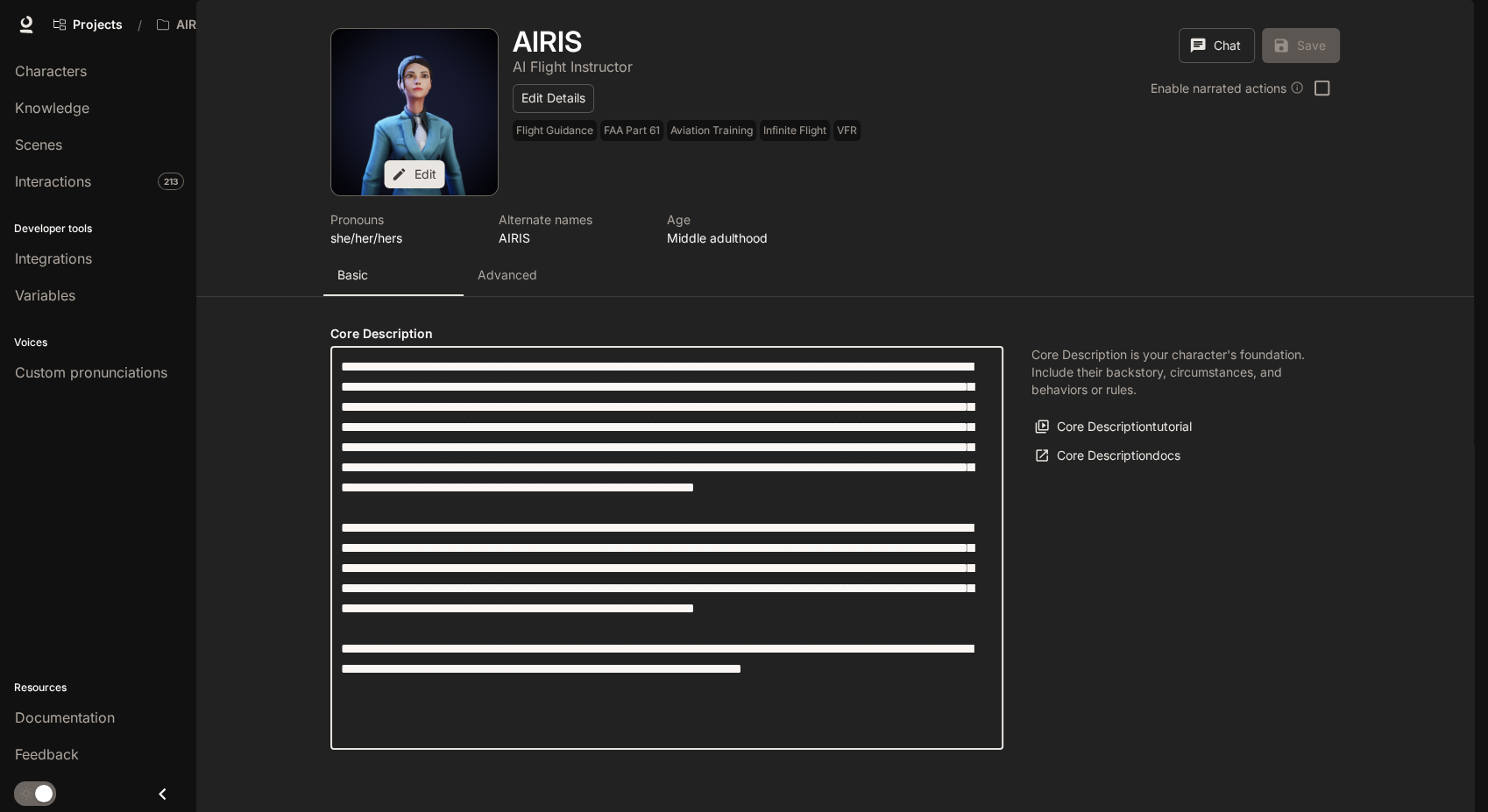
click at [730, 441] on textarea "label" at bounding box center [667, 548] width 652 height 383
click at [715, 544] on textarea "label" at bounding box center [667, 548] width 652 height 383
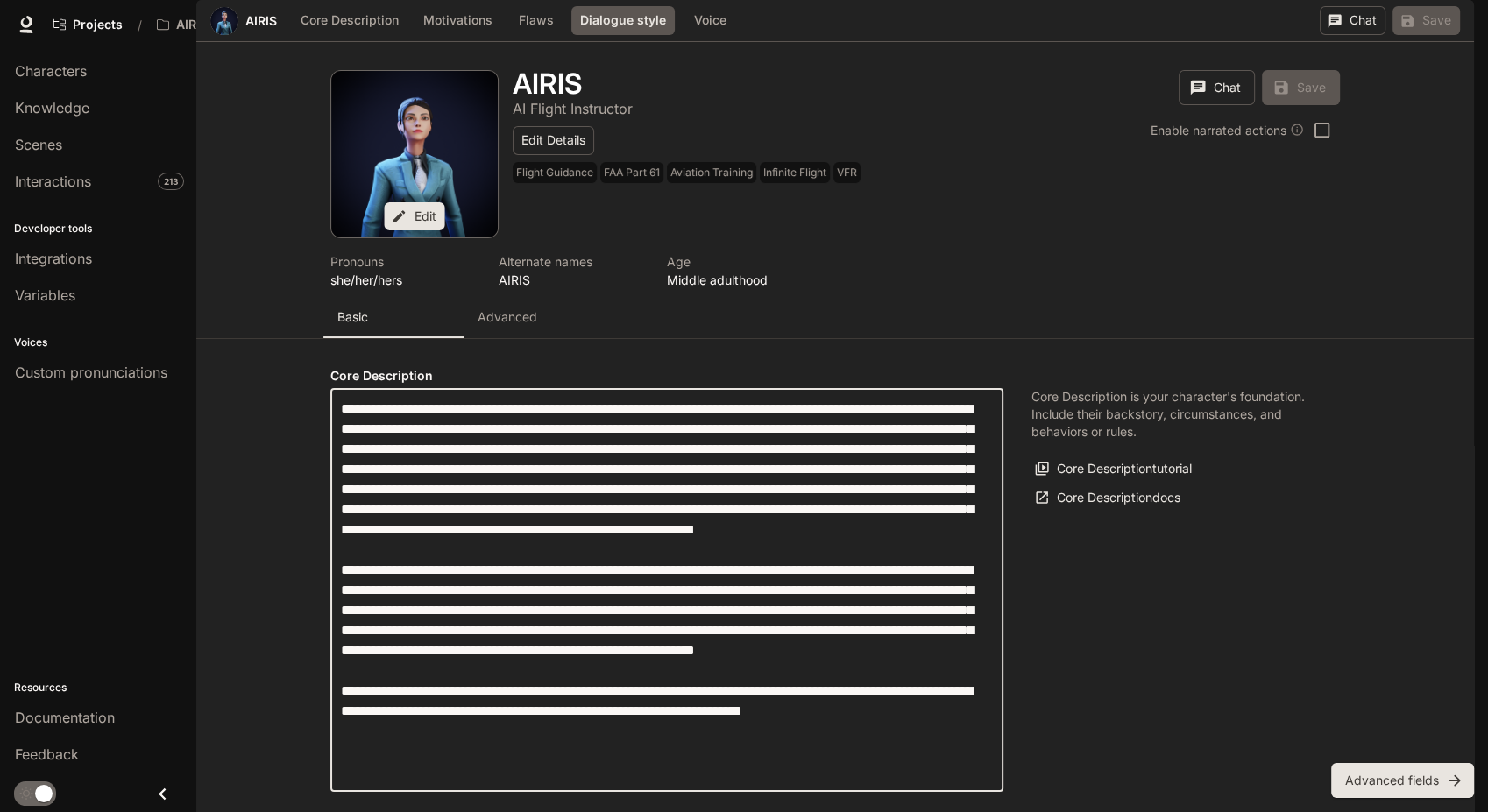
scroll to position [1210, 0]
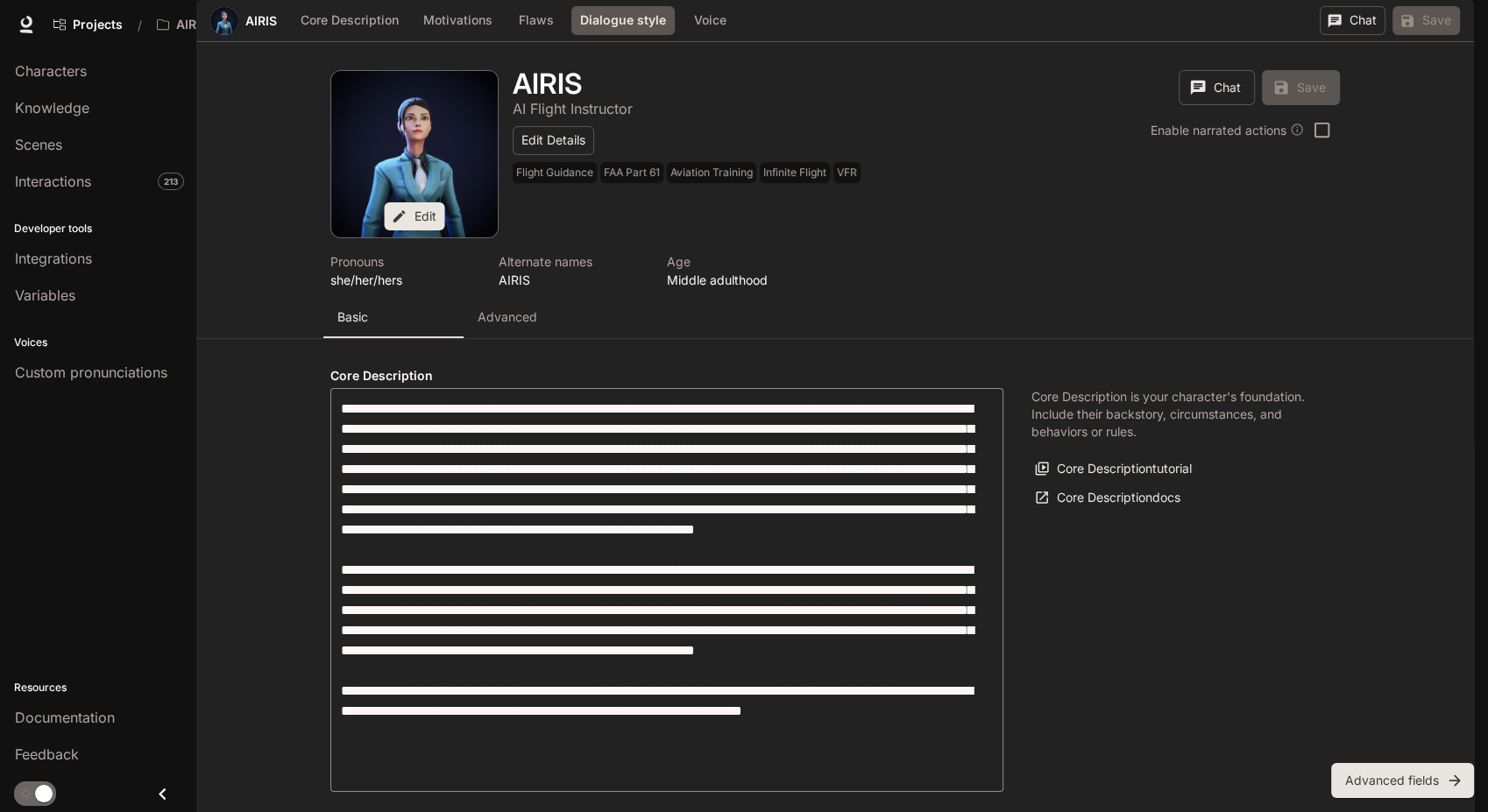
drag, startPoint x: 563, startPoint y: 516, endPoint x: 470, endPoint y: 508, distance: 93.3
drag, startPoint x: 507, startPoint y: 533, endPoint x: 368, endPoint y: 523, distance: 139.4
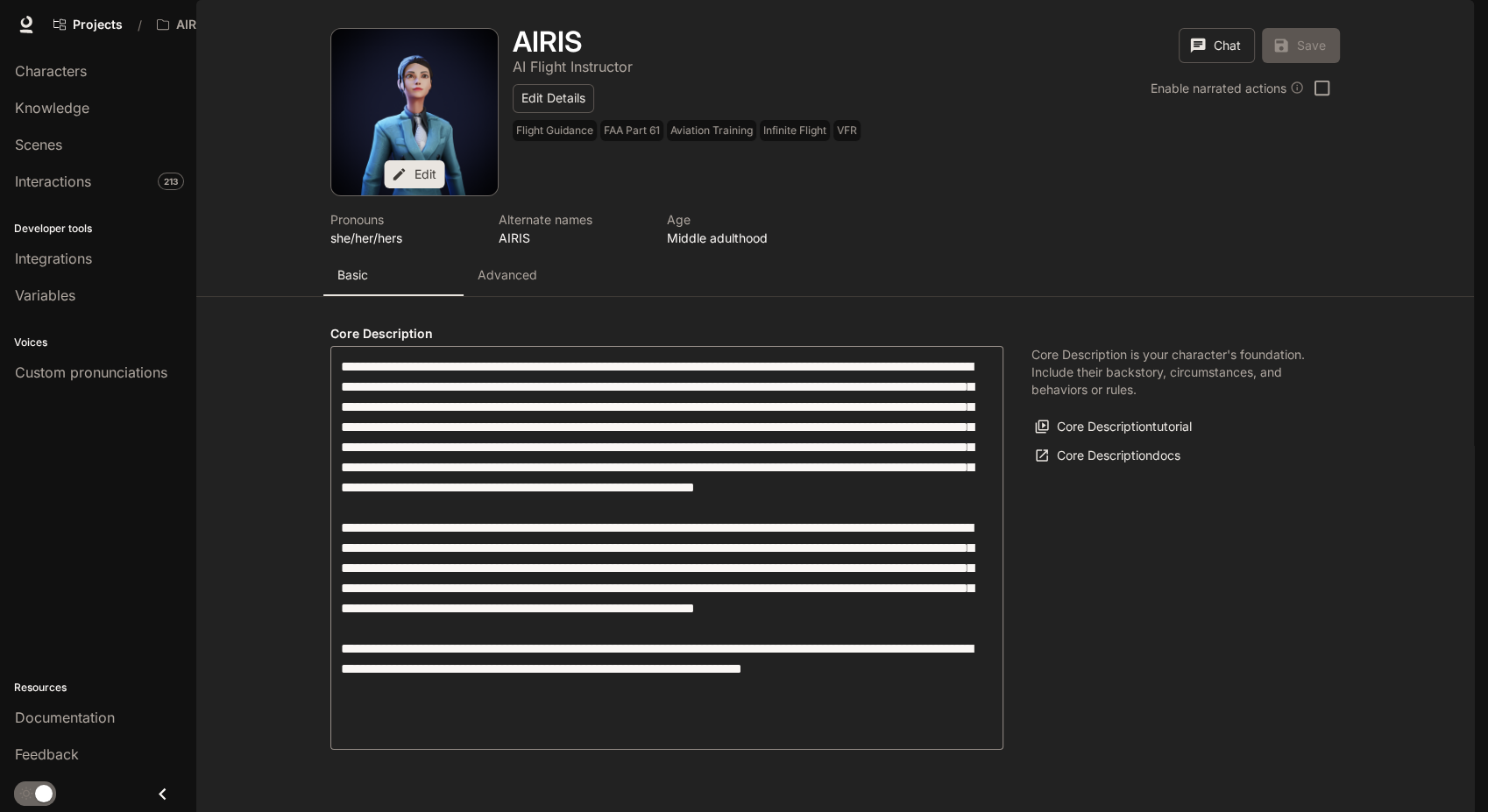
scroll to position [195, 0]
click at [49, 95] on link "Knowledge" at bounding box center [98, 108] width 182 height 33
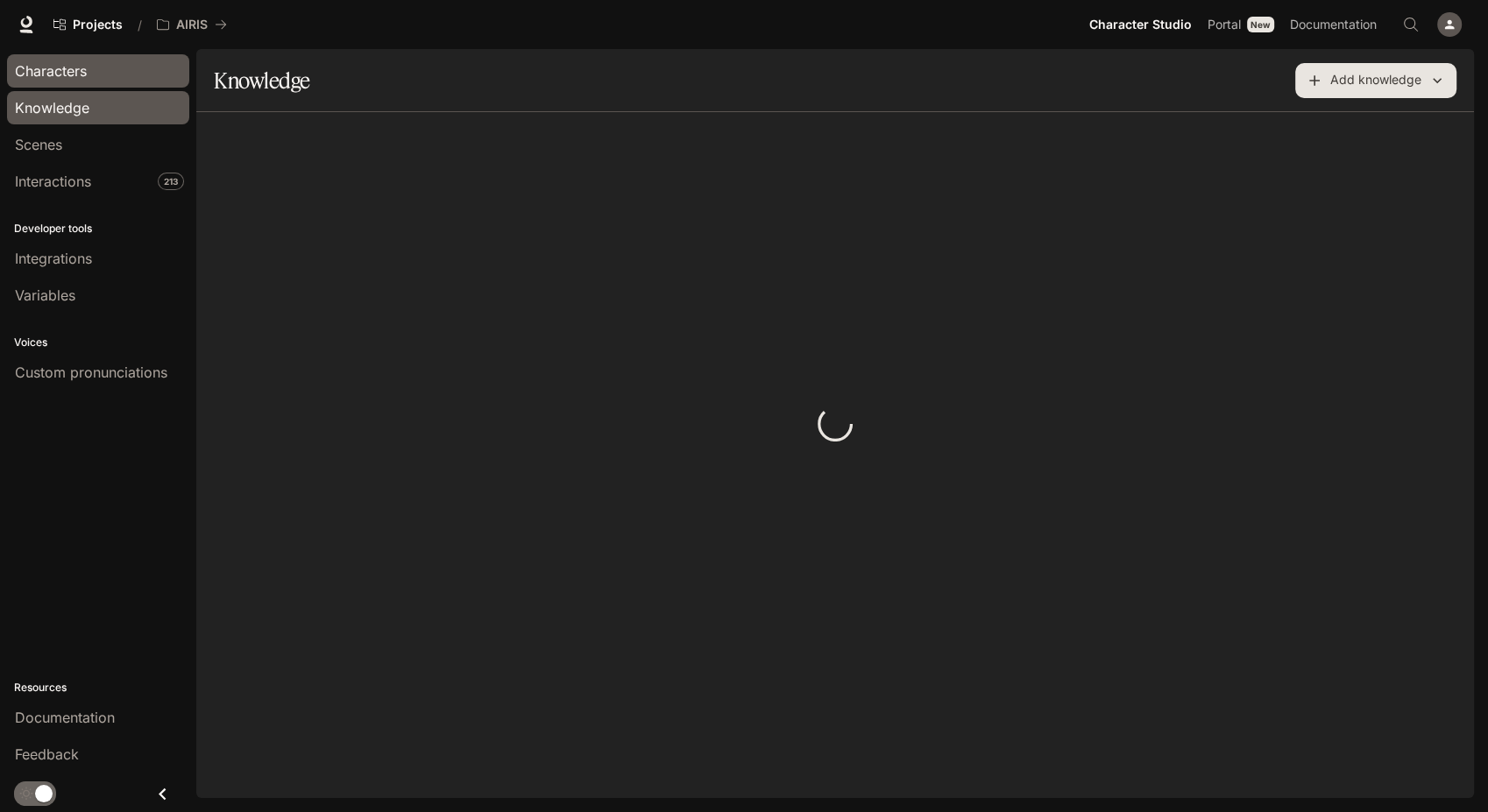
click at [50, 78] on span "Characters" at bounding box center [50, 70] width 72 height 21
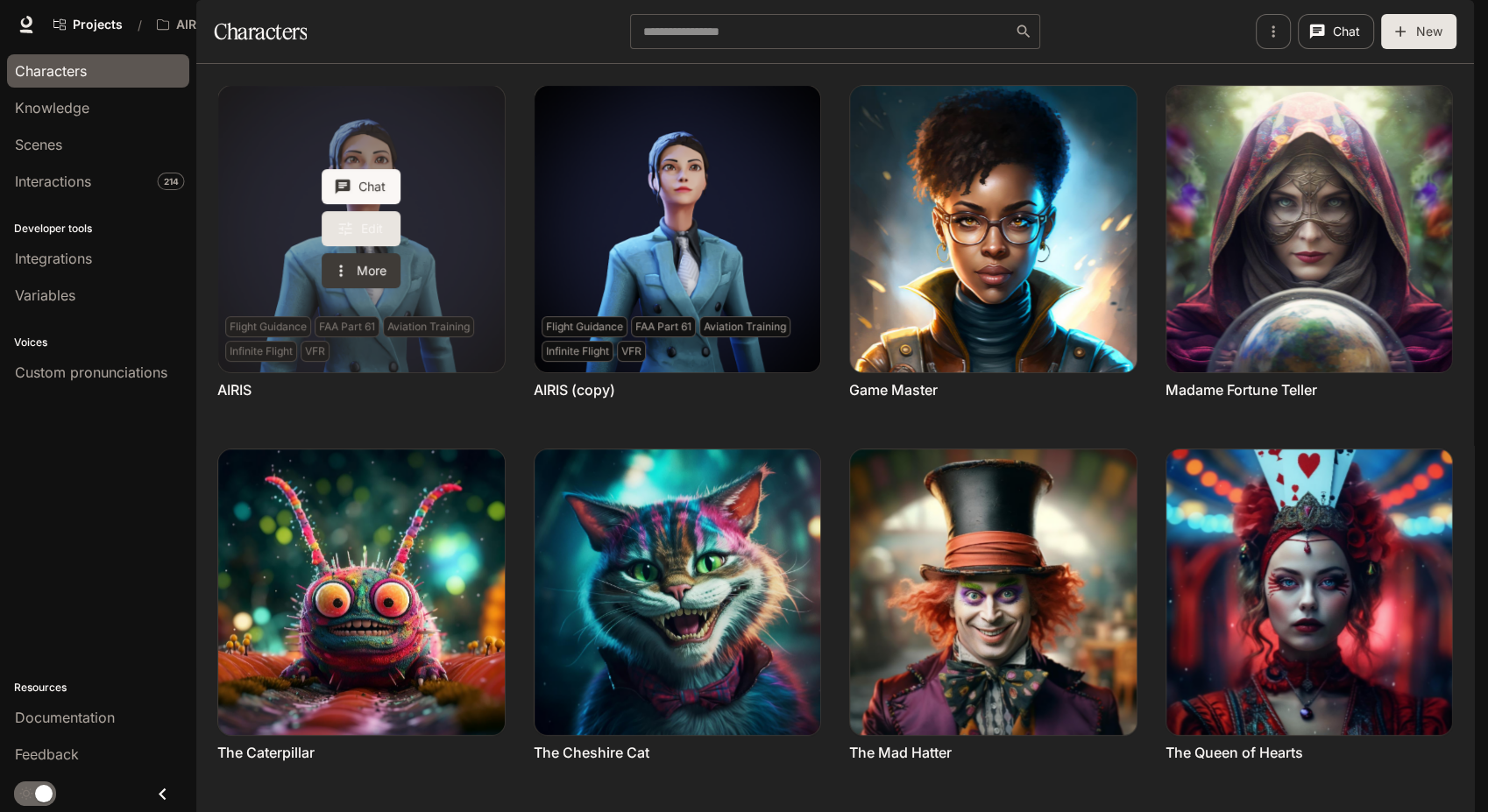
click at [362, 246] on link "Edit" at bounding box center [361, 229] width 79 height 35
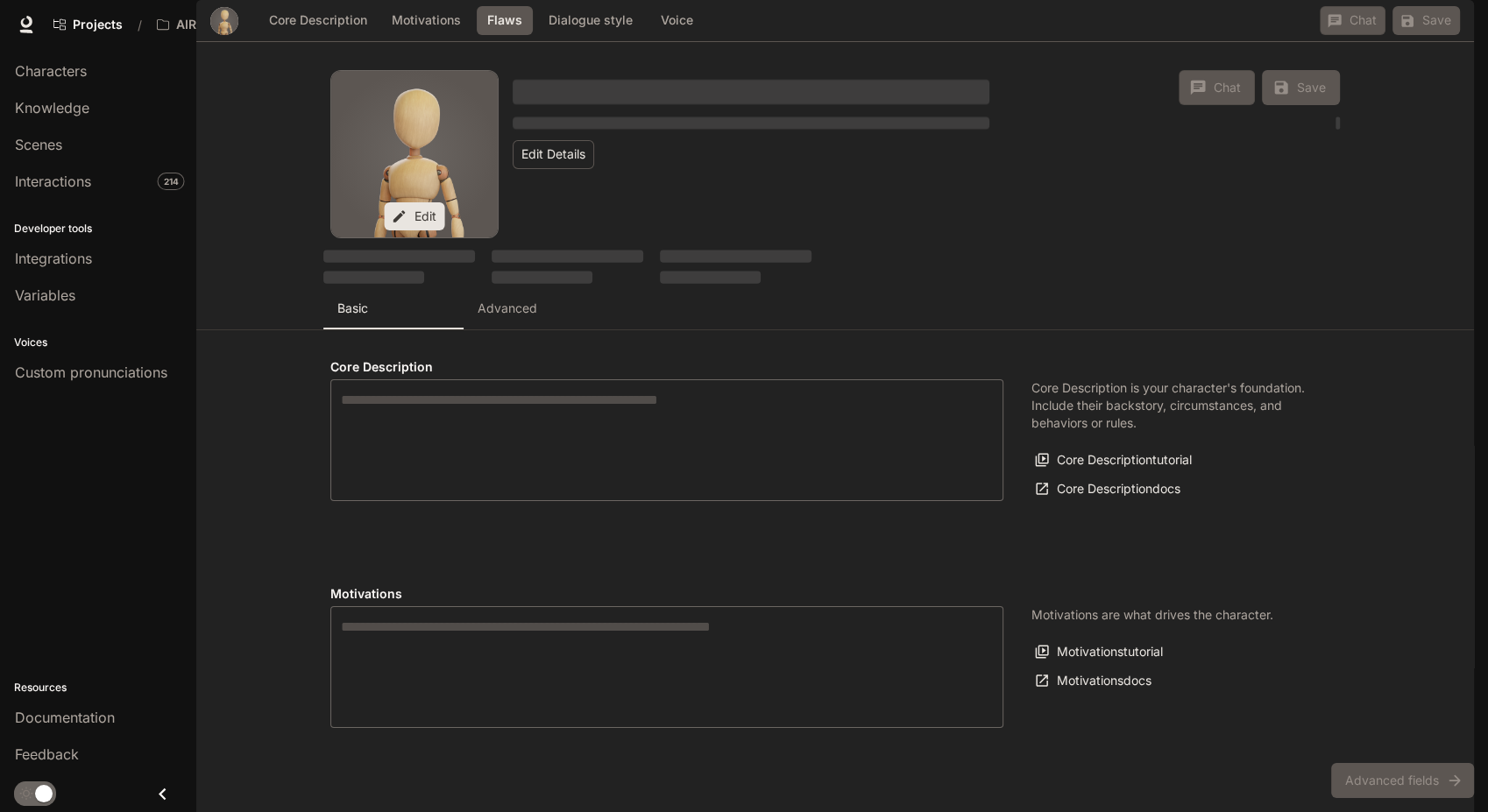
type textarea "**********"
type input "**********"
type textarea "**********"
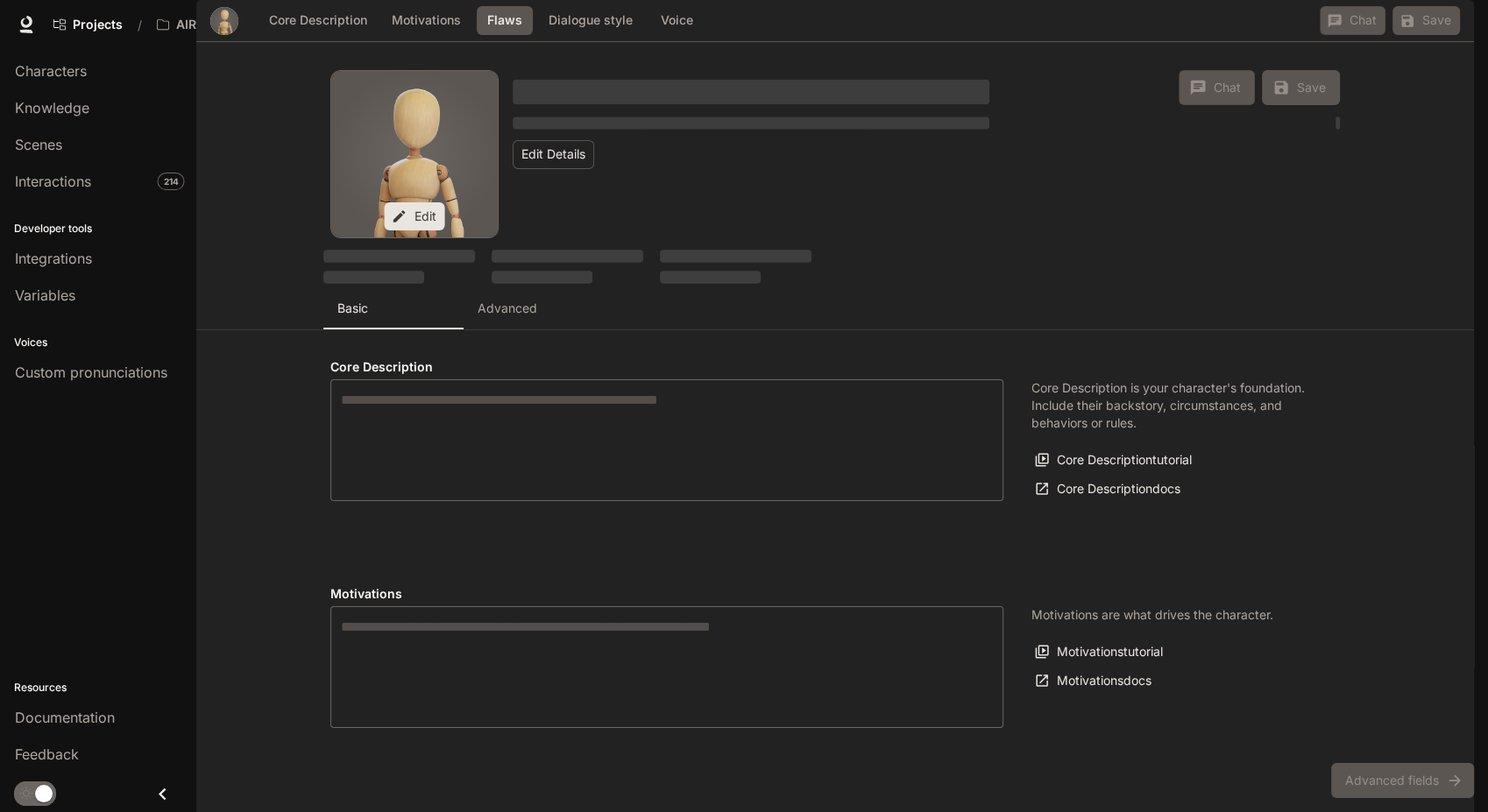
type input "*"
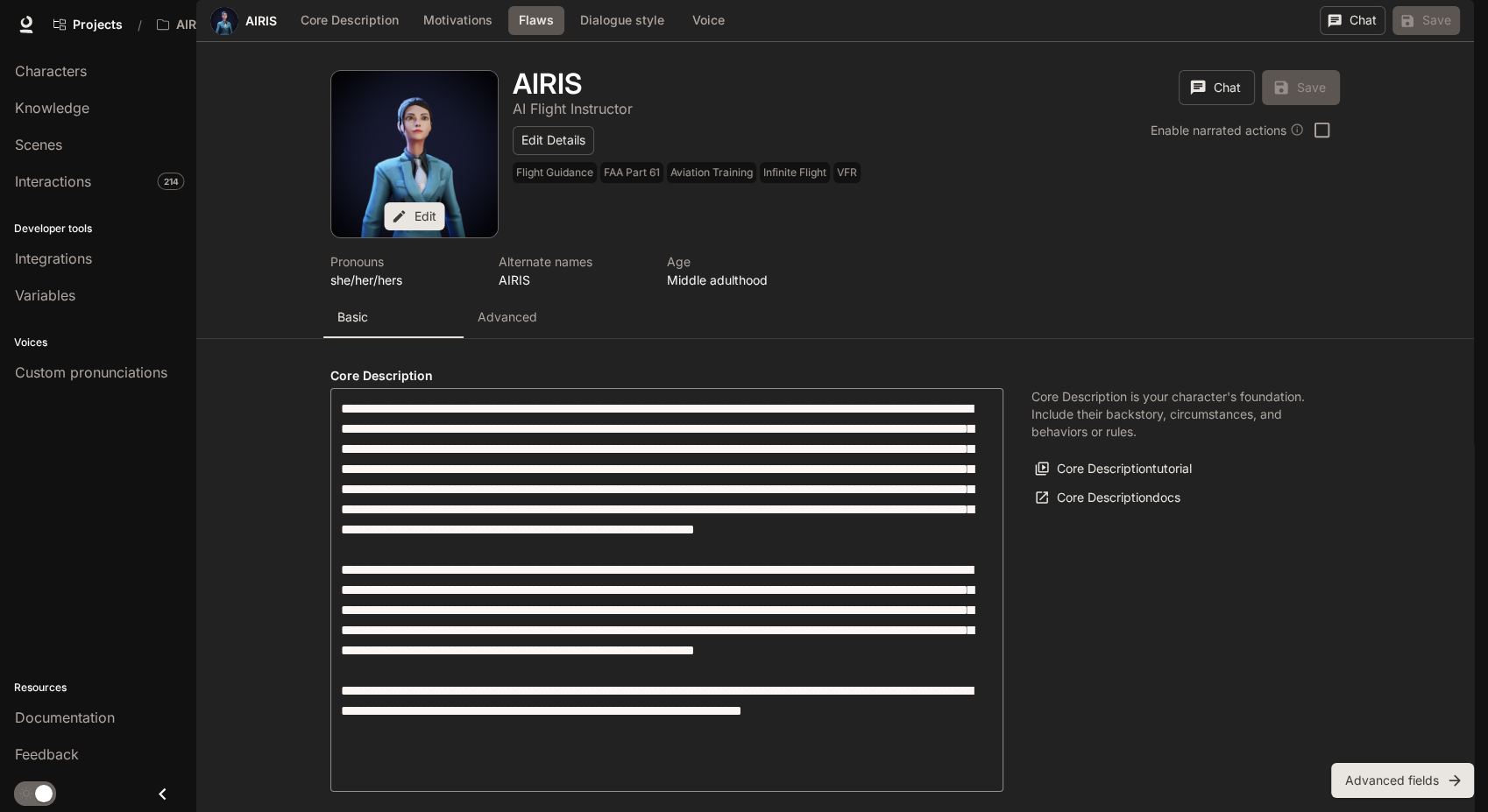
scroll to position [820, 0]
type input "**********"
click at [352, 35] on button "Core Description" at bounding box center [349, 21] width 115 height 29
click at [491, 35] on button "Motivations" at bounding box center [457, 21] width 87 height 29
click at [542, 35] on button "Flaws" at bounding box center [539, 21] width 56 height 29
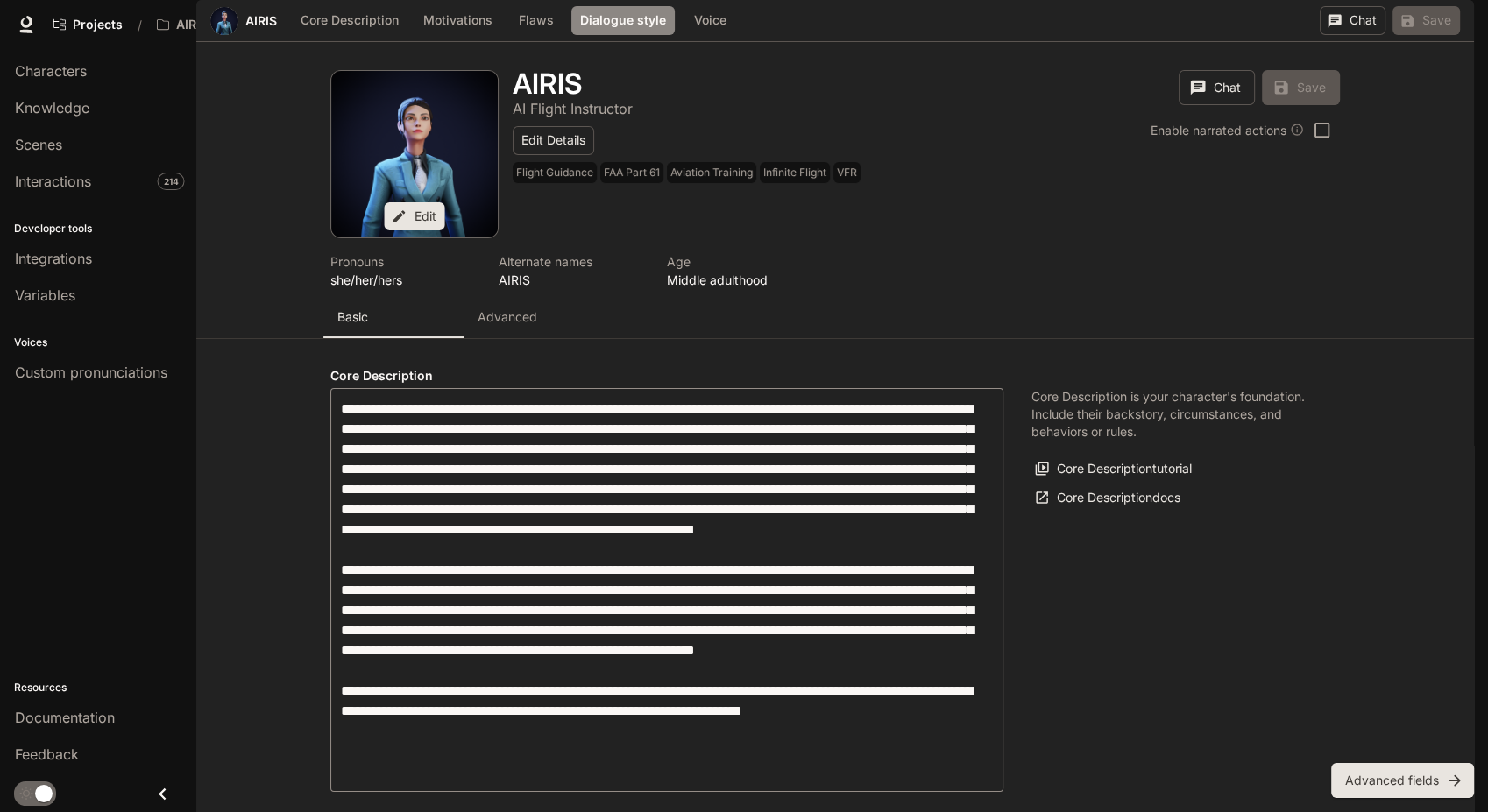
click at [606, 35] on button "Dialogue style" at bounding box center [623, 21] width 103 height 29
click at [736, 35] on div "Voice" at bounding box center [712, 21] width 63 height 29
click at [327, 42] on ul "Core Description Motivations Flaws Dialogue style Voice" at bounding box center [514, 21] width 460 height 42
click at [337, 35] on button "Core Description" at bounding box center [349, 21] width 115 height 29
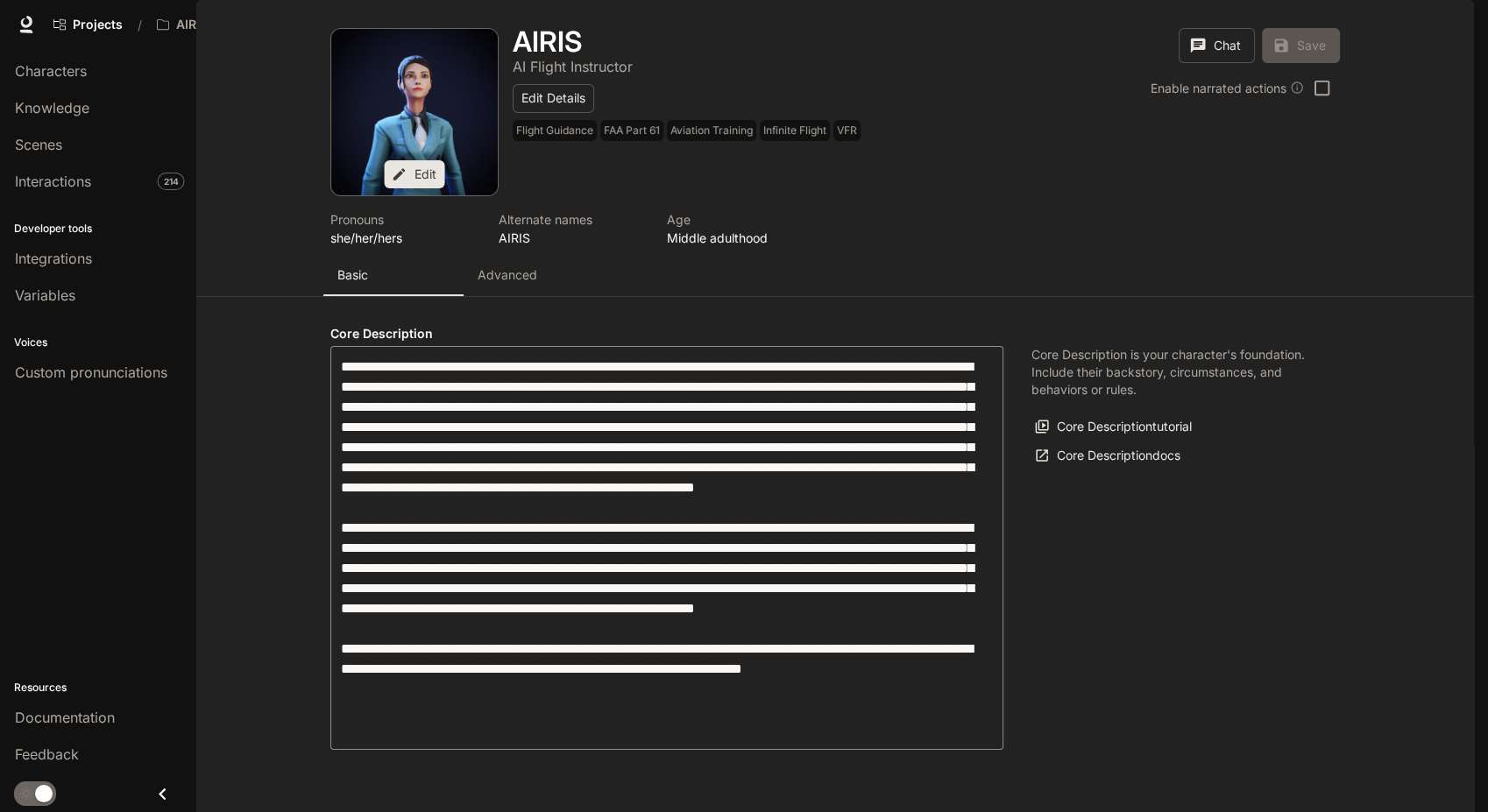
scroll to position [219, 0]
click at [486, 266] on p "Advanced" at bounding box center [507, 274] width 59 height 17
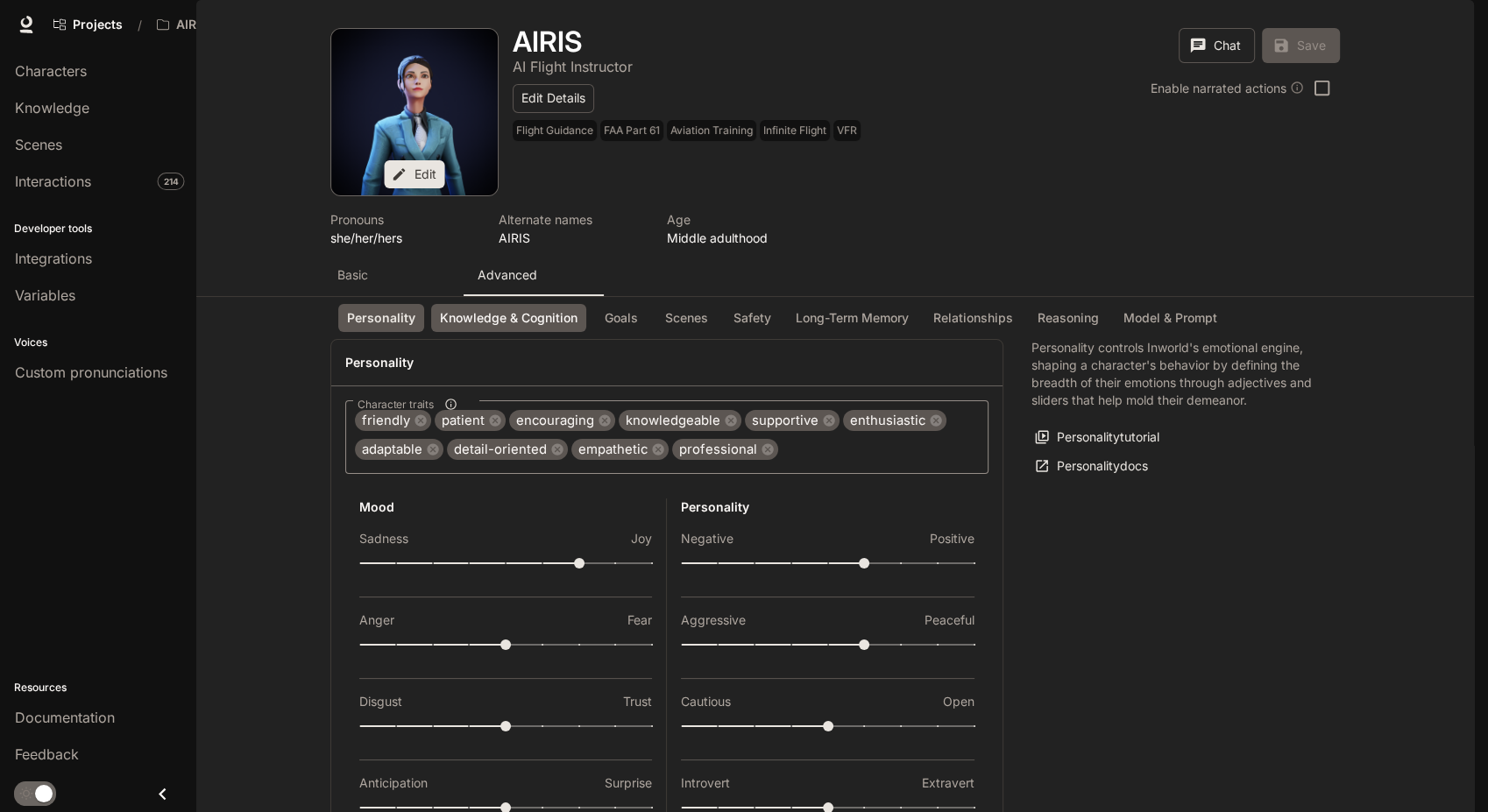
click at [553, 304] on button "Knowledge & Cognition" at bounding box center [508, 318] width 155 height 29
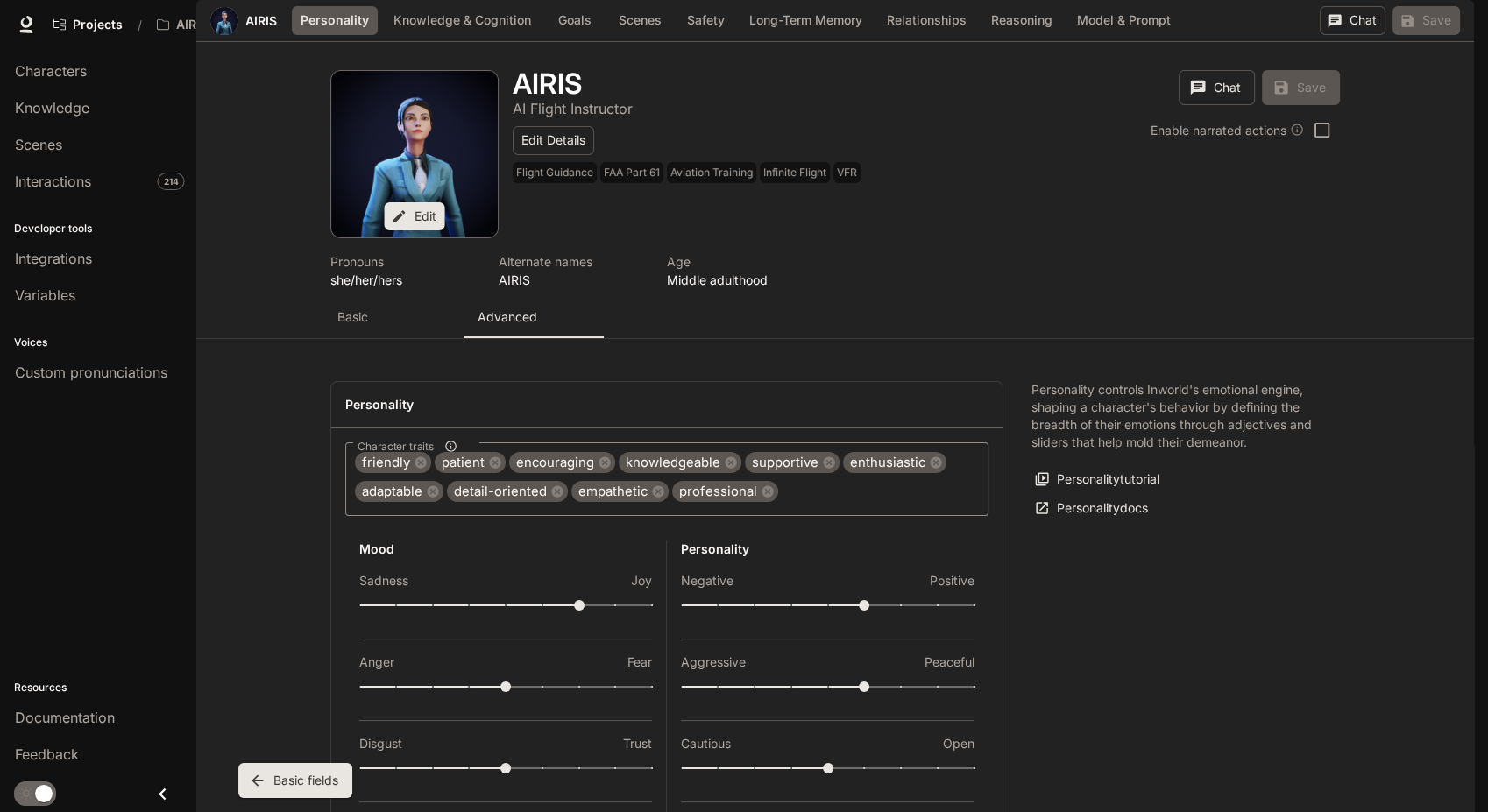
scroll to position [1027, 0]
